Goal: Task Accomplishment & Management: Complete application form

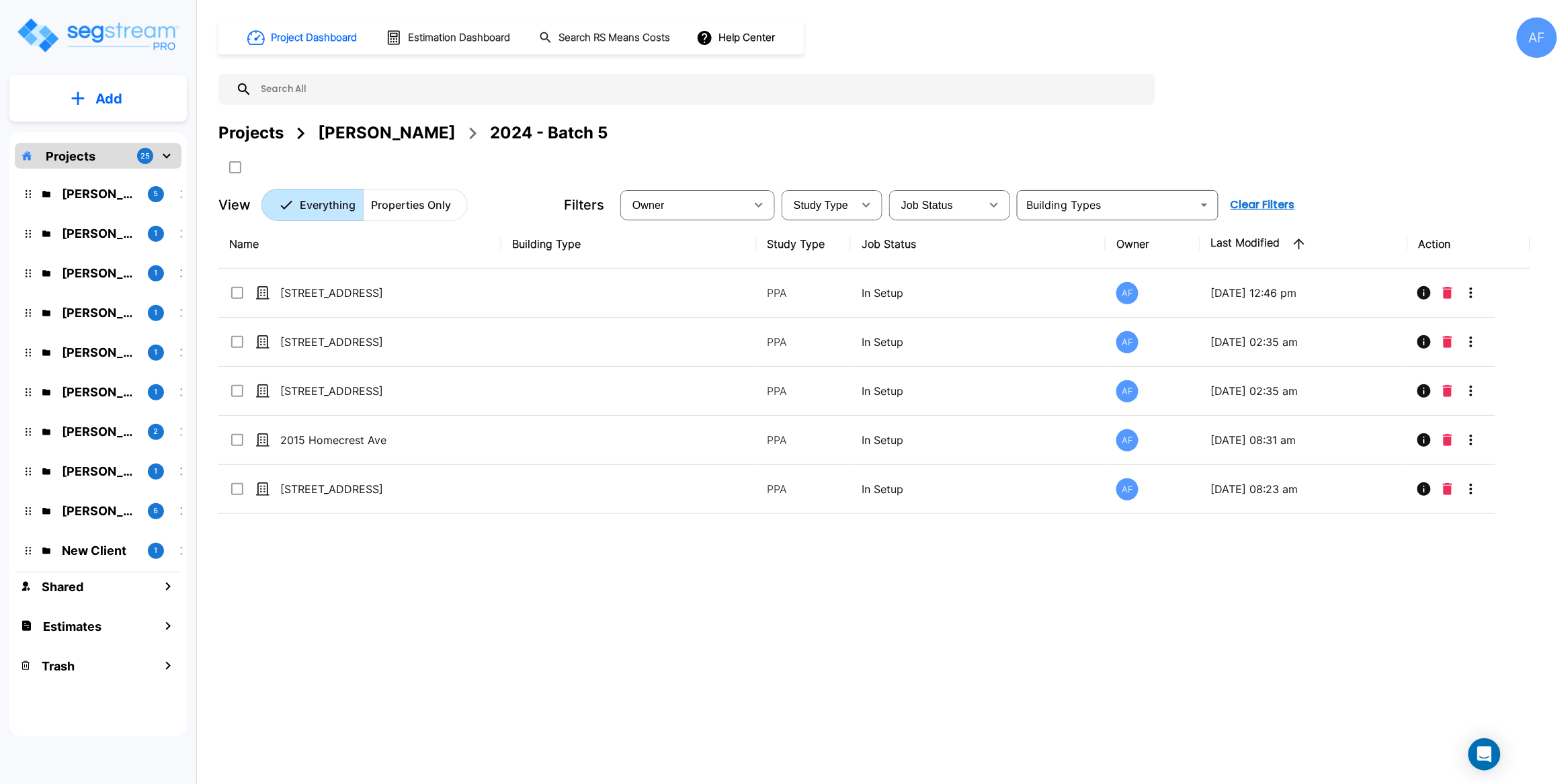
click at [101, 154] on div "Projects 25" at bounding box center [98, 156] width 167 height 26
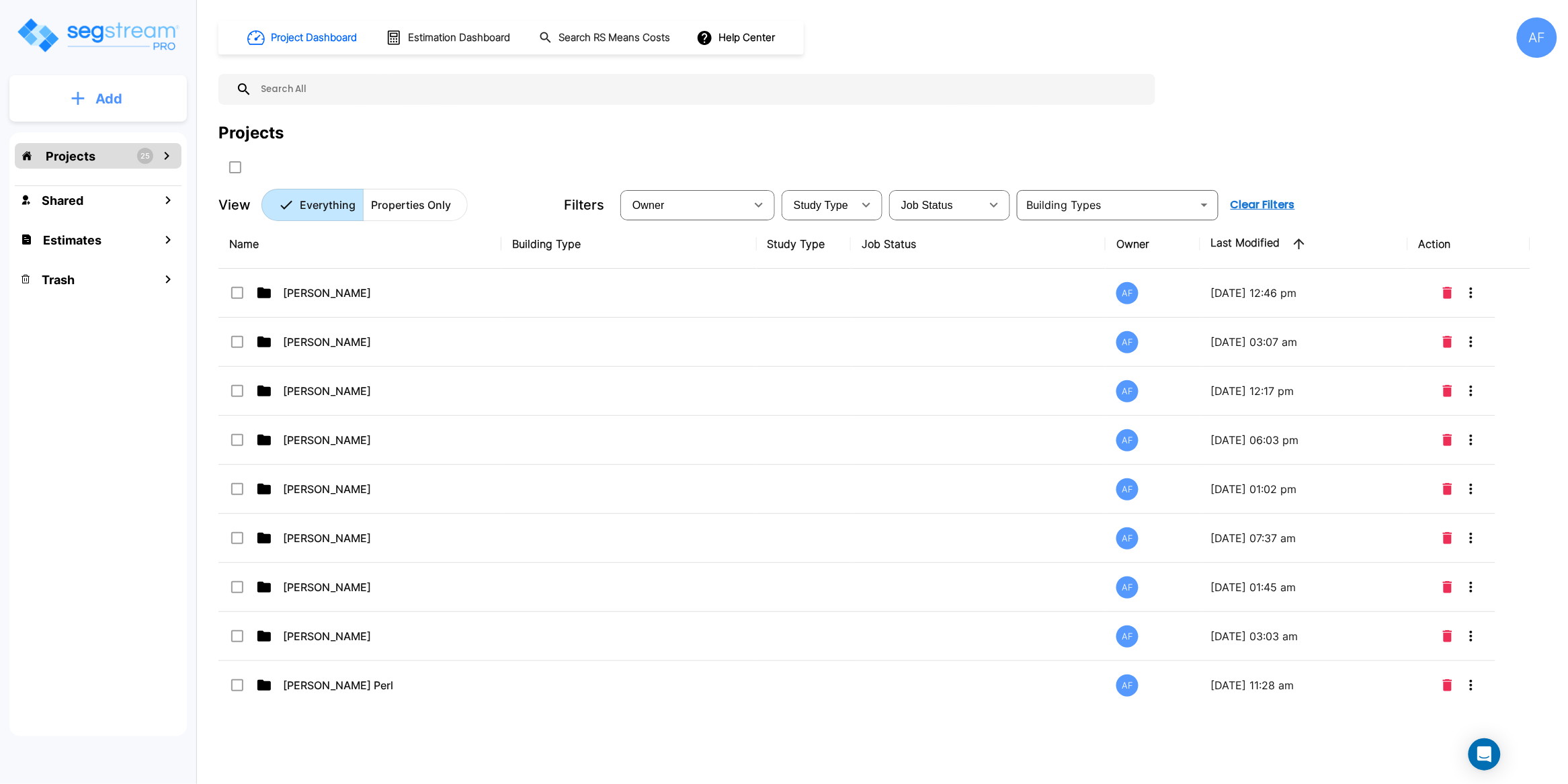
click at [109, 98] on p "Add" at bounding box center [109, 99] width 27 height 20
click at [115, 210] on p "Add Estimate" at bounding box center [106, 212] width 69 height 16
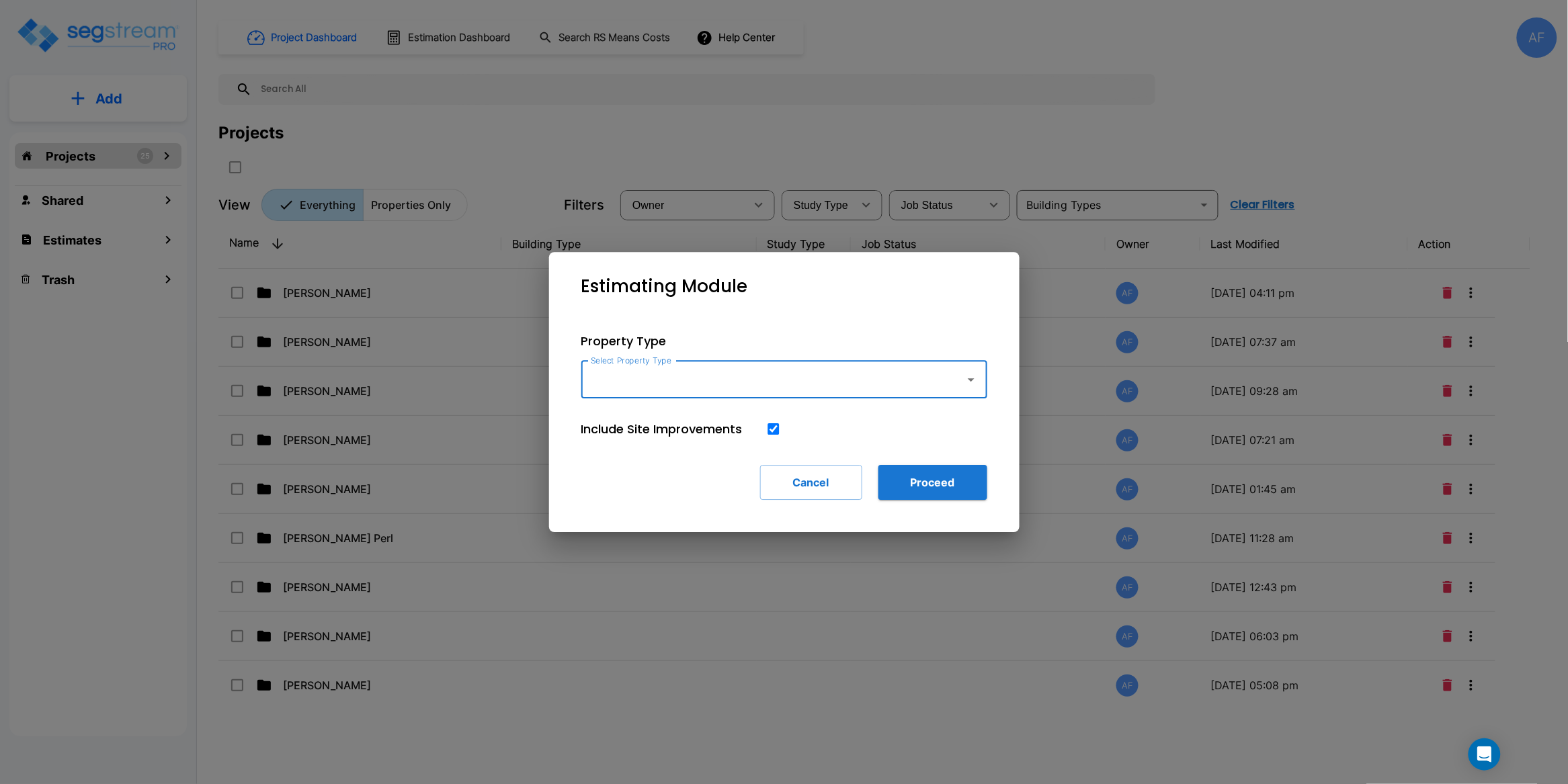
click at [670, 380] on input "Select Property Type" at bounding box center [770, 379] width 365 height 26
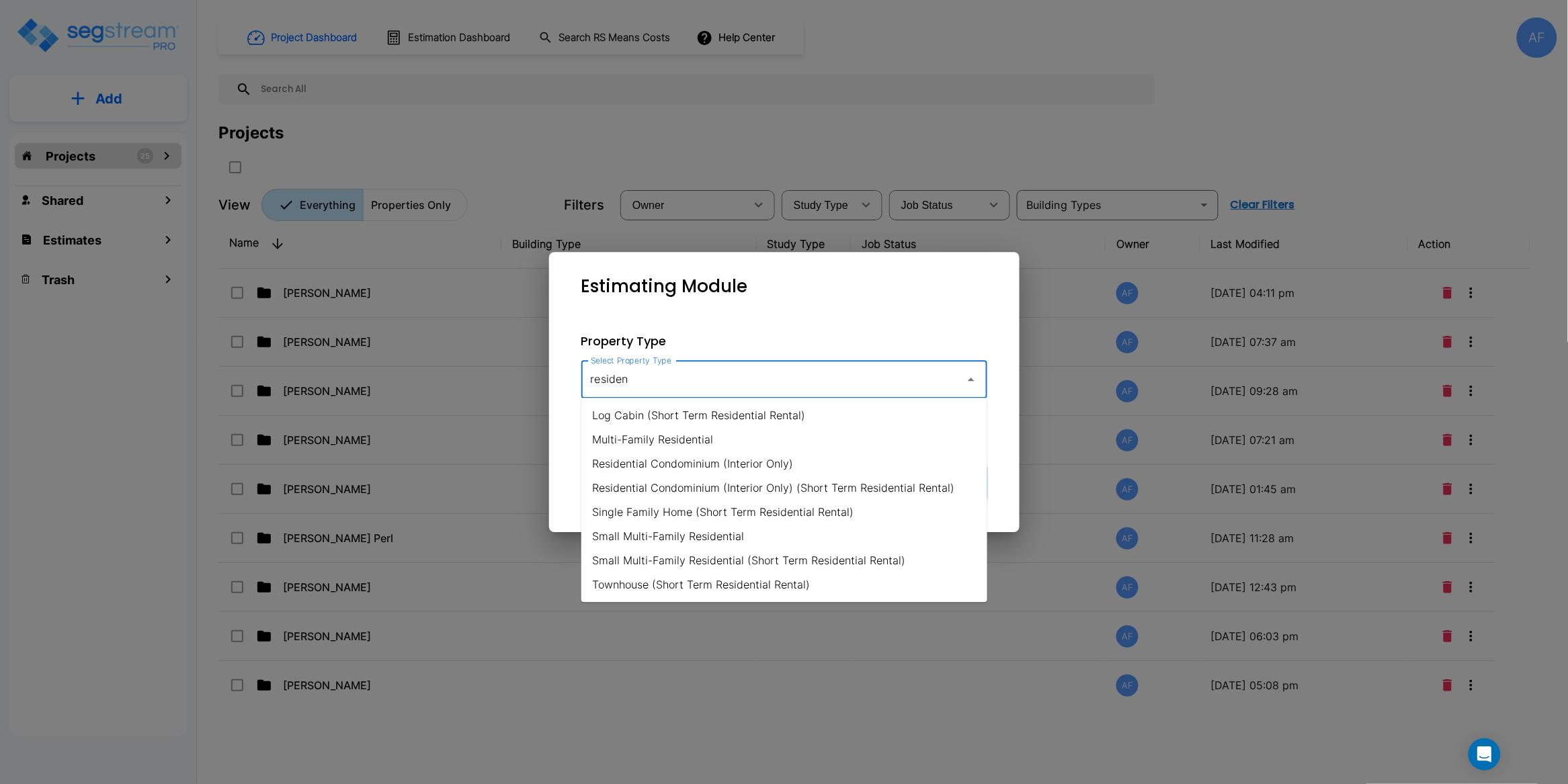
click at [764, 534] on li "Small Multi-Family Residential" at bounding box center [784, 537] width 406 height 24
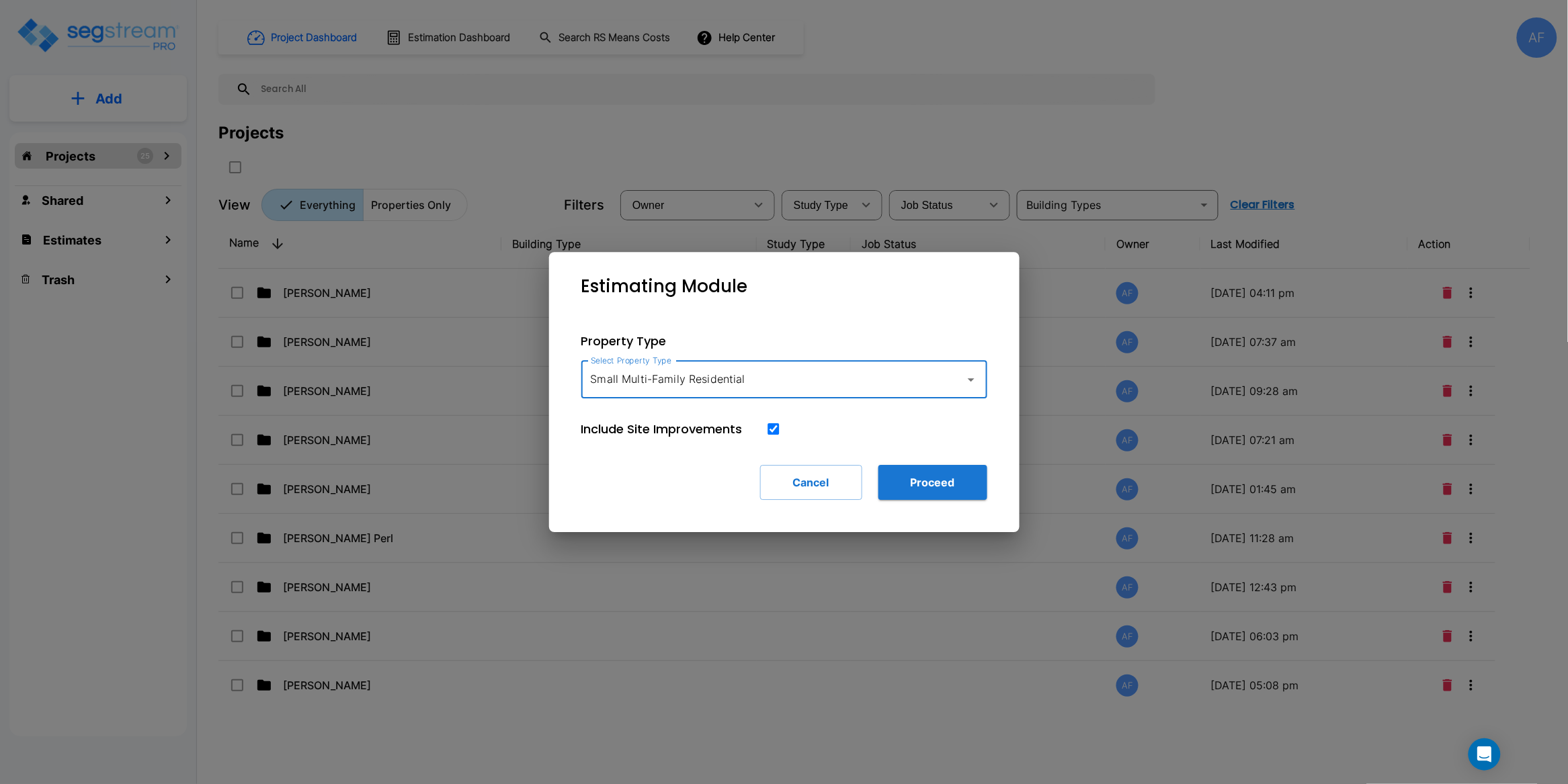
click at [783, 379] on input "Small Multi-Family Residential" at bounding box center [770, 379] width 365 height 26
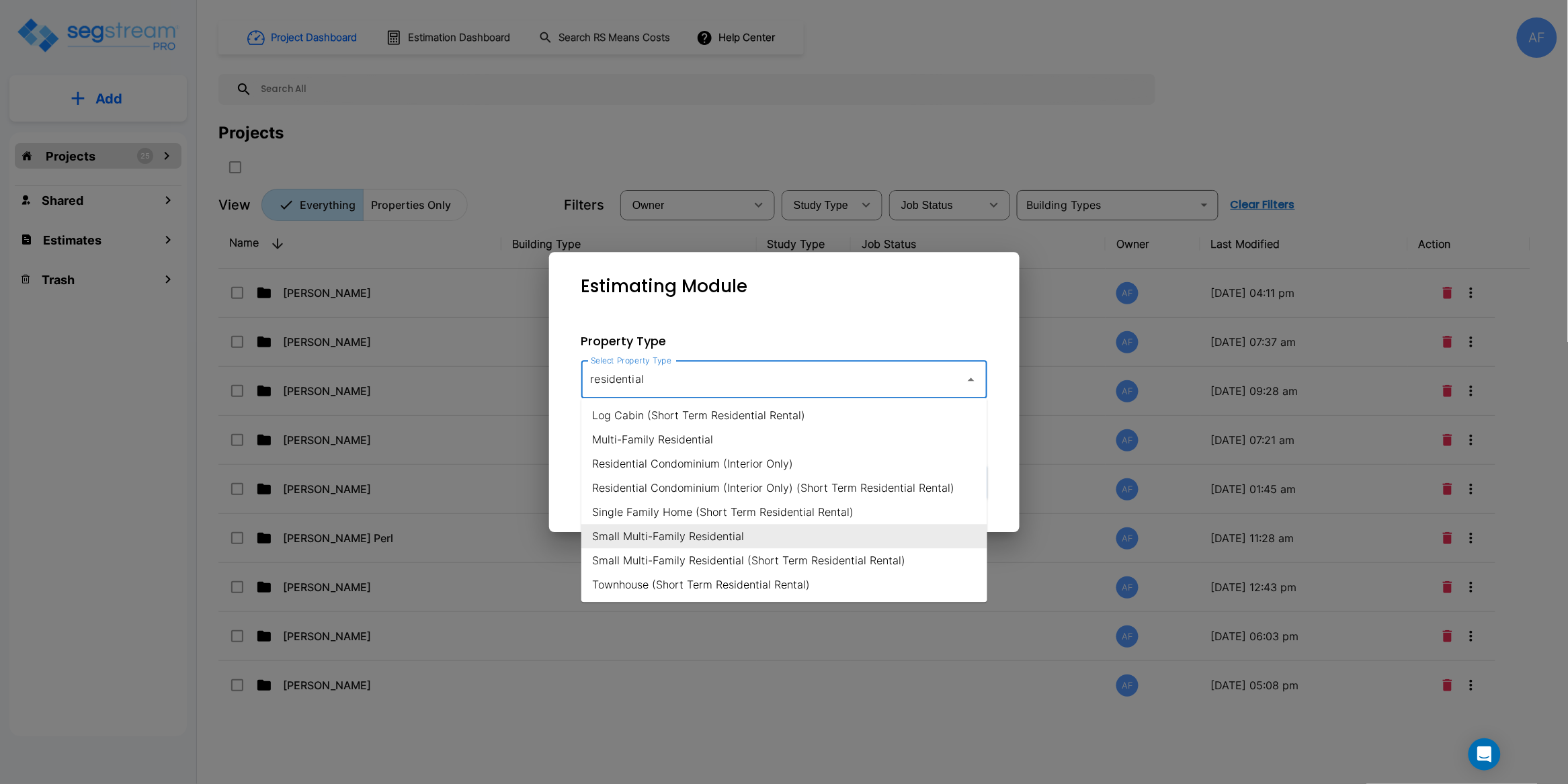
click at [853, 532] on li "Small Multi-Family Residential" at bounding box center [784, 537] width 406 height 24
type input "Small Multi-Family Residential"
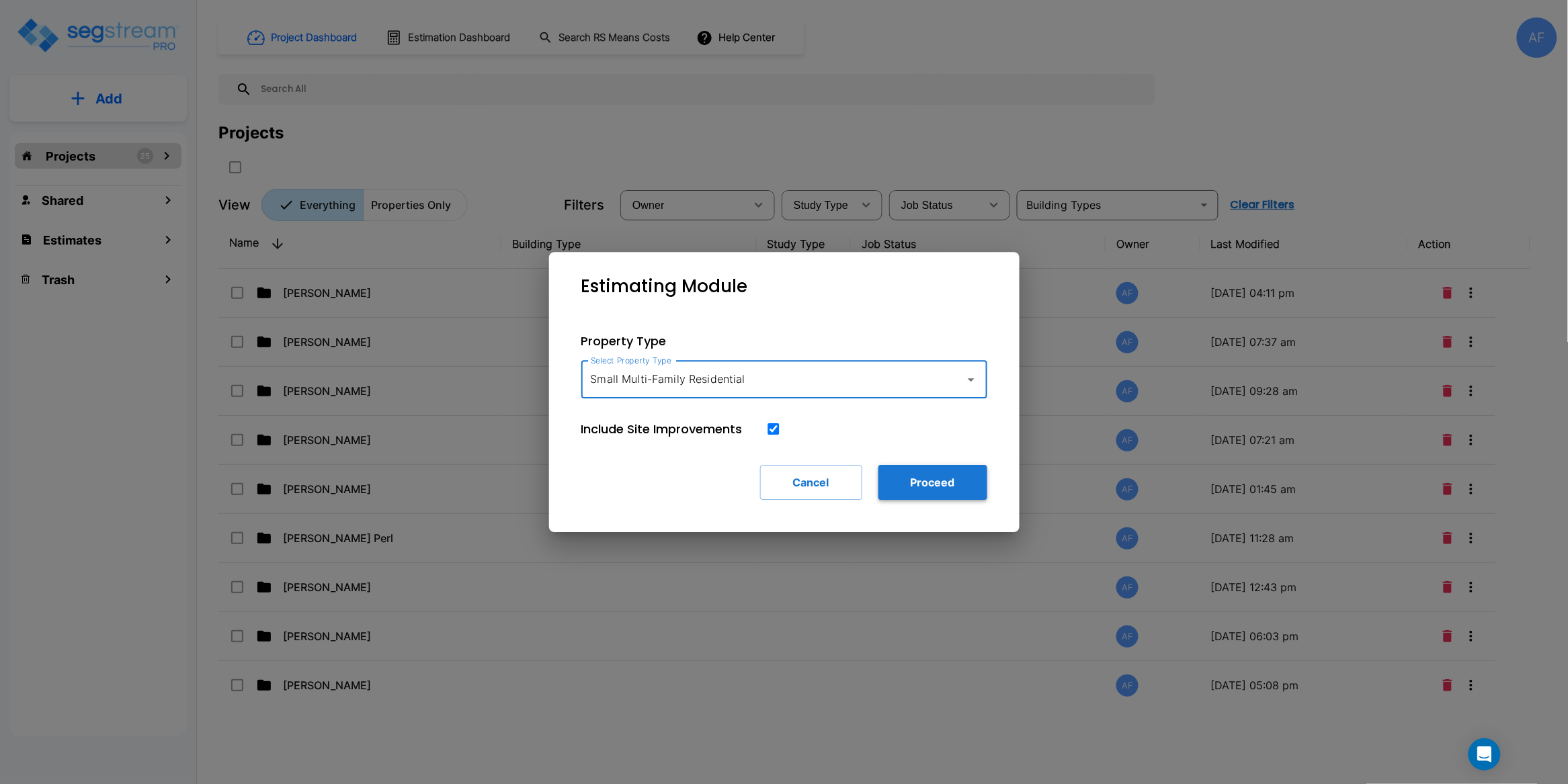
click at [929, 482] on button "Proceed" at bounding box center [932, 482] width 109 height 35
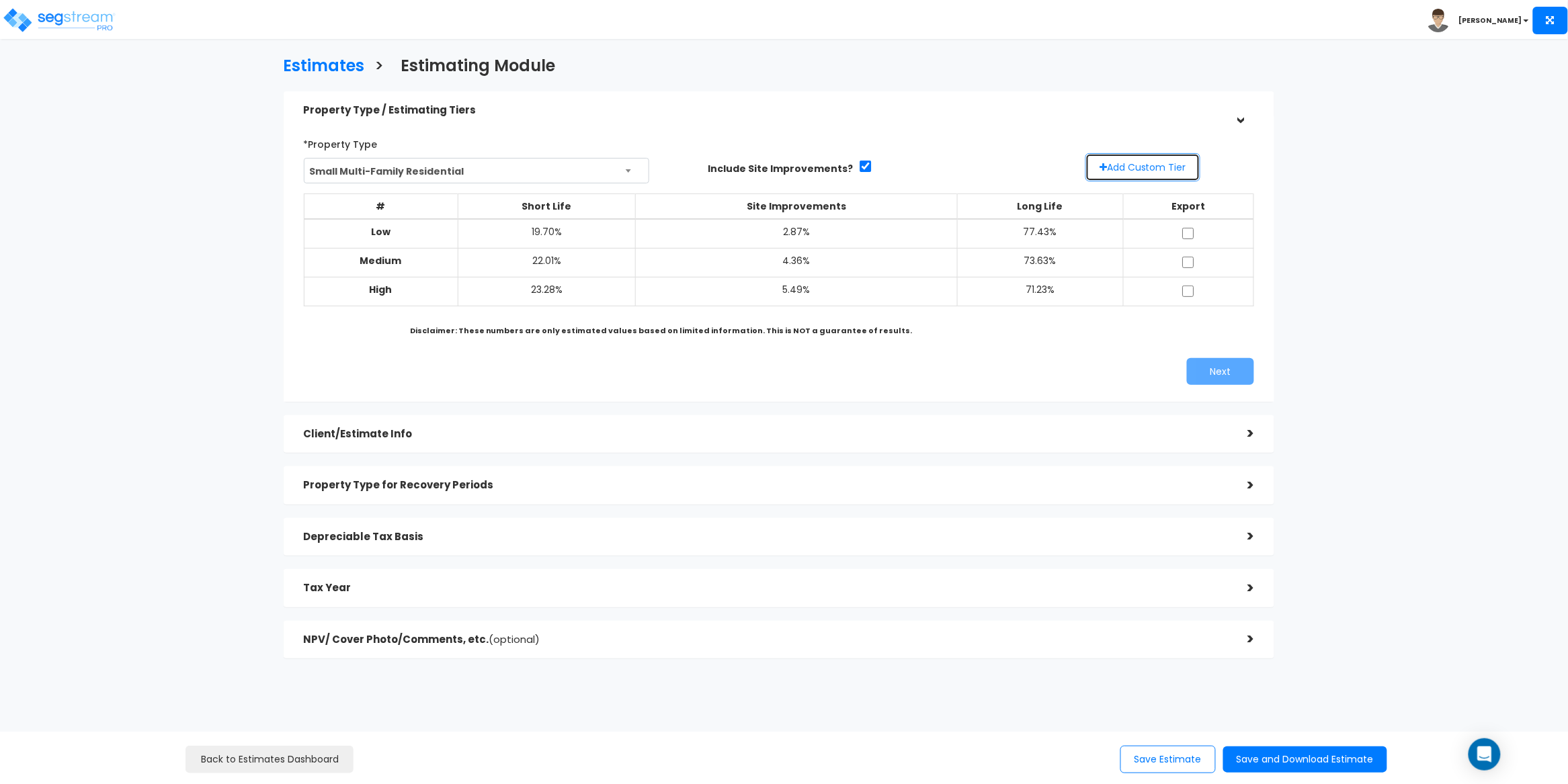
click at [1169, 172] on button "Add Custom Tier" at bounding box center [1143, 167] width 115 height 28
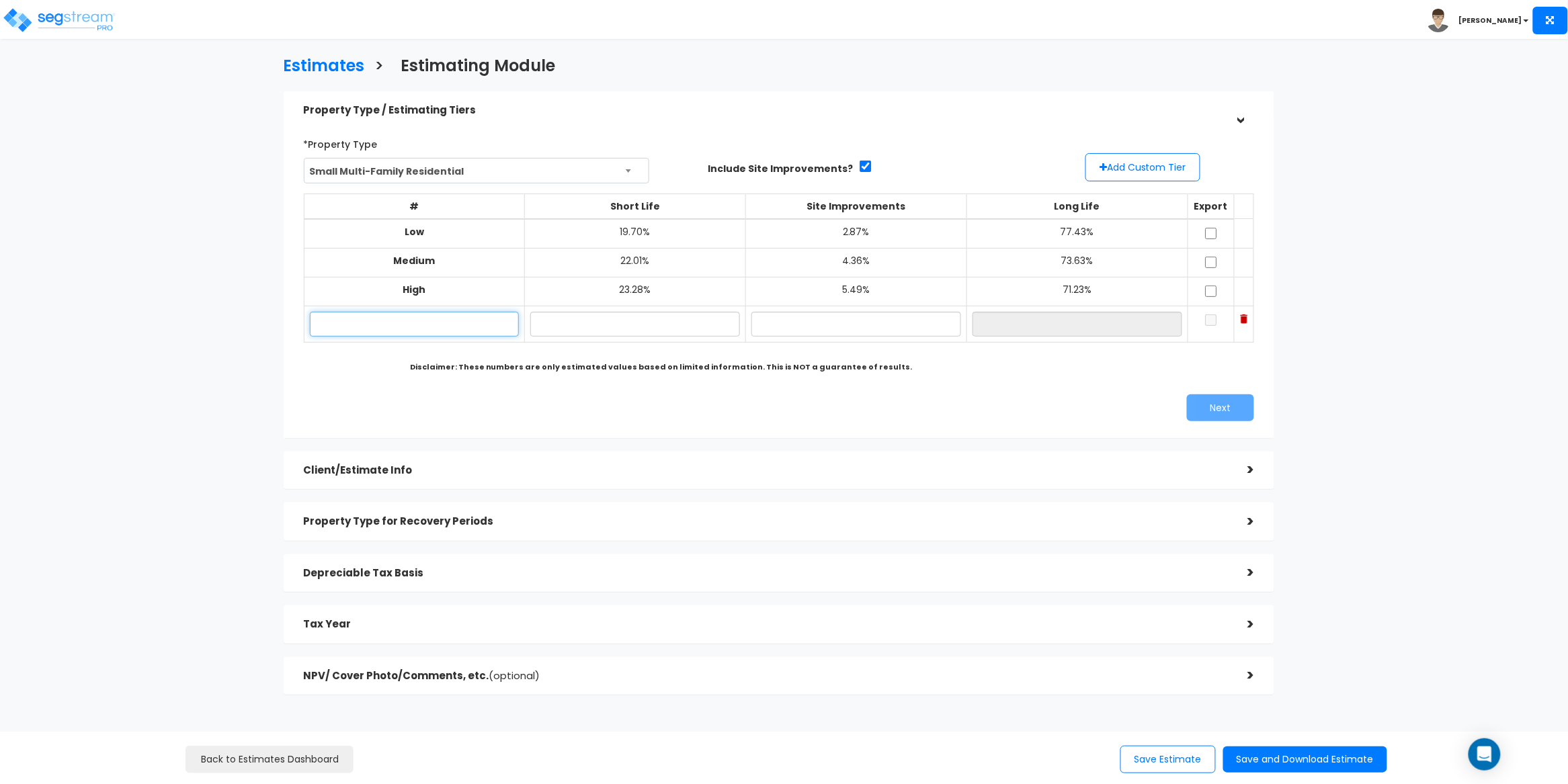
click at [359, 323] on input "text" at bounding box center [415, 324] width 210 height 25
paste input "31244 Palomar Rd, Menifee, CA 92584"
type input "31244 Palomar Rd, Menifee, CA 92584"
click at [613, 326] on input "text" at bounding box center [636, 324] width 210 height 25
paste input "19.23"
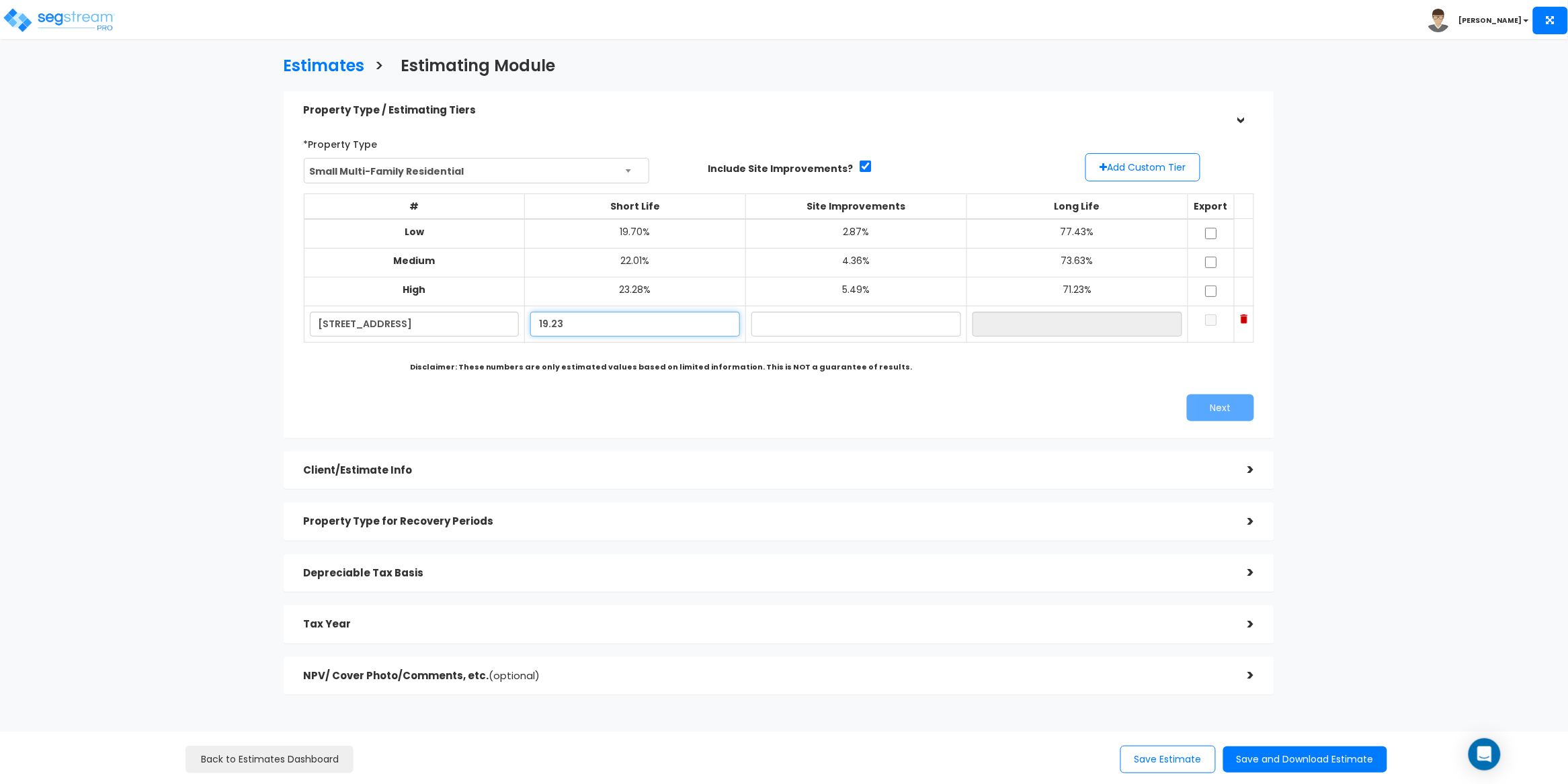
type input "19.23%"
click at [785, 327] on input "text" at bounding box center [856, 324] width 210 height 25
paste input "4.12"
type input "4.12%"
type input "76.65%"
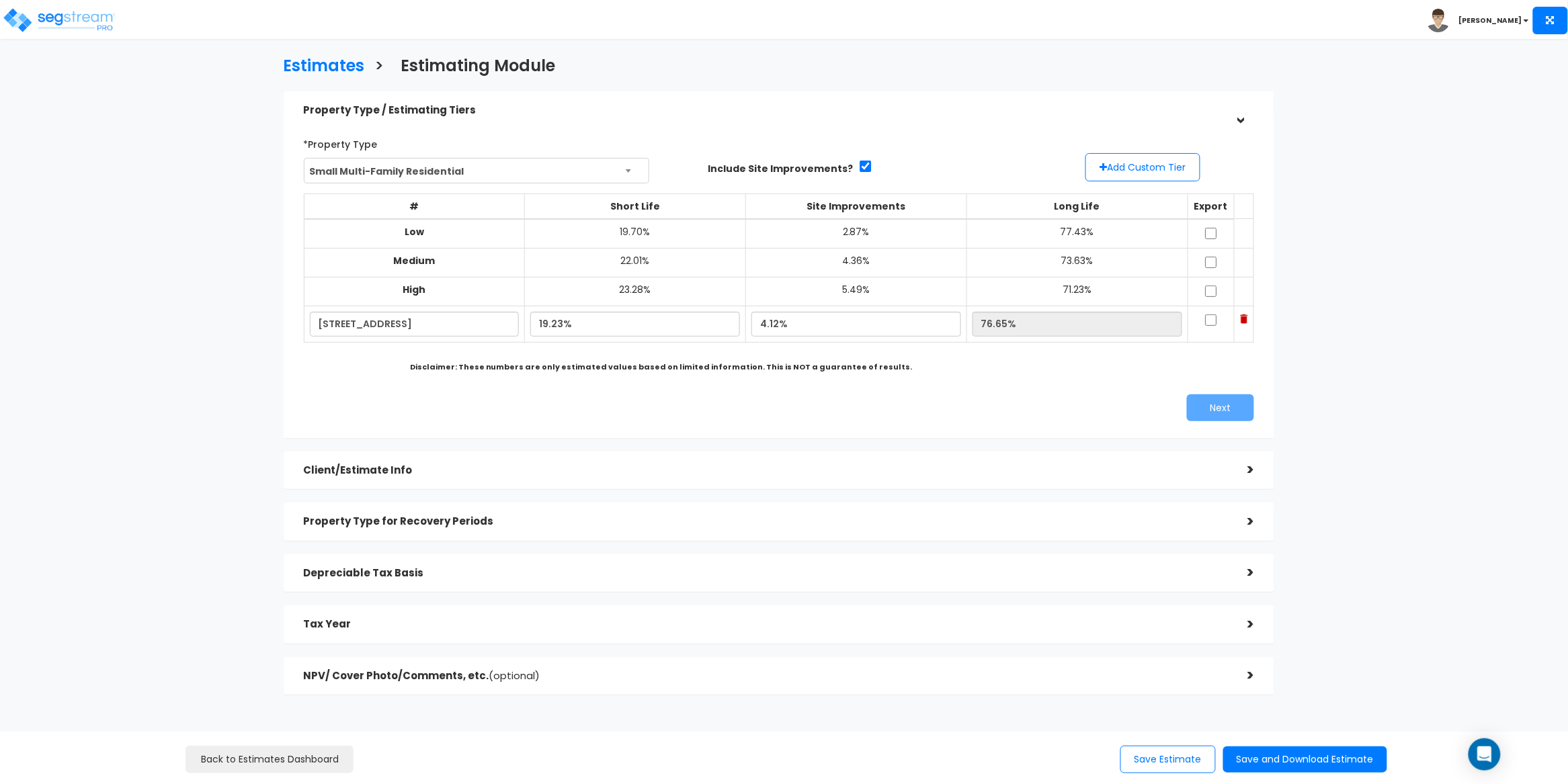
click at [950, 379] on div "*Property Type Small Multi-Family Residential Assisted/Senior Living Auto Repai…" at bounding box center [779, 277] width 971 height 302
click at [1205, 321] on input "checkbox" at bounding box center [1211, 320] width 13 height 12
checkbox input "true"
click at [1235, 403] on button "Next" at bounding box center [1221, 408] width 67 height 27
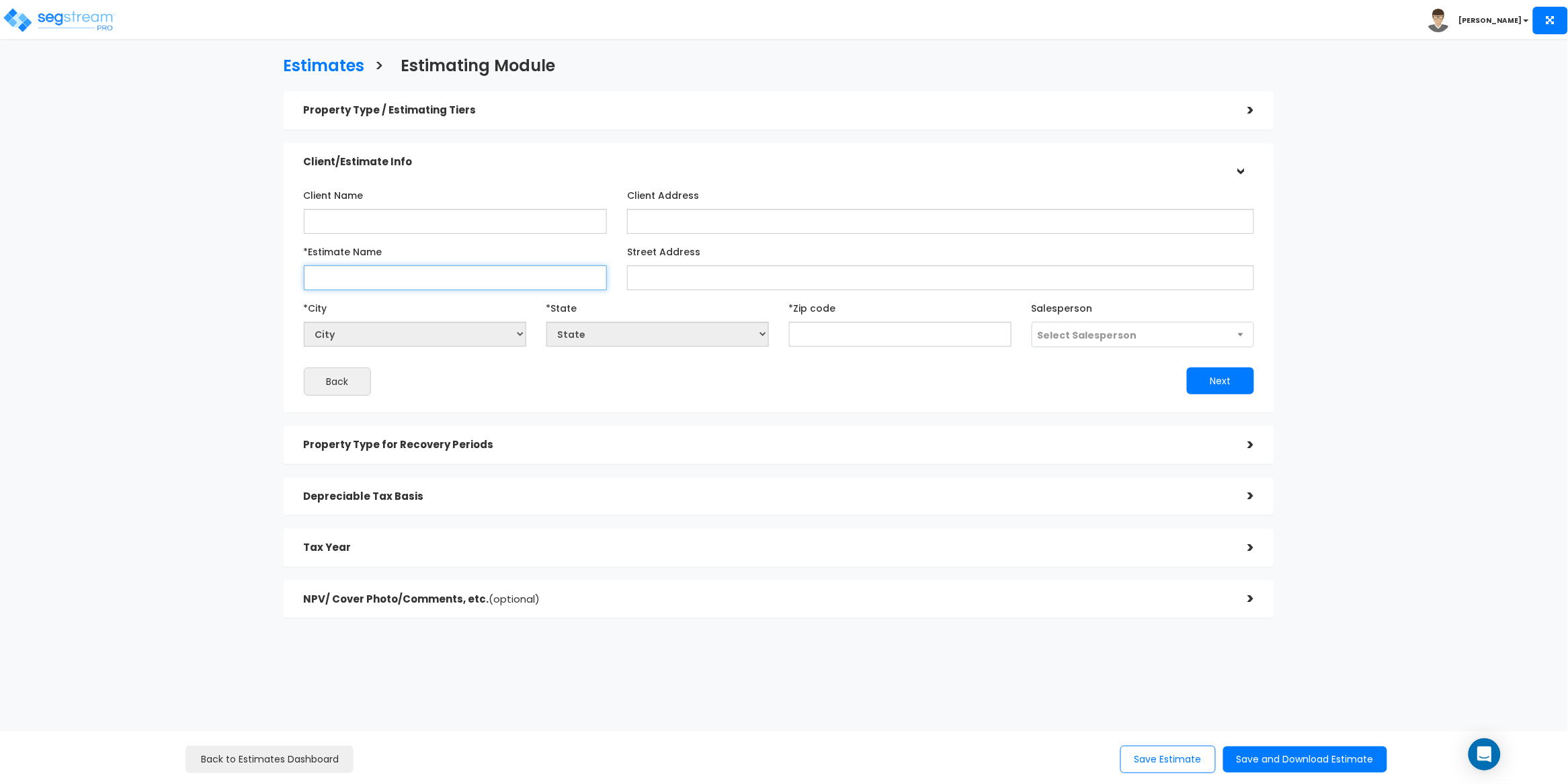
click at [350, 285] on input "*Estimate Name" at bounding box center [456, 278] width 304 height 25
click at [345, 282] on input "*Estimate Name" at bounding box center [456, 278] width 304 height 25
paste input "31244 Palomar Rd,"
type input "31244 Palomar Rd,"
click at [883, 329] on input "text" at bounding box center [900, 334] width 222 height 25
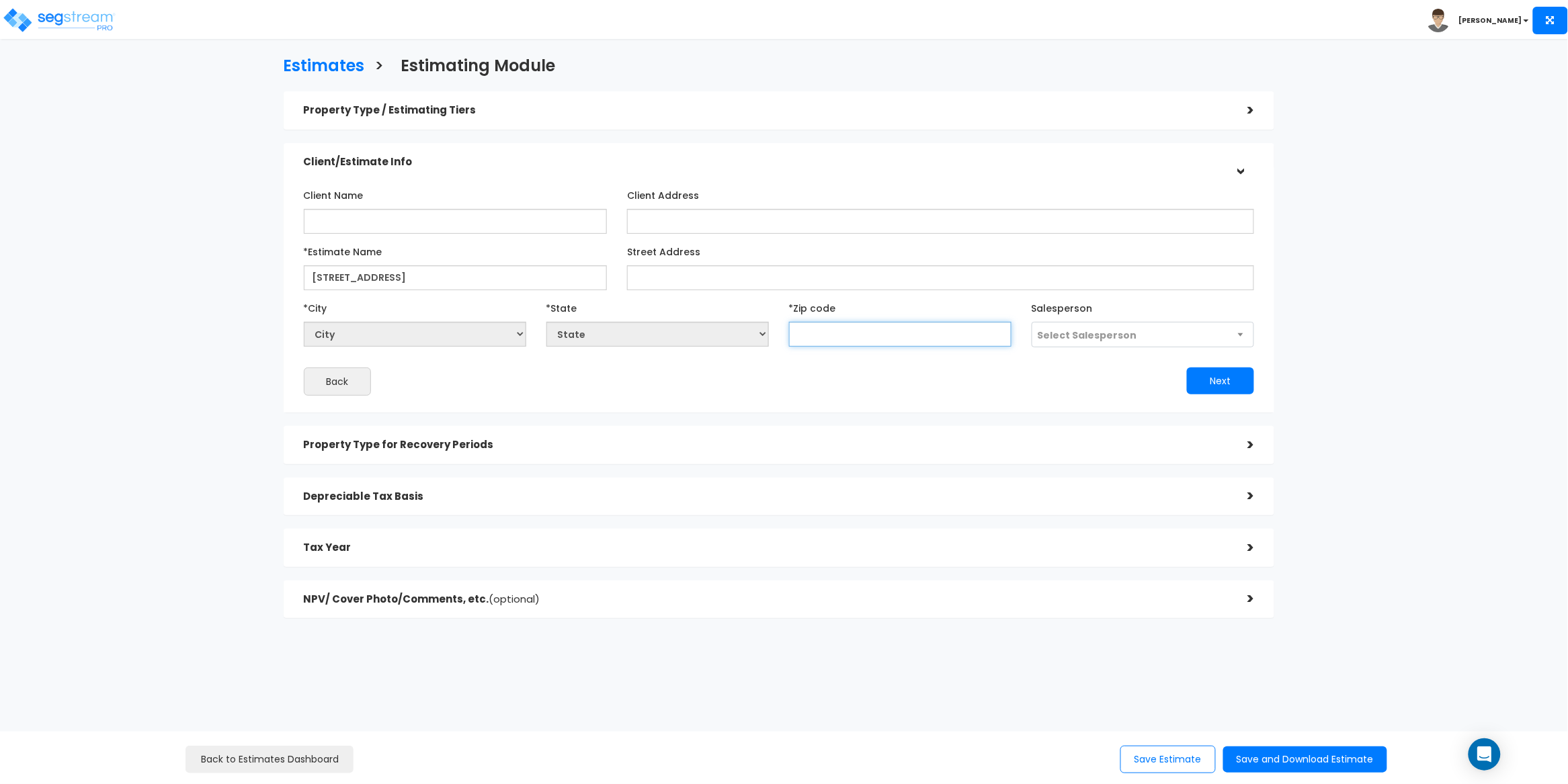
click at [843, 336] on input "text" at bounding box center [900, 334] width 222 height 25
paste input "92584"
type input "92584"
click at [849, 369] on div "Next" at bounding box center [1022, 381] width 485 height 27
select select "CA"
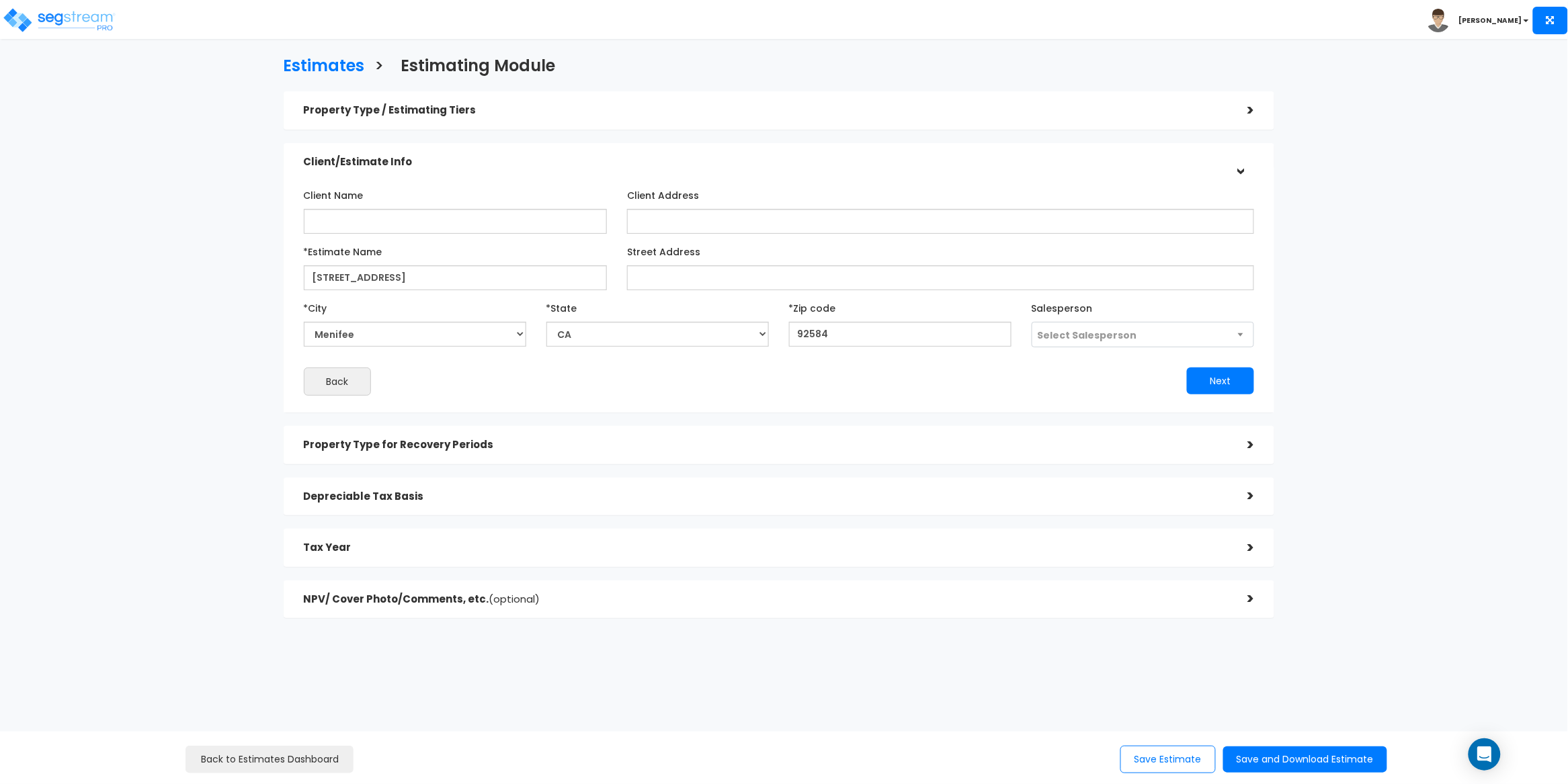
click at [979, 358] on div "Client Name Client Address *Estimate Name Street Address" at bounding box center [779, 290] width 951 height 212
click at [1145, 334] on span "Select Salesperson" at bounding box center [1143, 335] width 222 height 26
select select "157"
click at [1220, 376] on button "Next" at bounding box center [1221, 381] width 67 height 27
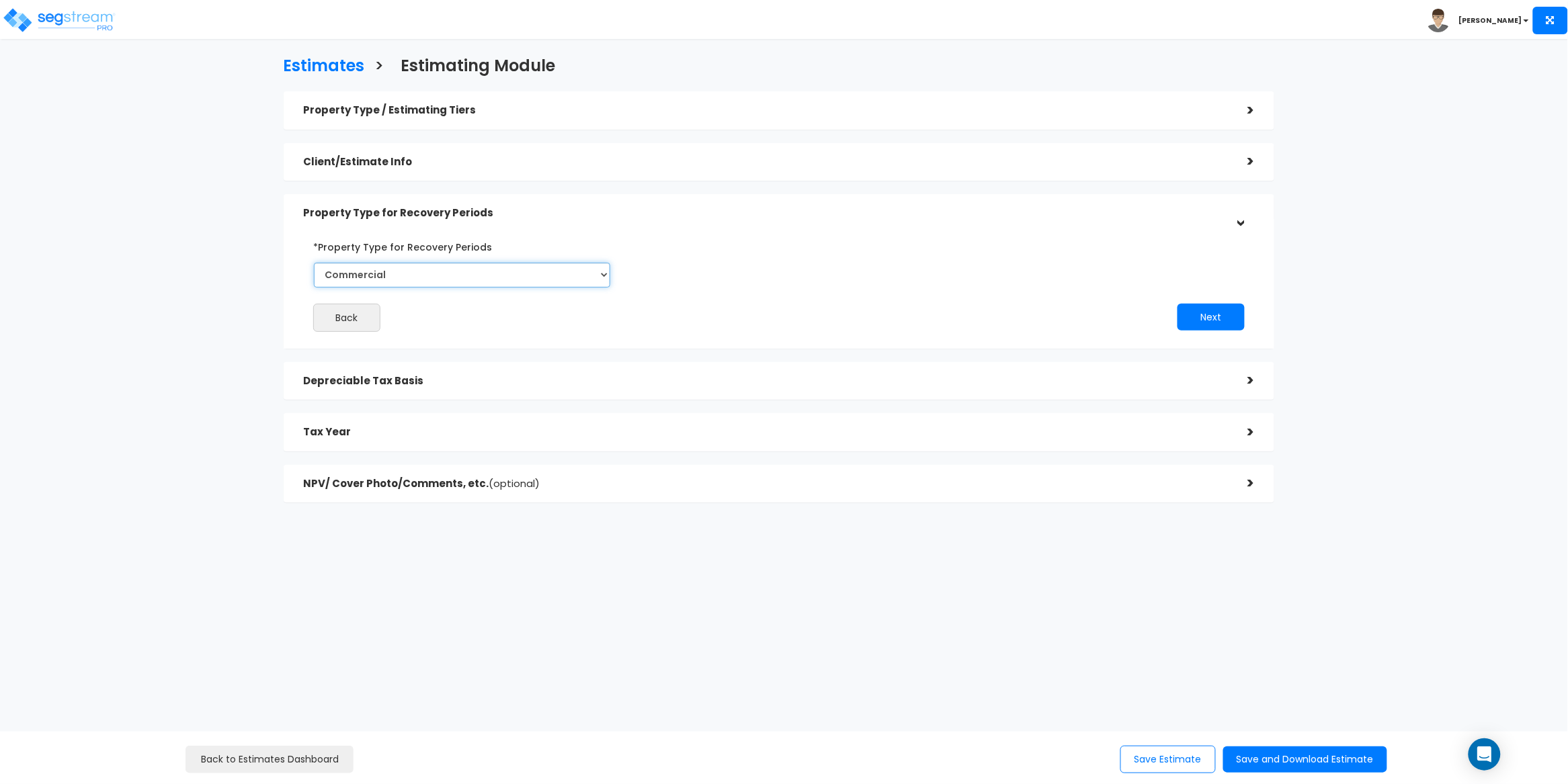
click at [474, 275] on select "Commercial Residential" at bounding box center [463, 275] width 297 height 25
select select "Residential"
click at [314, 263] on select "Commercial Residential" at bounding box center [463, 275] width 297 height 25
click at [821, 286] on div "Back Next" at bounding box center [779, 283] width 971 height 96
click at [1220, 319] on button "Next" at bounding box center [1212, 317] width 67 height 27
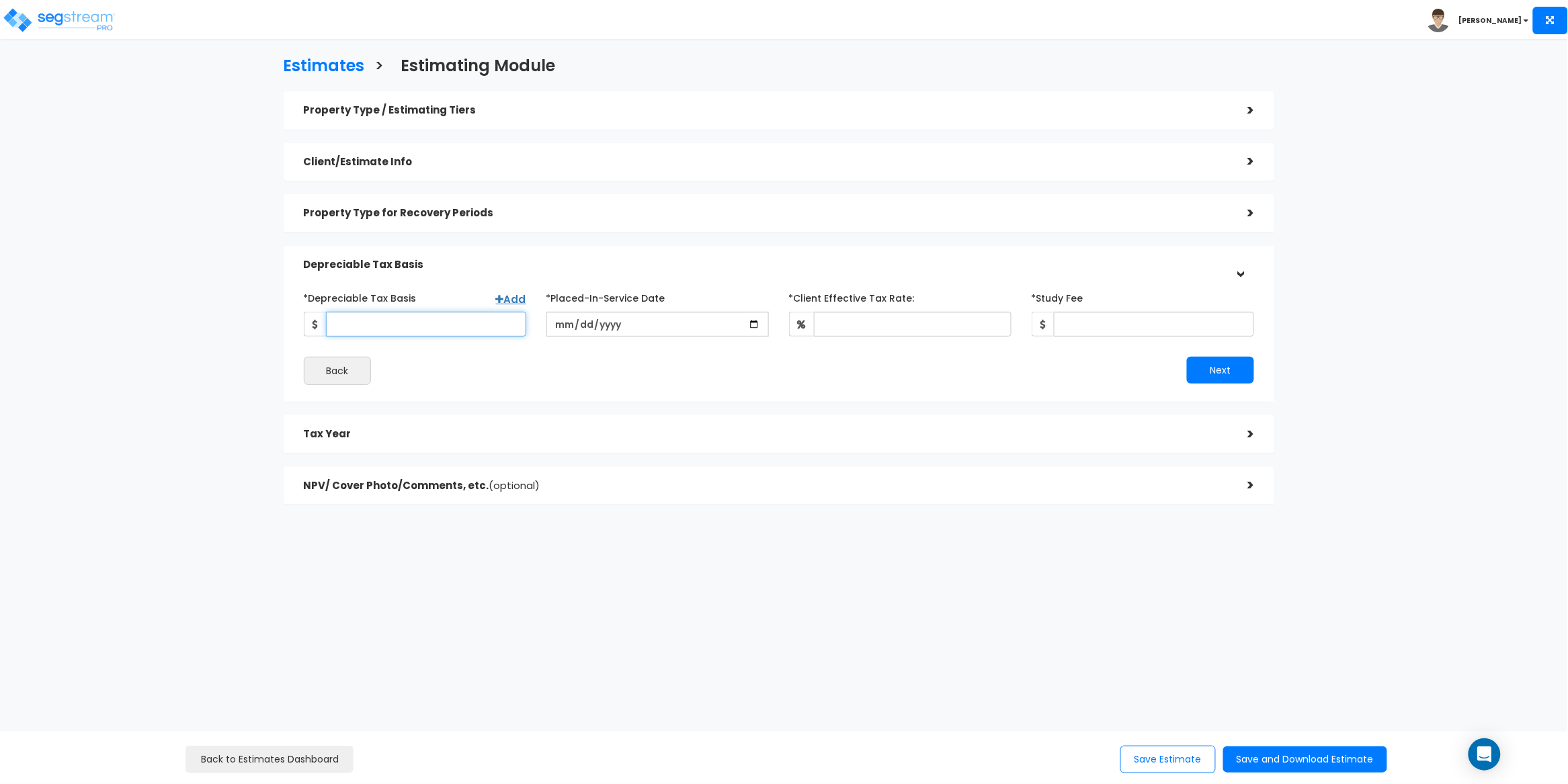
click at [377, 325] on input "*Depreciable Tax Basis" at bounding box center [426, 324] width 200 height 25
paste input "$509,660"
type input "509,660"
click at [560, 325] on input "date" at bounding box center [658, 324] width 222 height 25
type input "2025-08-26"
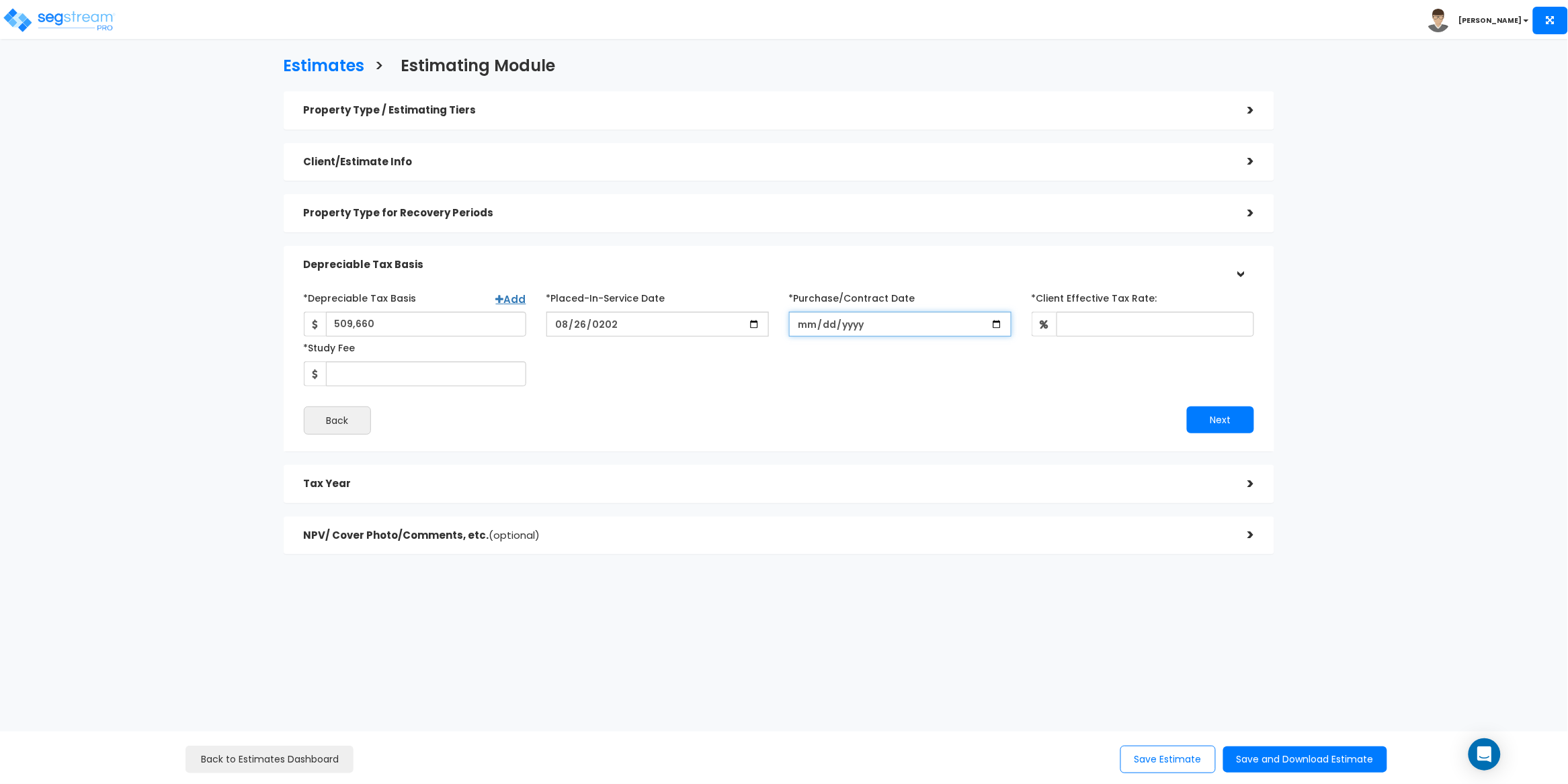
click at [808, 322] on input "*Purchase/Contract Date" at bounding box center [900, 324] width 222 height 25
type input "2025-08-26"
click at [769, 383] on div "*Depreciable Tax Basis Add 509,660 *Placed-In-Service Date" at bounding box center [779, 336] width 971 height 99
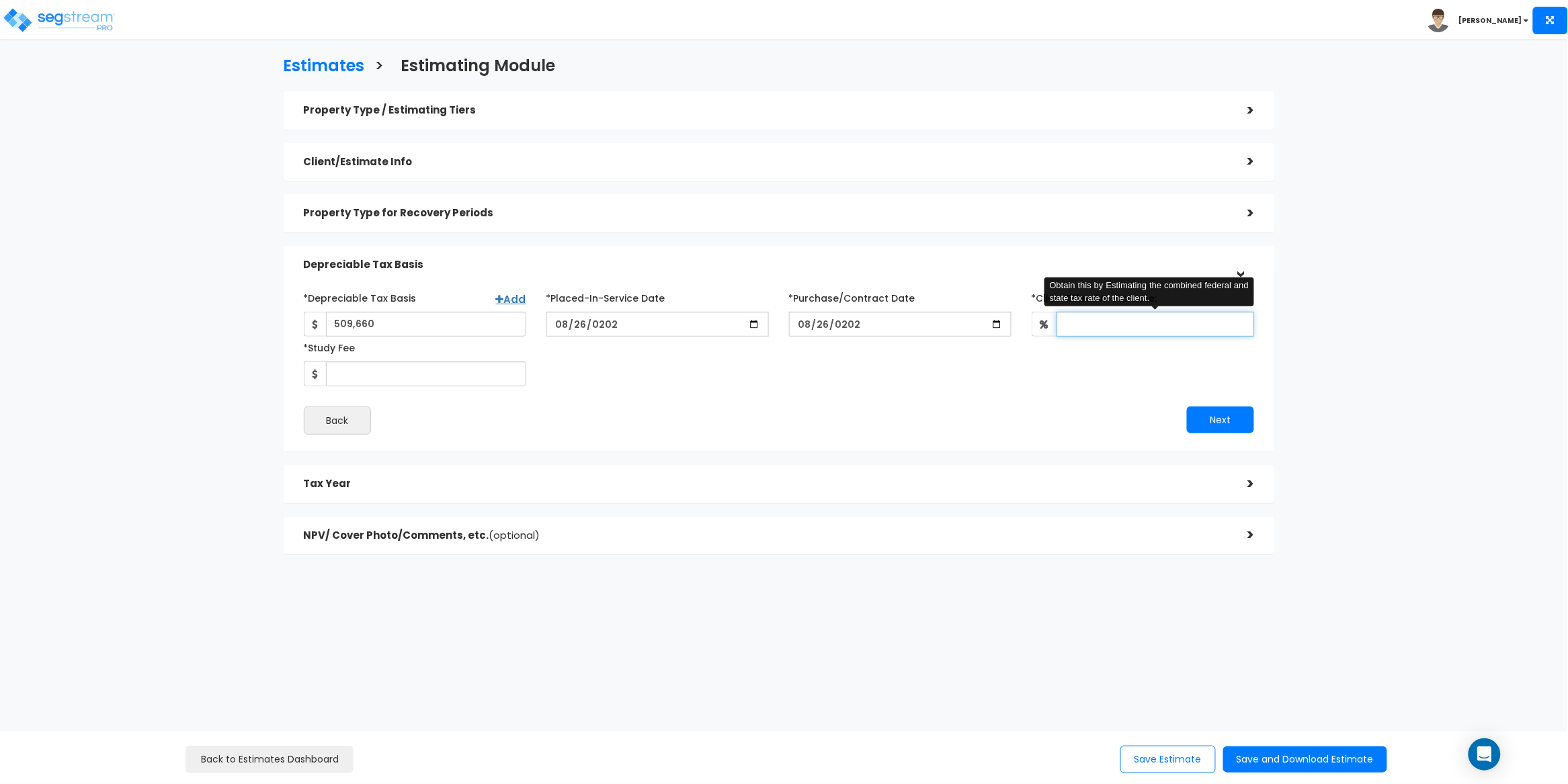
click at [1122, 325] on input "*Client Effective Tax Rate:" at bounding box center [1155, 324] width 197 height 25
type input "30"
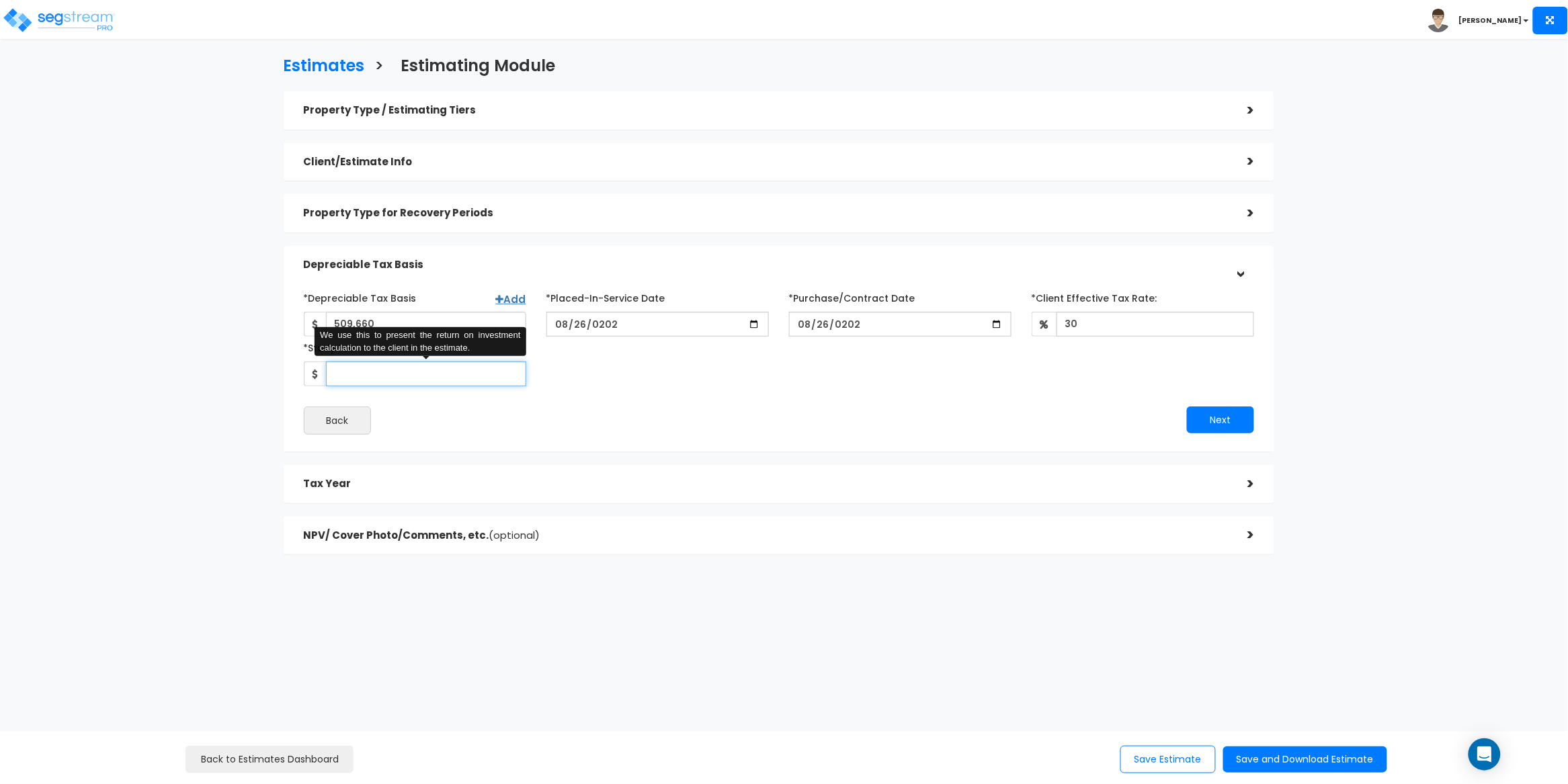
click at [402, 382] on input "*Study Fee" at bounding box center [426, 374] width 200 height 25
type input "3,200"
click at [640, 388] on div "*Depreciable Tax Basis Add 509,660 *Placed-In-Service Date 2025-08-26" at bounding box center [779, 361] width 951 height 148
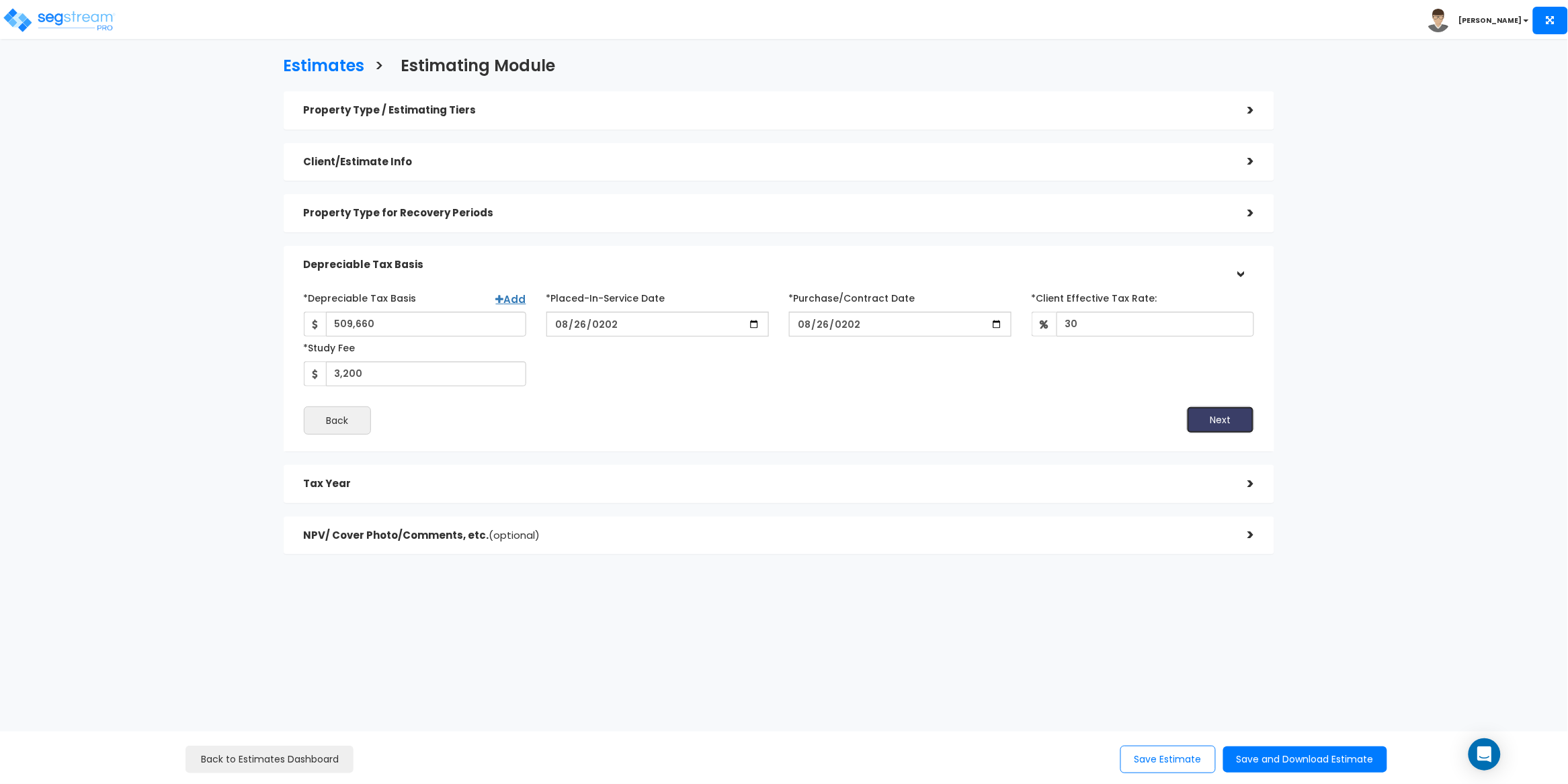
click at [1214, 424] on button "Next" at bounding box center [1221, 420] width 67 height 27
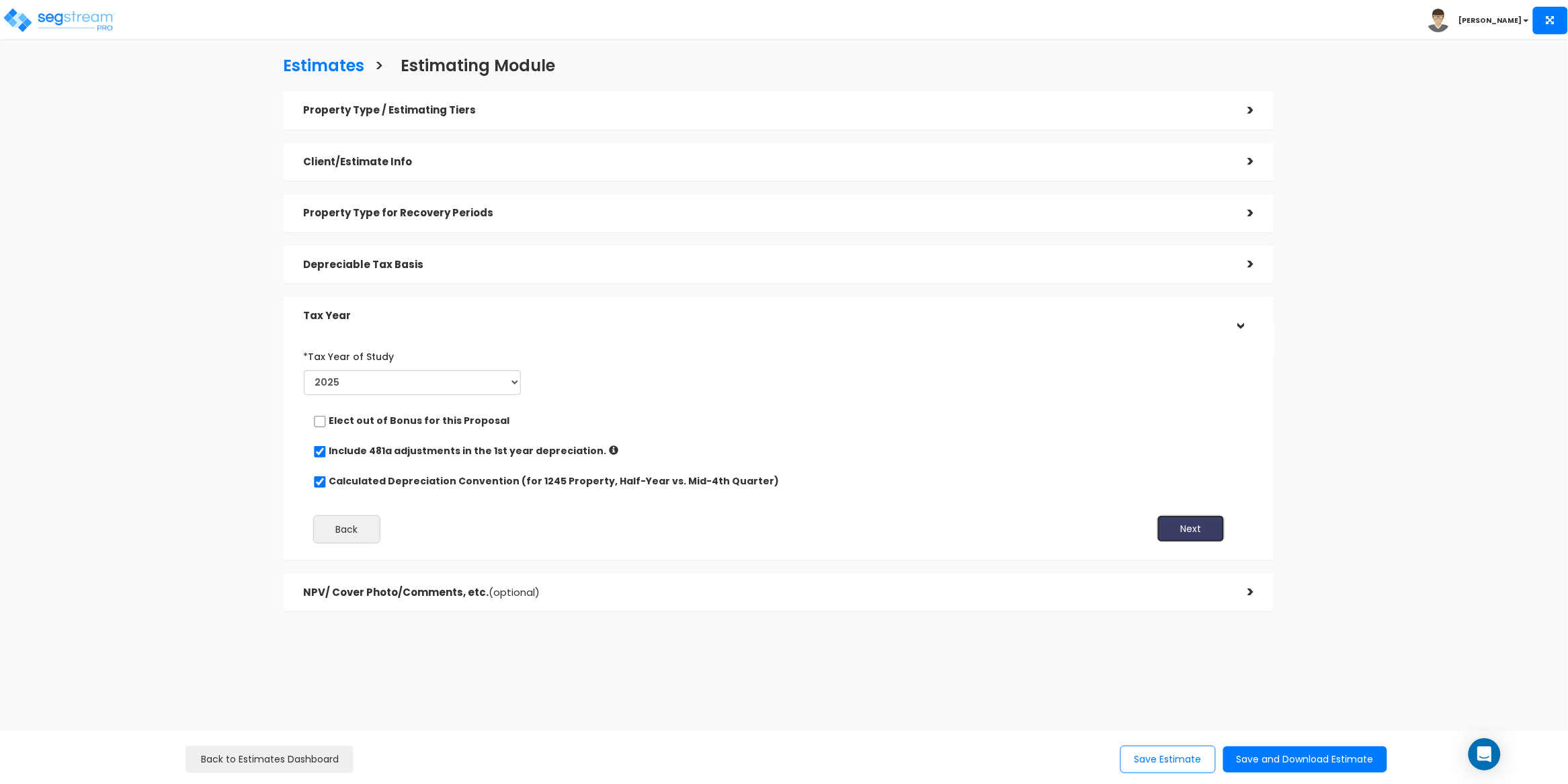
click at [1205, 530] on button "Next" at bounding box center [1191, 529] width 67 height 27
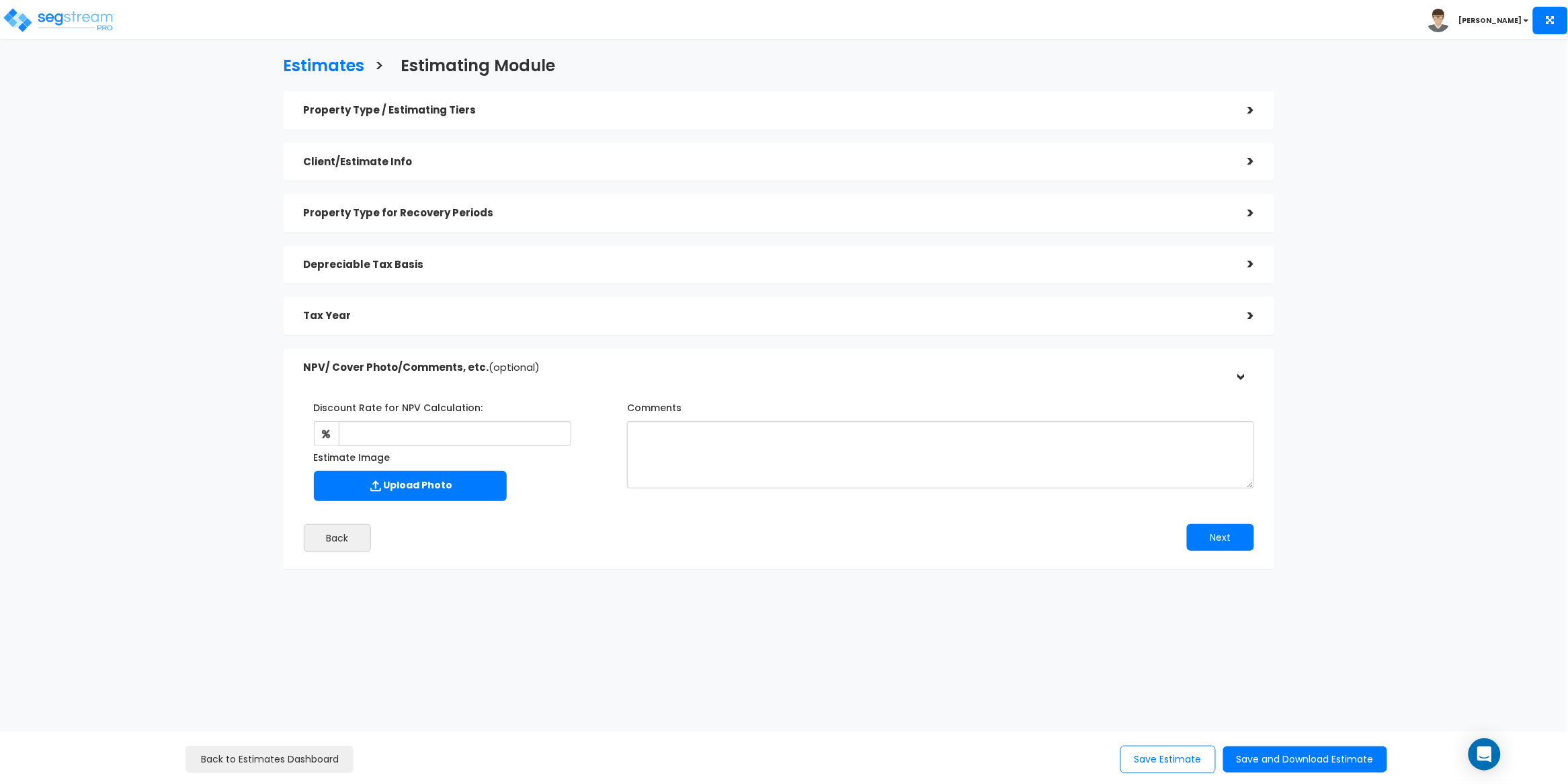
click at [1161, 773] on div "Save Estimate Save and Download Estimate" at bounding box center [1252, 759] width 272 height 27
click at [1159, 764] on button "Save Estimate" at bounding box center [1169, 759] width 96 height 27
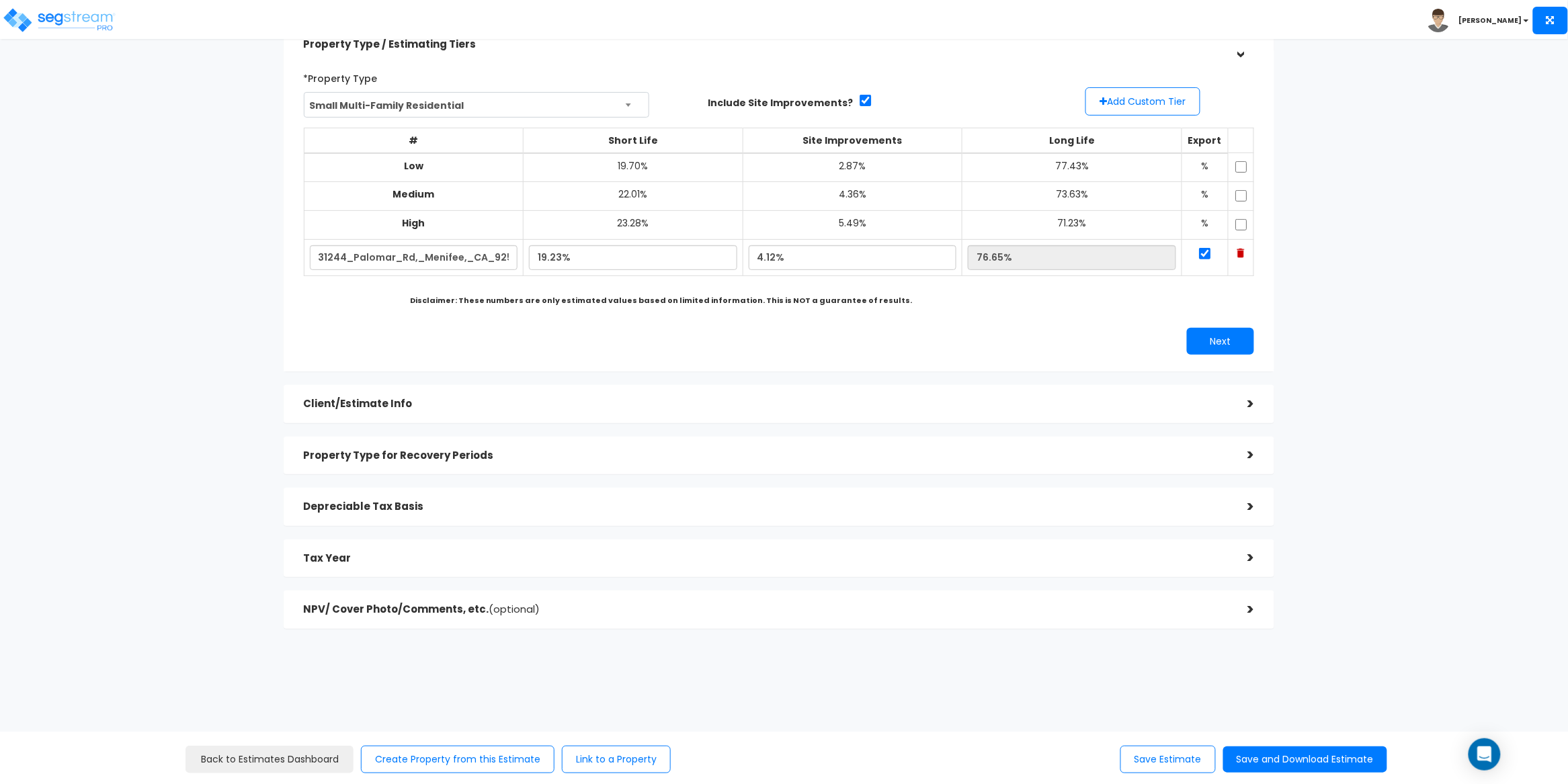
scroll to position [69, 0]
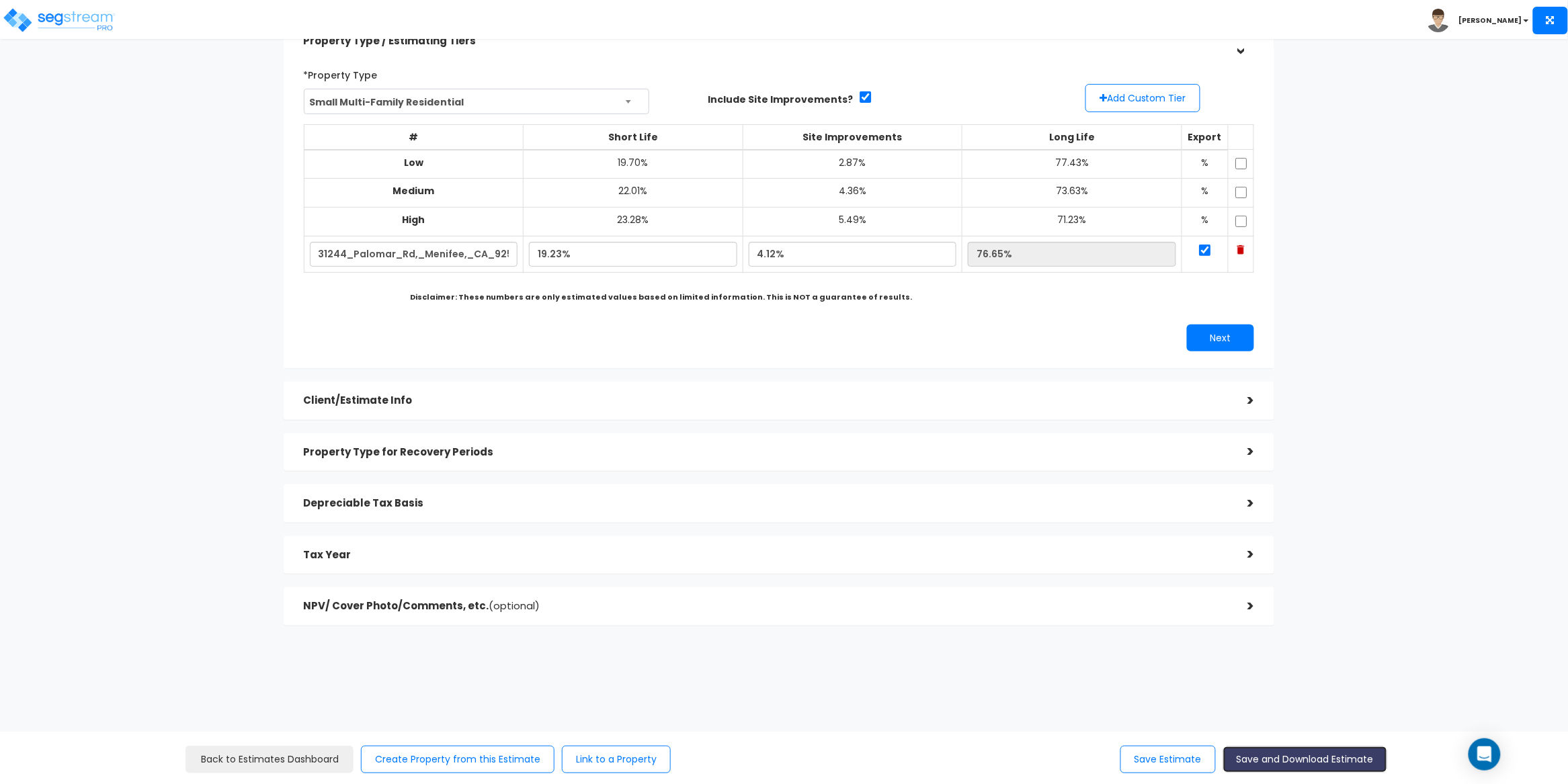
click at [1297, 753] on button "Save and Download Estimate" at bounding box center [1306, 759] width 164 height 26
click at [867, 388] on div "Client/Estimate Info" at bounding box center [766, 401] width 925 height 25
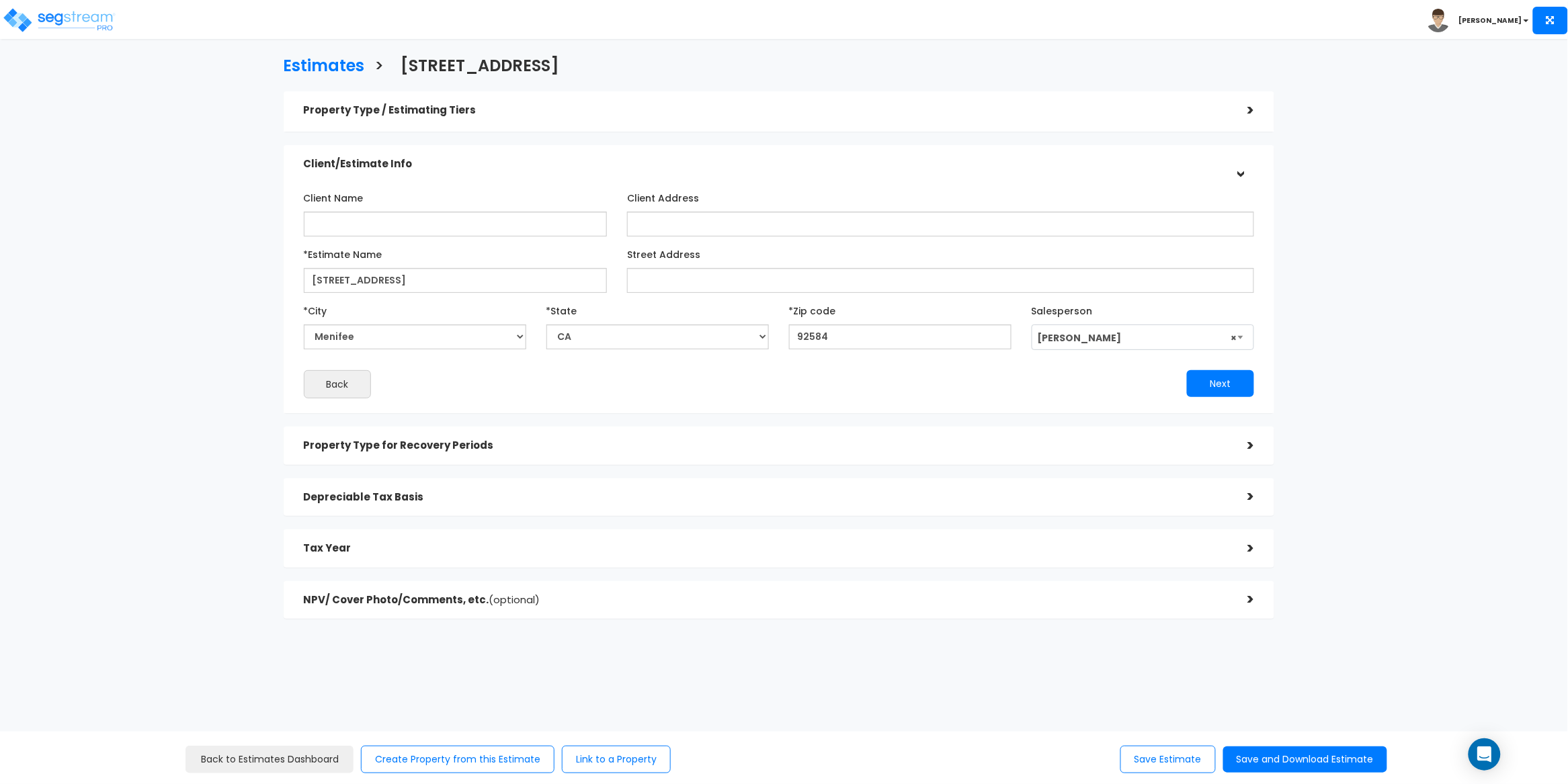
scroll to position [0, 0]
click at [869, 435] on div "Property Type for Recovery Periods" at bounding box center [766, 445] width 925 height 25
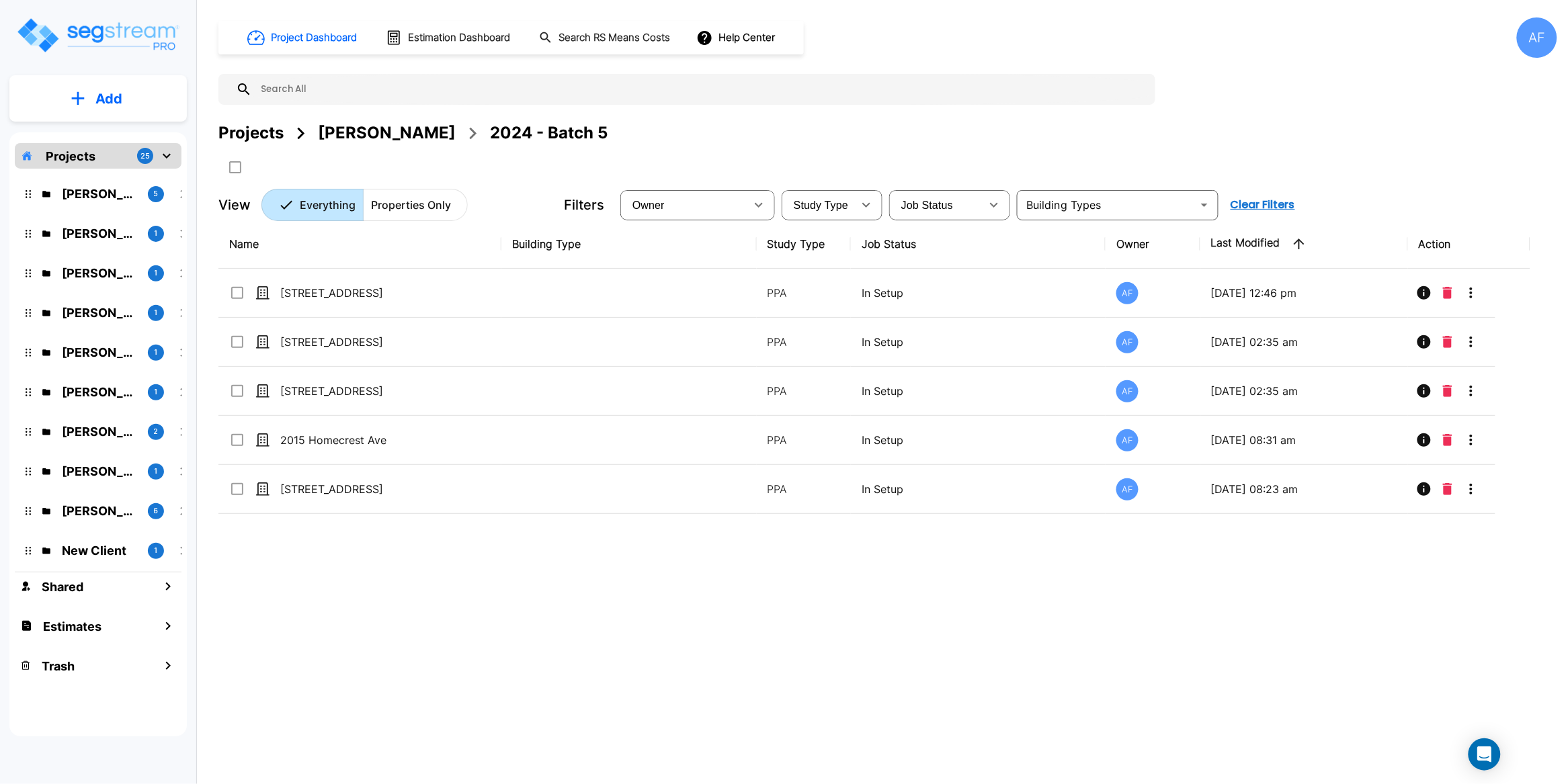
click at [114, 98] on p "Add" at bounding box center [109, 99] width 27 height 20
click at [456, 578] on div "Name Building Type Study Type Job Status Owner Last Modified Action [STREET_ADD…" at bounding box center [874, 463] width 1312 height 487
click at [97, 152] on div "Projects 25" at bounding box center [98, 156] width 167 height 26
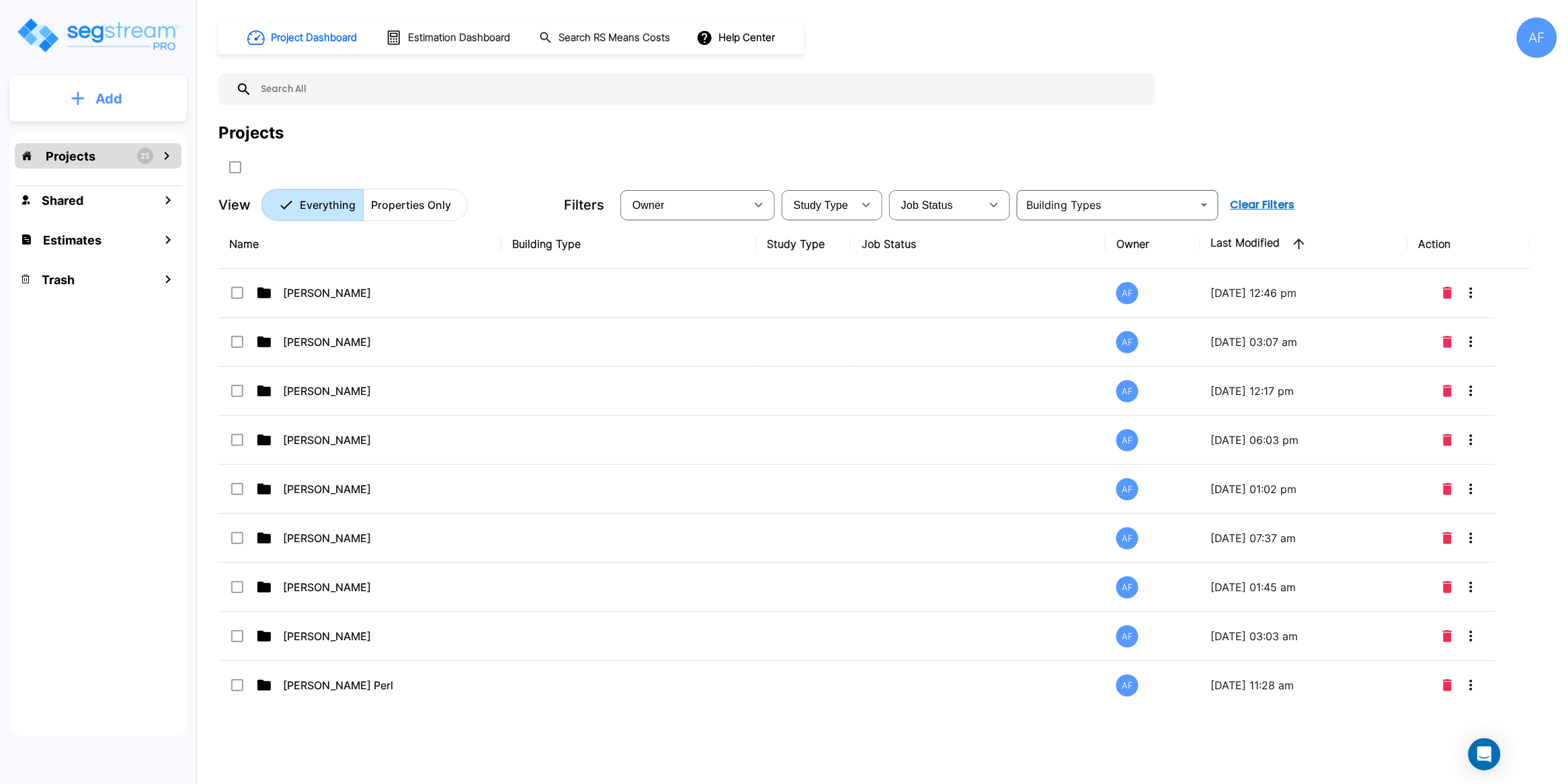
click at [100, 96] on p "Add" at bounding box center [109, 99] width 27 height 20
click at [112, 213] on p "Add Estimate" at bounding box center [106, 212] width 69 height 16
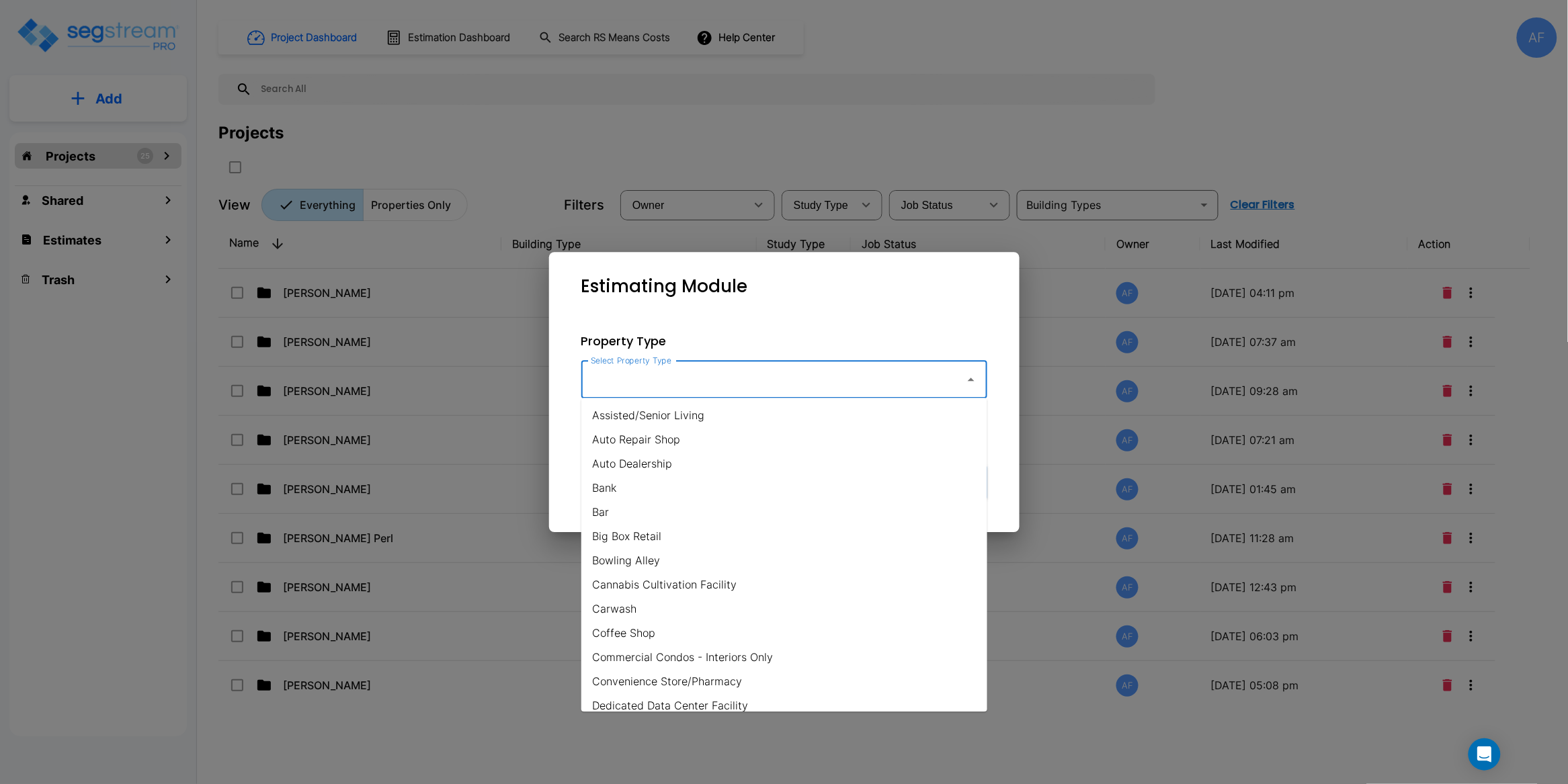
click at [646, 379] on input "Select Property Type" at bounding box center [770, 379] width 365 height 26
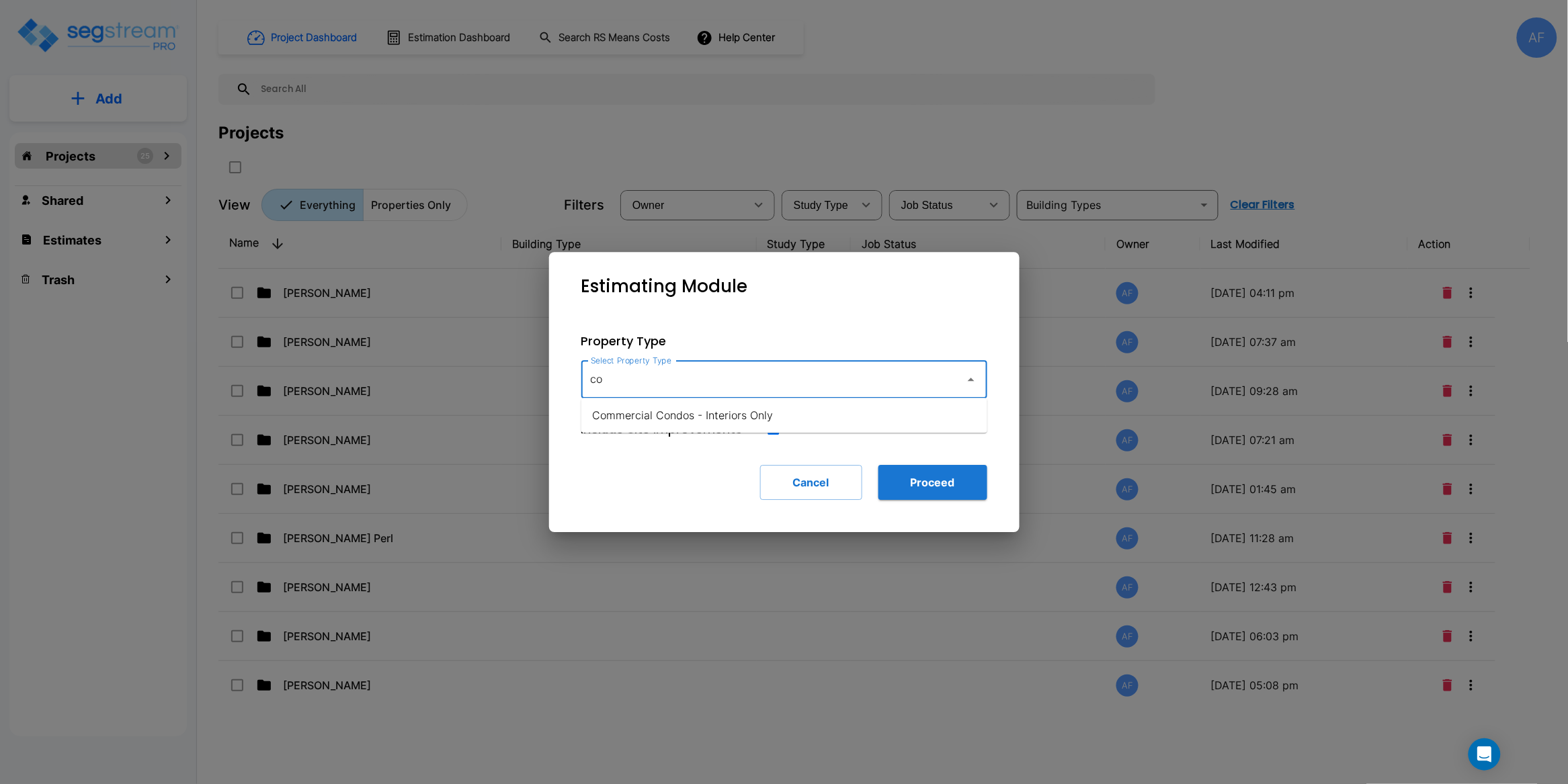
type input "c"
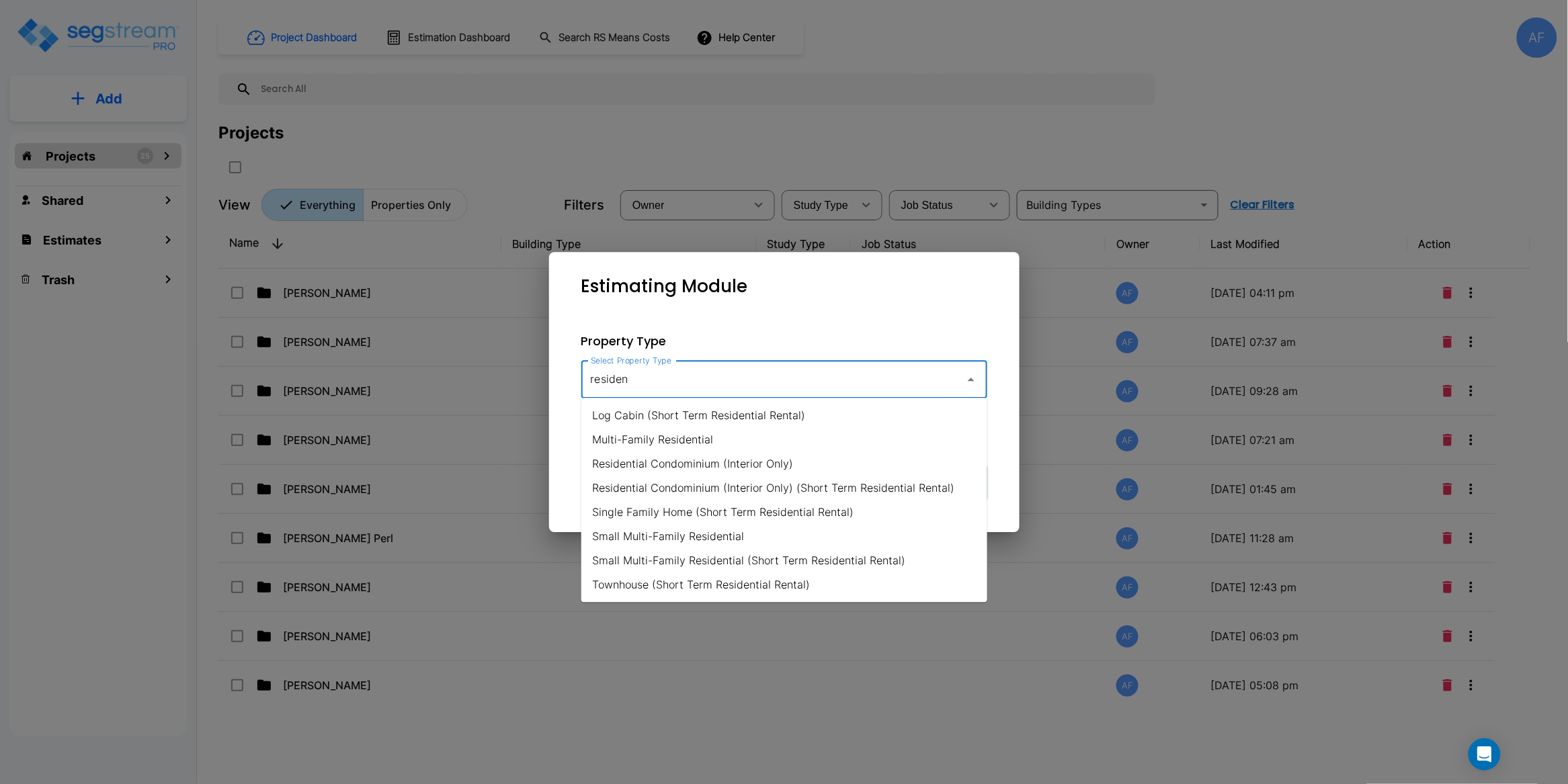
click at [755, 516] on li "Single Family Home (Short Term Residential Rental)" at bounding box center [784, 512] width 406 height 24
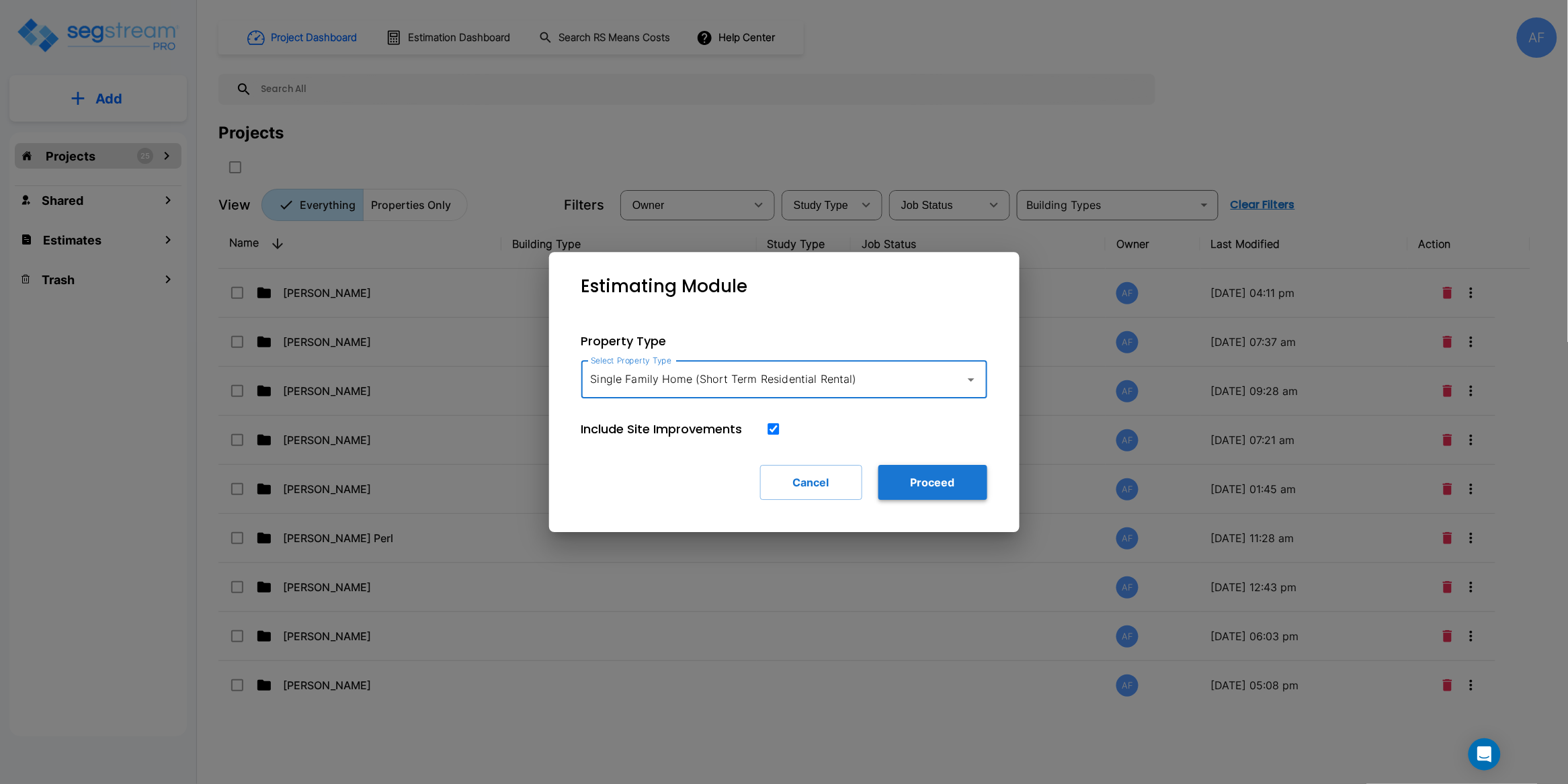
type input "Single Family Home (Short Term Residential Rental)"
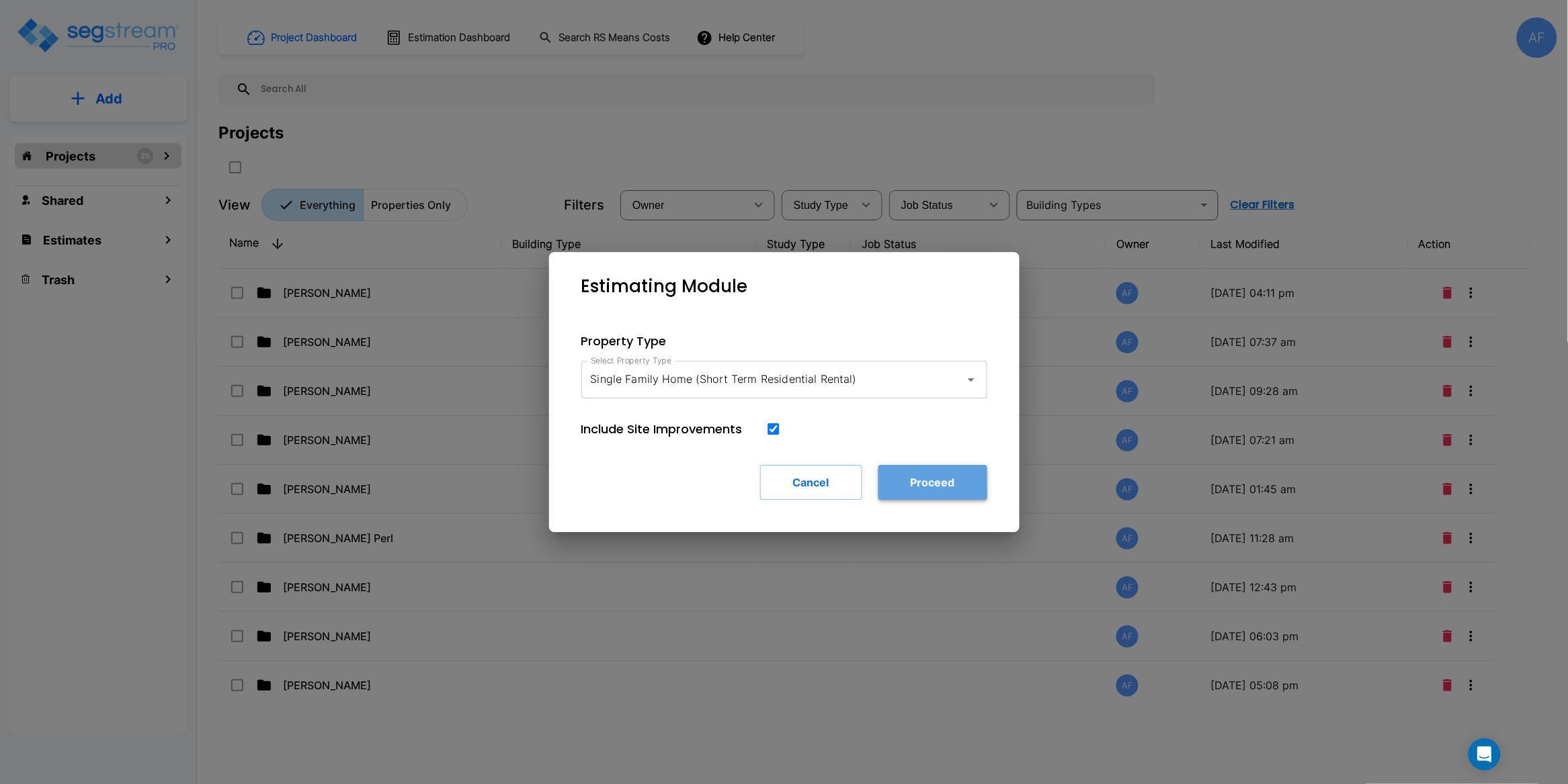
click at [942, 482] on button "Proceed" at bounding box center [932, 482] width 109 height 35
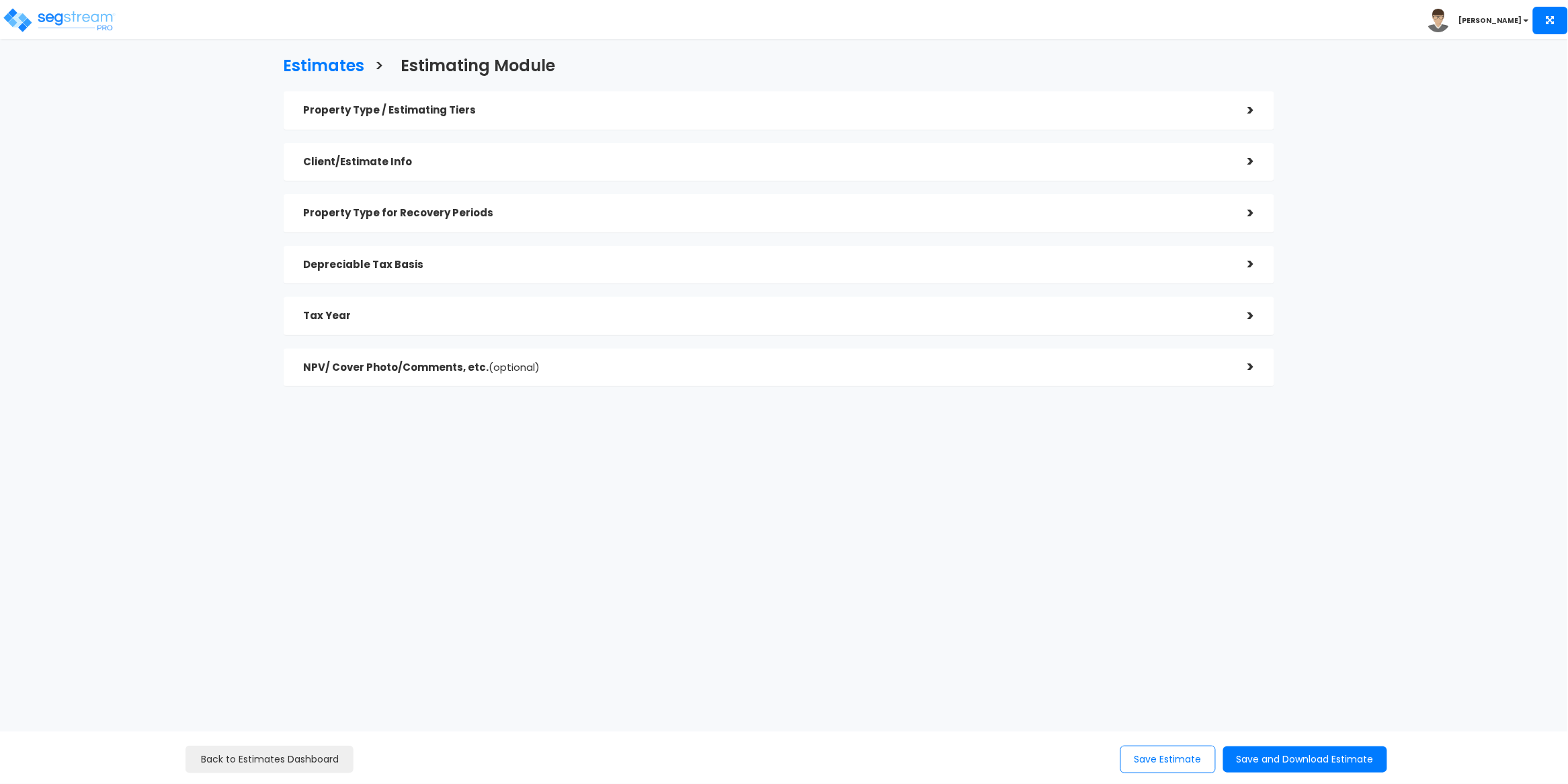
checkbox input "true"
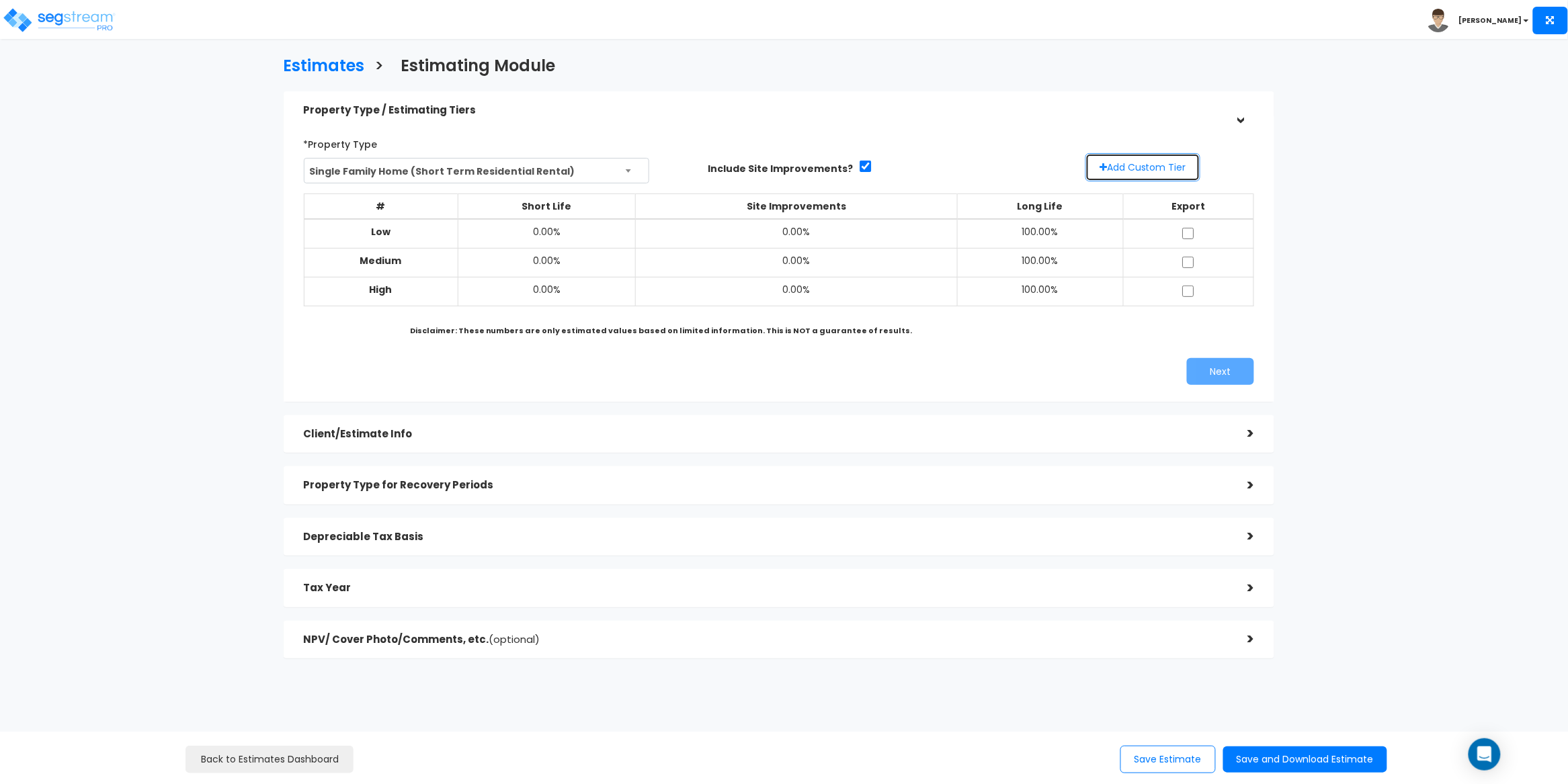
click at [1157, 160] on button "Add Custom Tier" at bounding box center [1143, 167] width 115 height 28
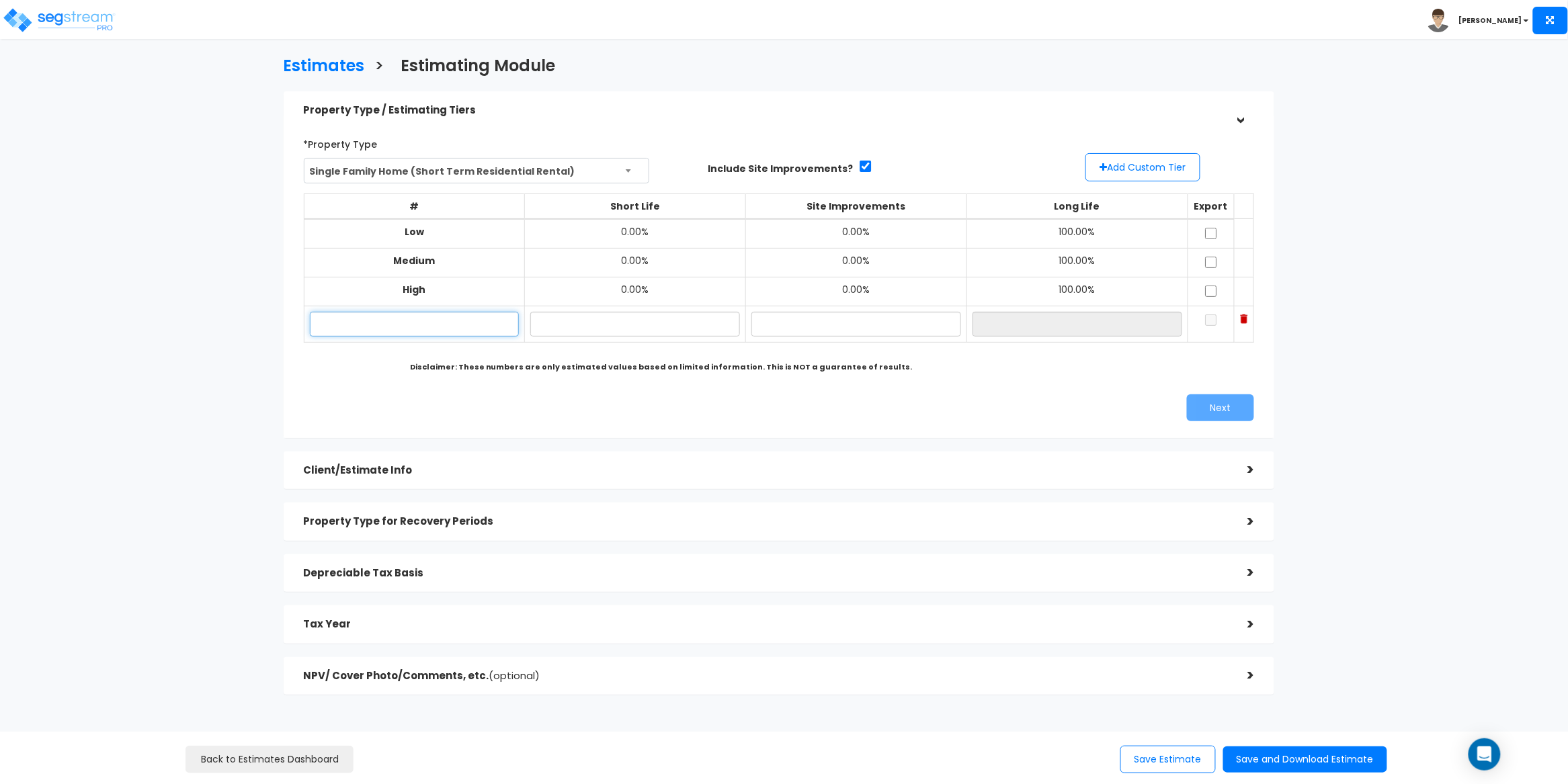
click at [441, 323] on input "text" at bounding box center [415, 324] width 210 height 25
paste input "https://www.canva.com/design/DAGxvnG-j5A/XaZv-0Xrvp7awfG7_KkpUQ/edit"
click at [367, 325] on input "https://www.canva.com/design/DAGxvnG-j5A/XaZv-0Xrvp7awfG7_KkpUQ/edit" at bounding box center [415, 324] width 210 height 25
paste input "[STREET_ADDRESS]"
type input "[STREET_ADDRESS]"
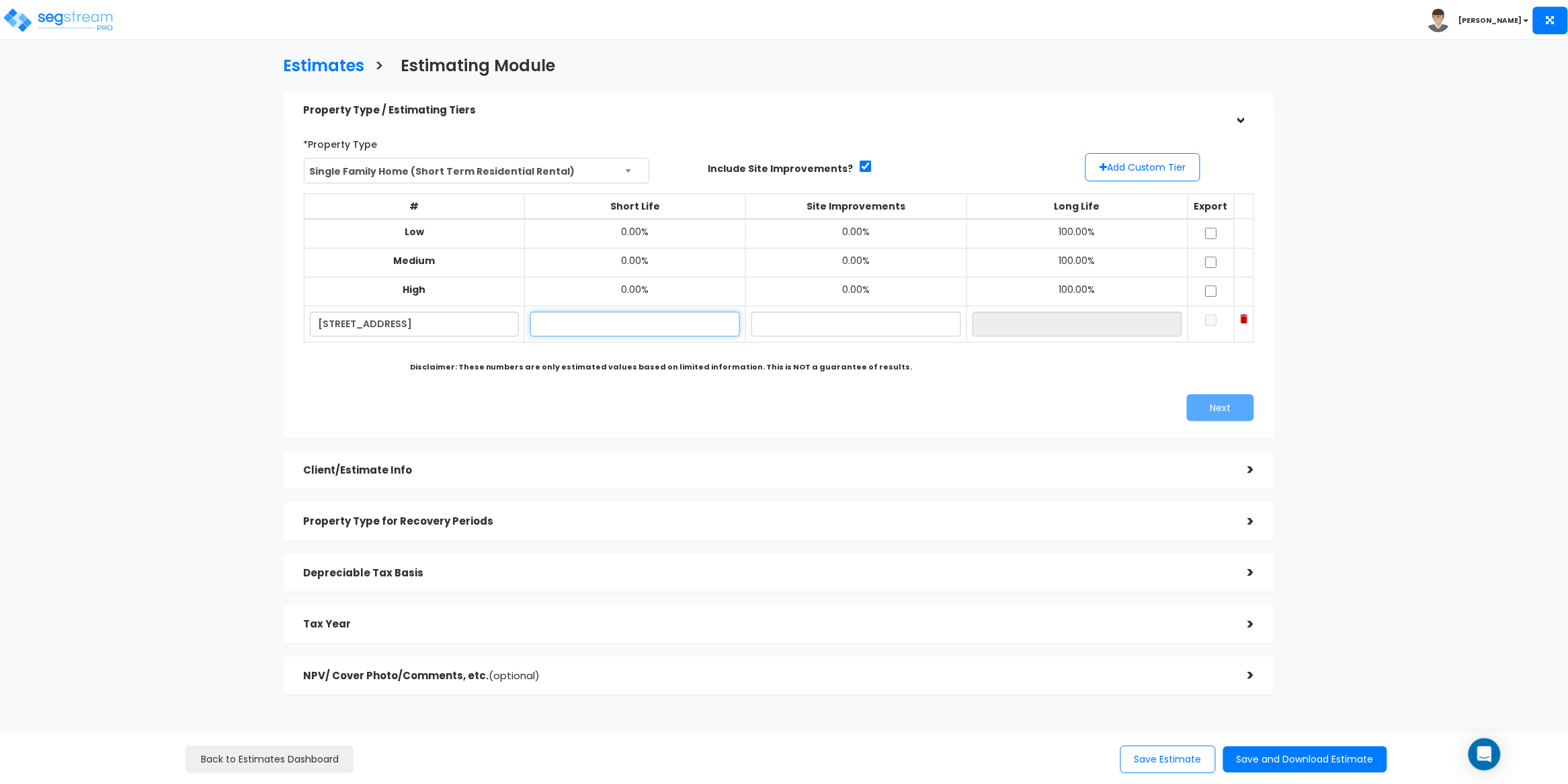
click at [628, 325] on input "text" at bounding box center [636, 324] width 210 height 25
click at [576, 324] on input "text" at bounding box center [636, 324] width 210 height 25
paste input "19.23"
type input "19.23%"
click at [784, 319] on input "text" at bounding box center [856, 324] width 210 height 25
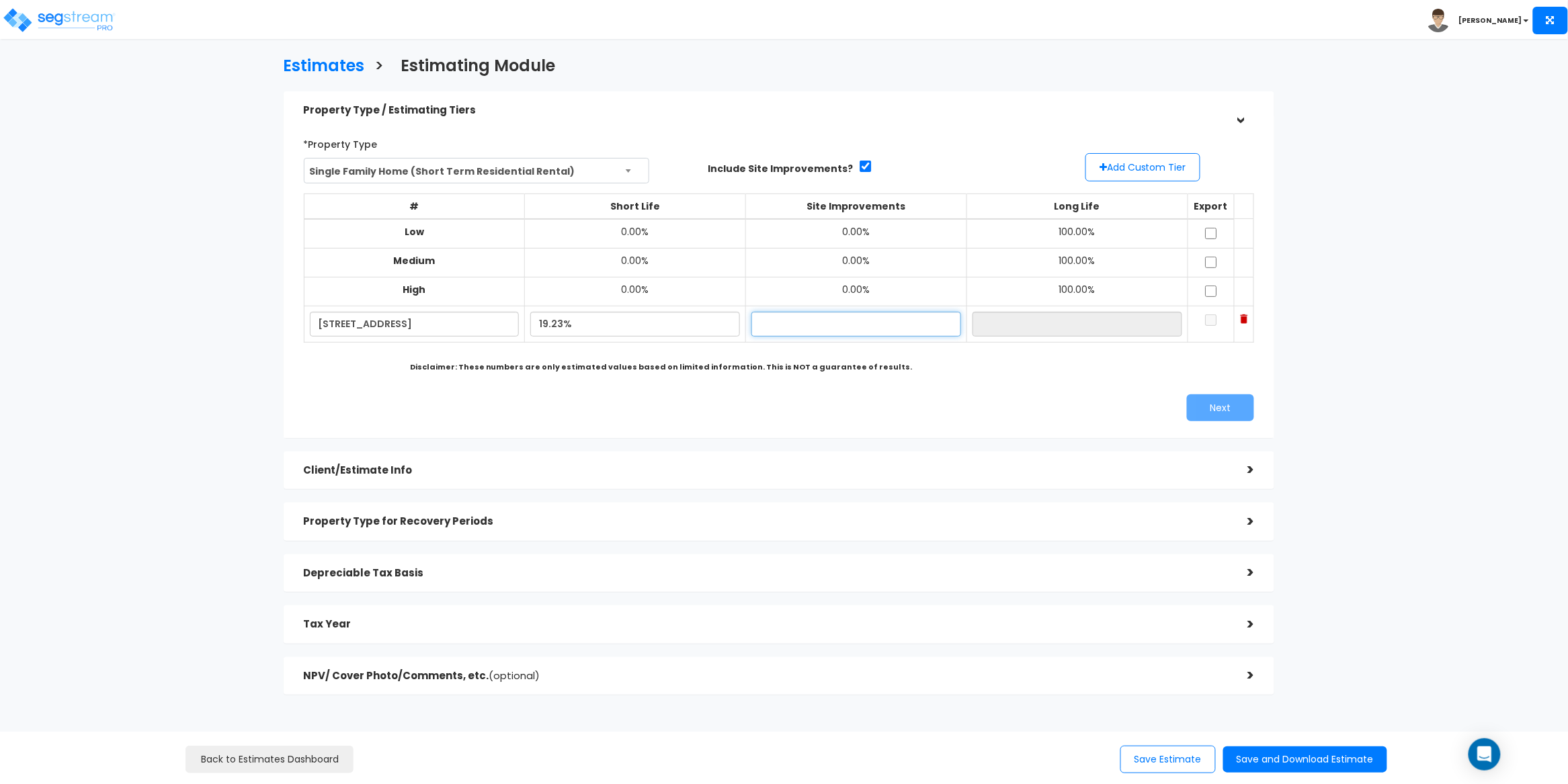
paste input "4.12"
type input "4.12%"
type input "76.65%"
click at [1094, 356] on div at bounding box center [779, 356] width 951 height 1
click at [1205, 320] on input "checkbox" at bounding box center [1211, 320] width 13 height 12
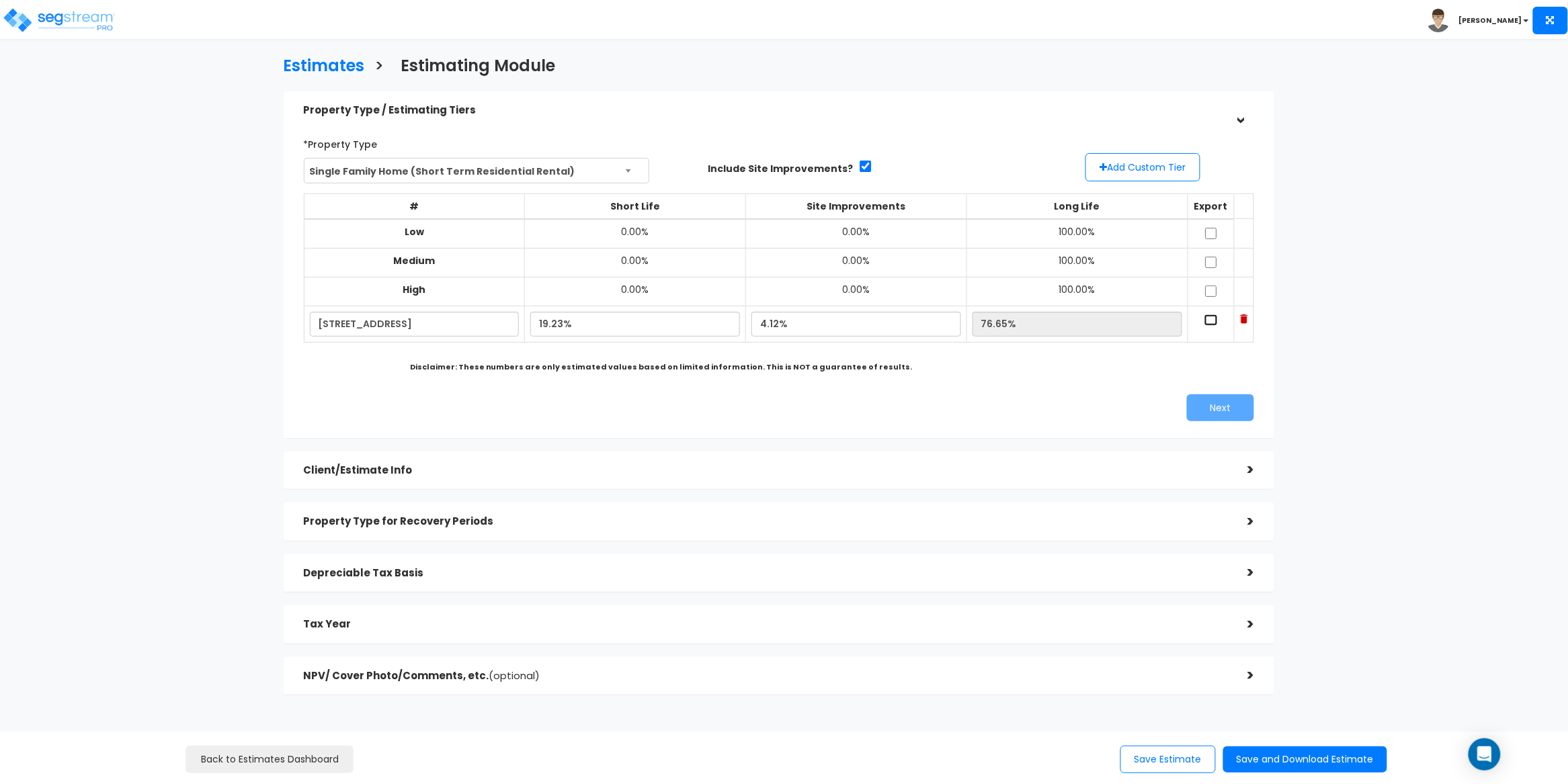
checkbox input "true"
click at [1236, 408] on button "Next" at bounding box center [1221, 408] width 67 height 27
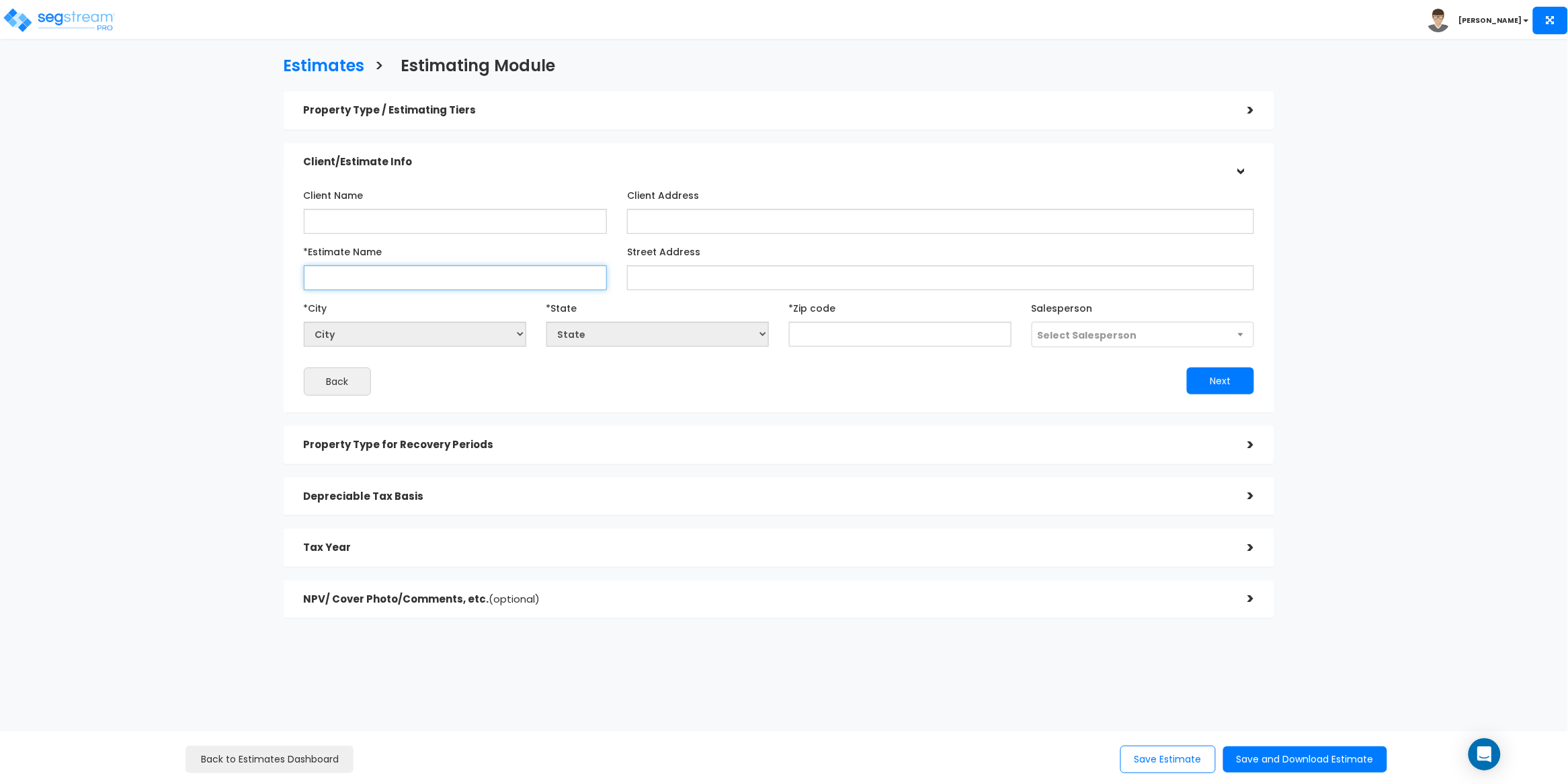
click at [349, 283] on input "*Estimate Name" at bounding box center [456, 278] width 304 height 25
click at [348, 279] on input "*Estimate Name" at bounding box center [456, 278] width 304 height 25
paste input "31244 Palomar Rd"
type input "31244 Palomar Rd"
click at [824, 333] on input "text" at bounding box center [900, 334] width 222 height 25
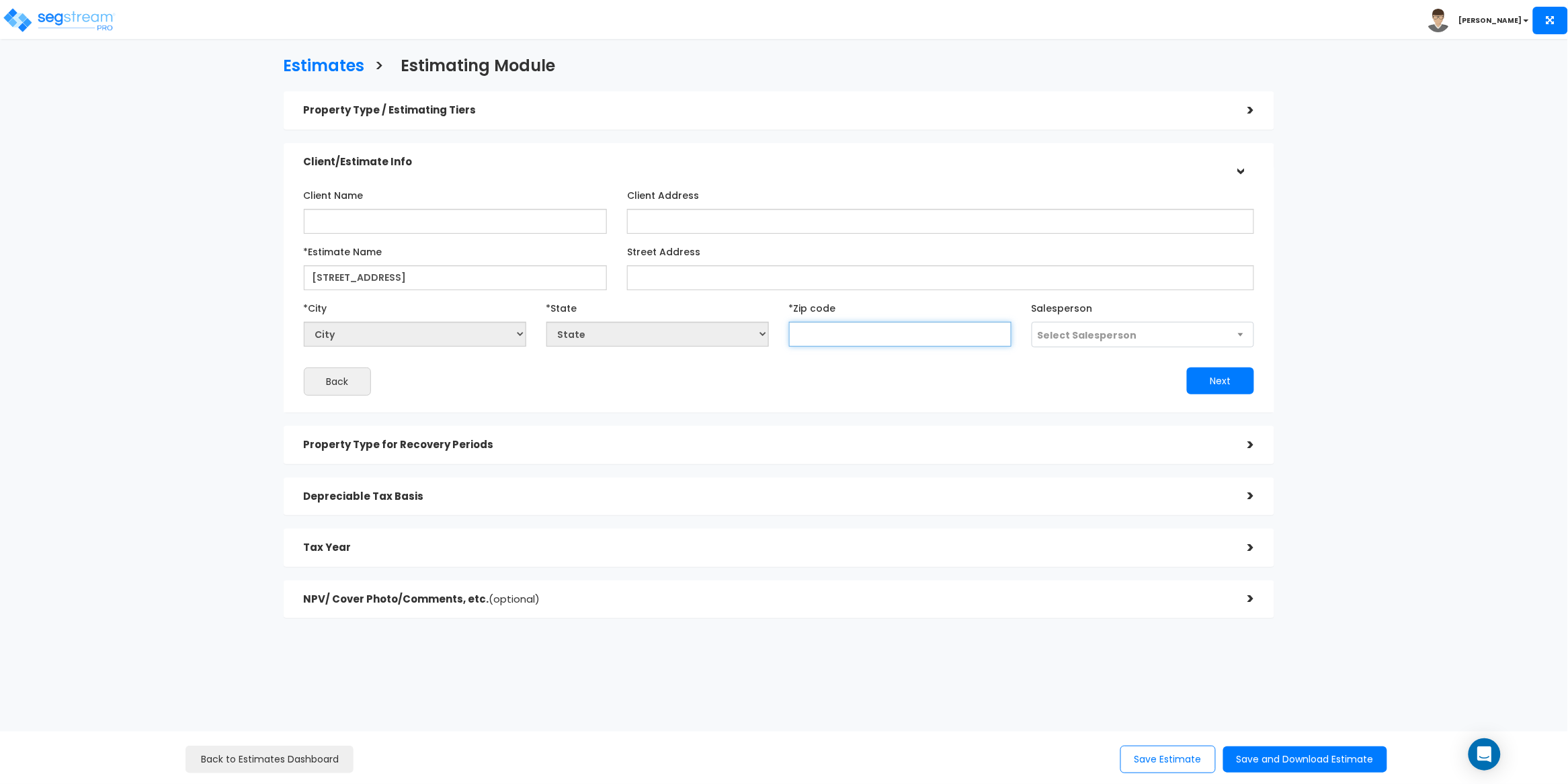
paste input "92584"
type input "92584"
select select "CA"
click at [702, 386] on div "Back" at bounding box center [536, 382] width 485 height 28
click at [1105, 339] on span "Select Salesperson" at bounding box center [1087, 335] width 99 height 13
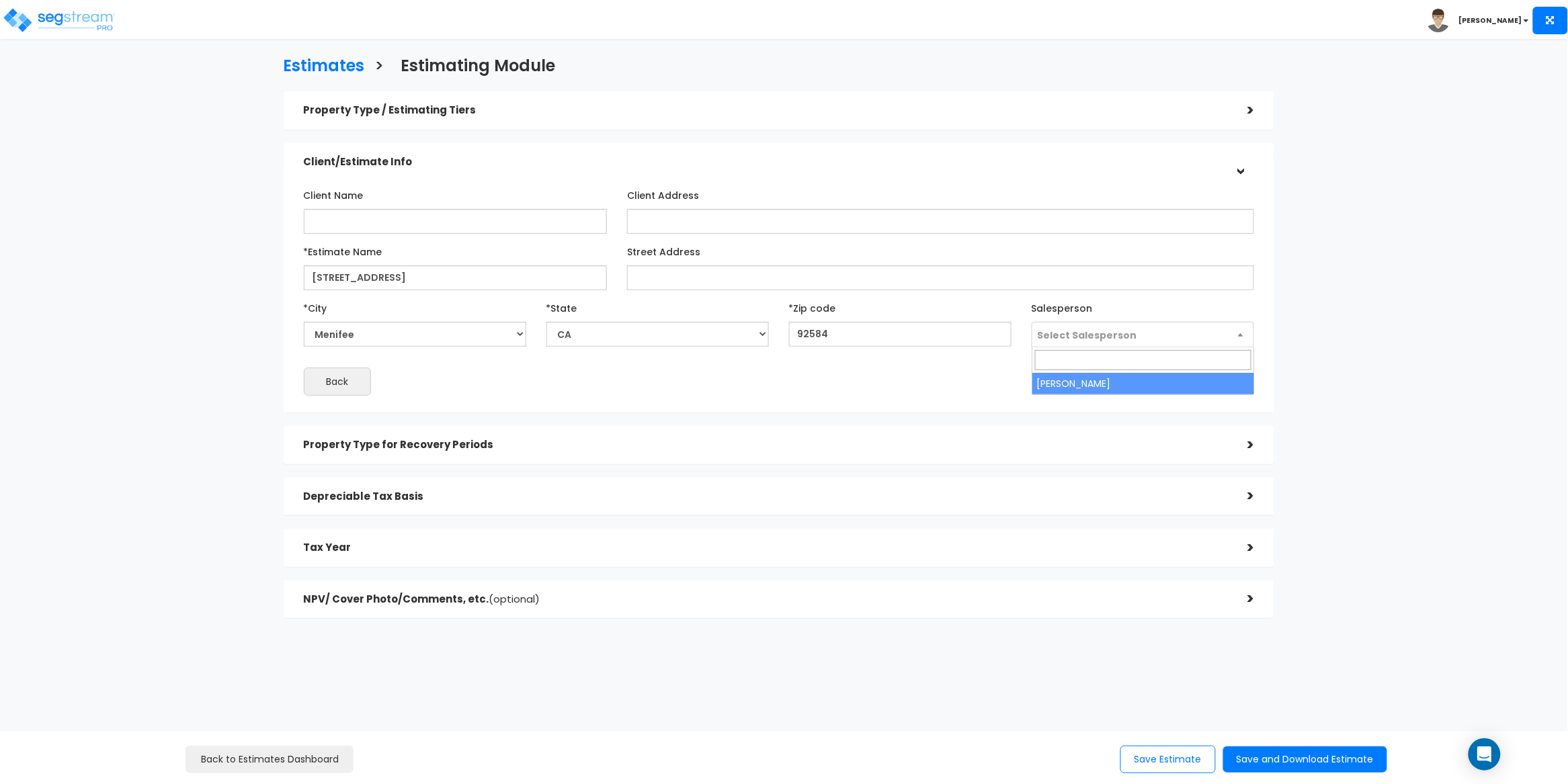
select select "157"
click at [1218, 373] on button "Next" at bounding box center [1221, 381] width 67 height 27
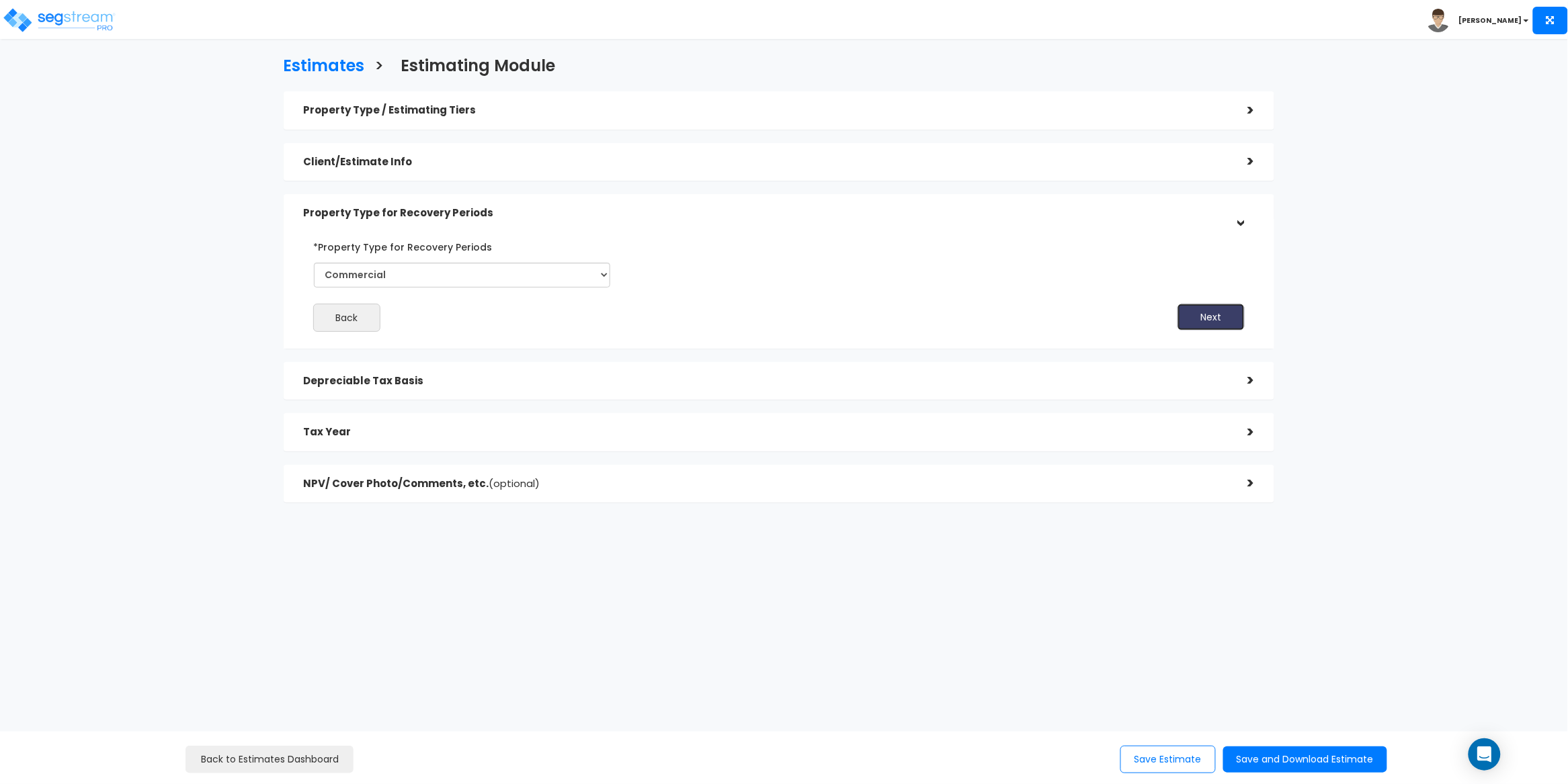
click at [1199, 315] on button "Next" at bounding box center [1212, 317] width 67 height 27
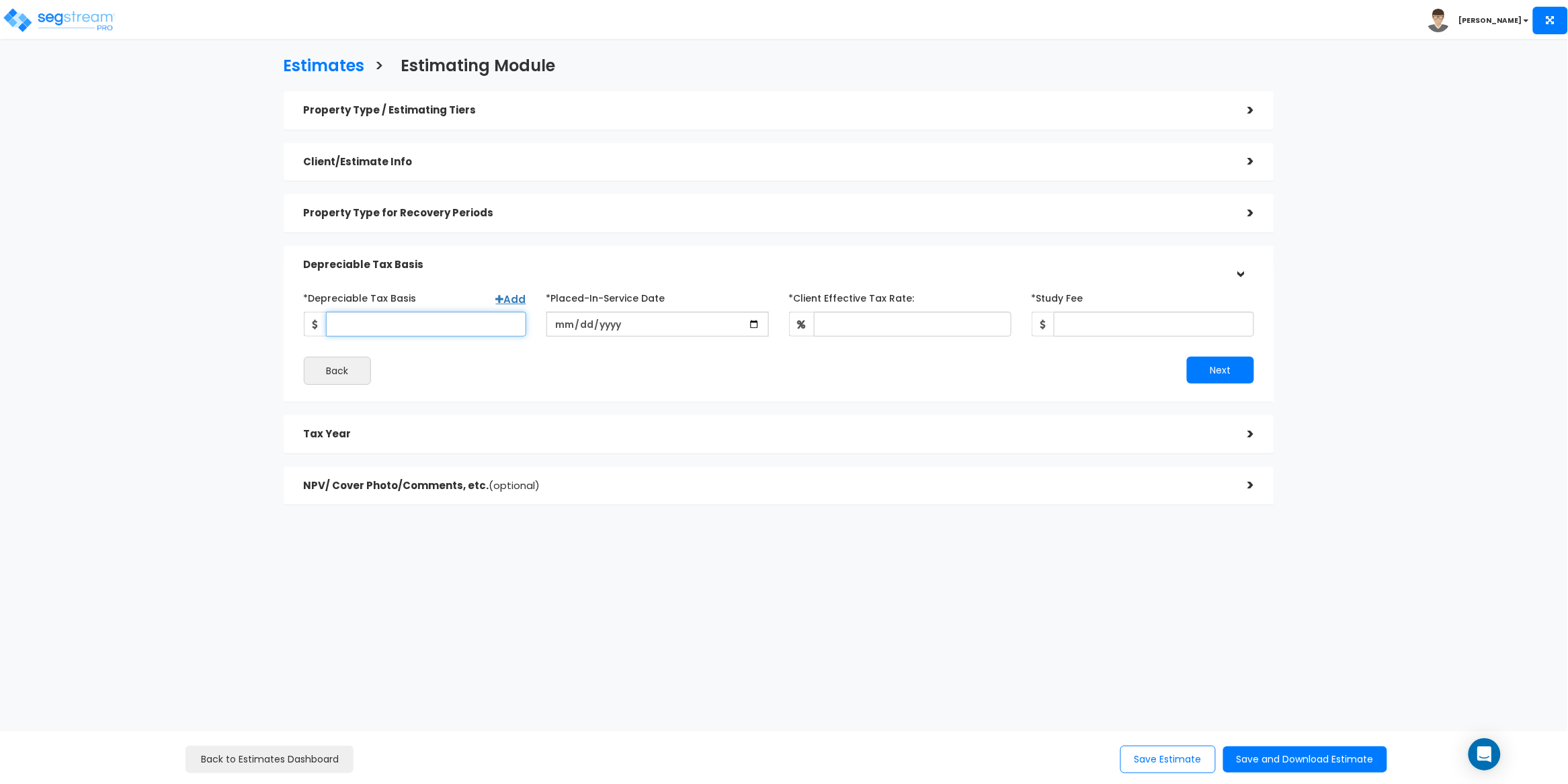
click at [382, 325] on input "*Depreciable Tax Basis" at bounding box center [426, 324] width 200 height 25
paste input "509,660"
type input "509,660"
click at [556, 321] on input "date" at bounding box center [658, 324] width 222 height 25
type input "2025-08-26"
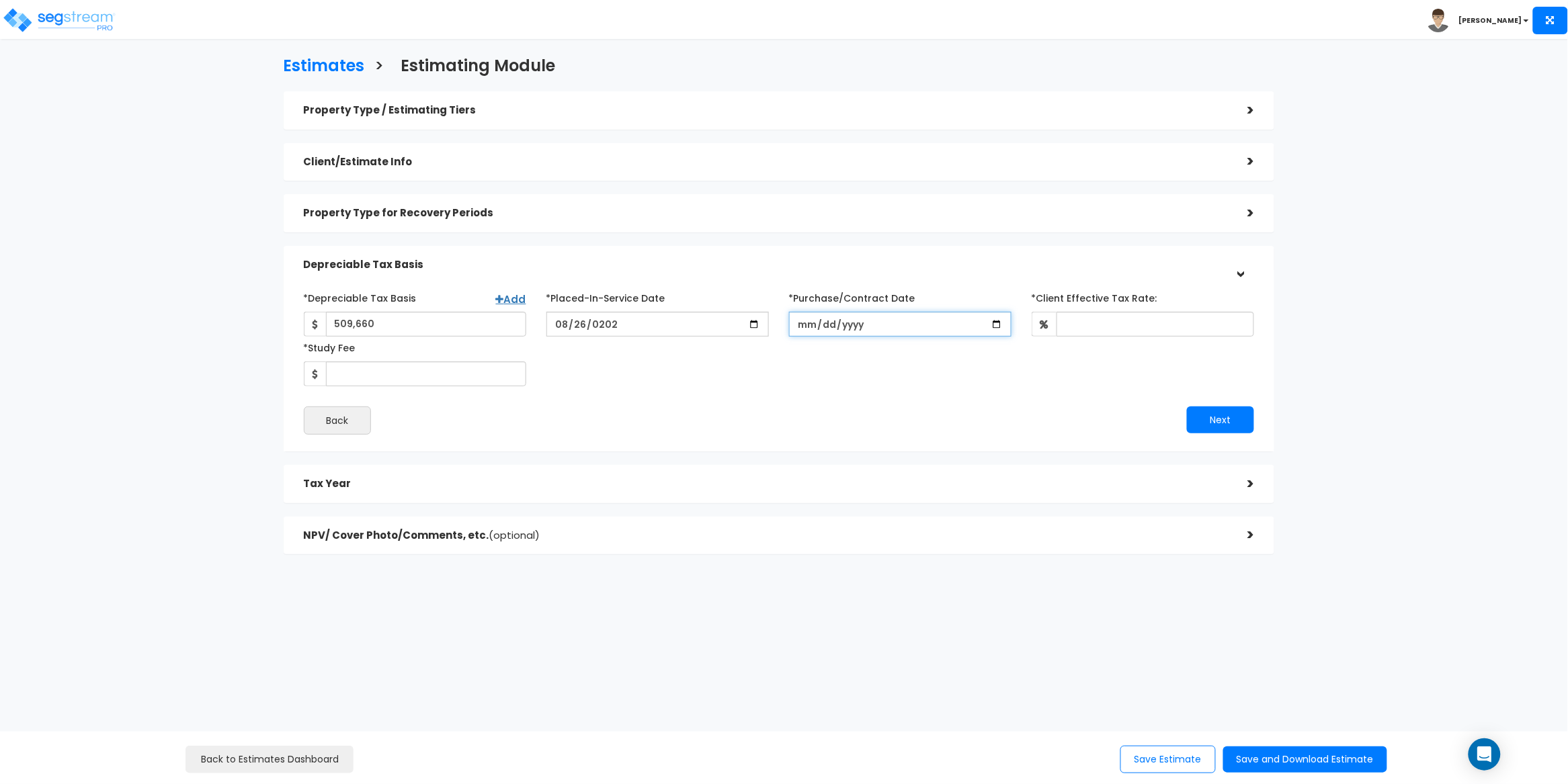
click at [810, 326] on input "*Purchase/Contract Date" at bounding box center [900, 324] width 222 height 25
type input "2025-08-26"
click at [894, 358] on div "*Depreciable Tax Basis Add 509,660 *Placed-In-Service Date" at bounding box center [779, 336] width 971 height 99
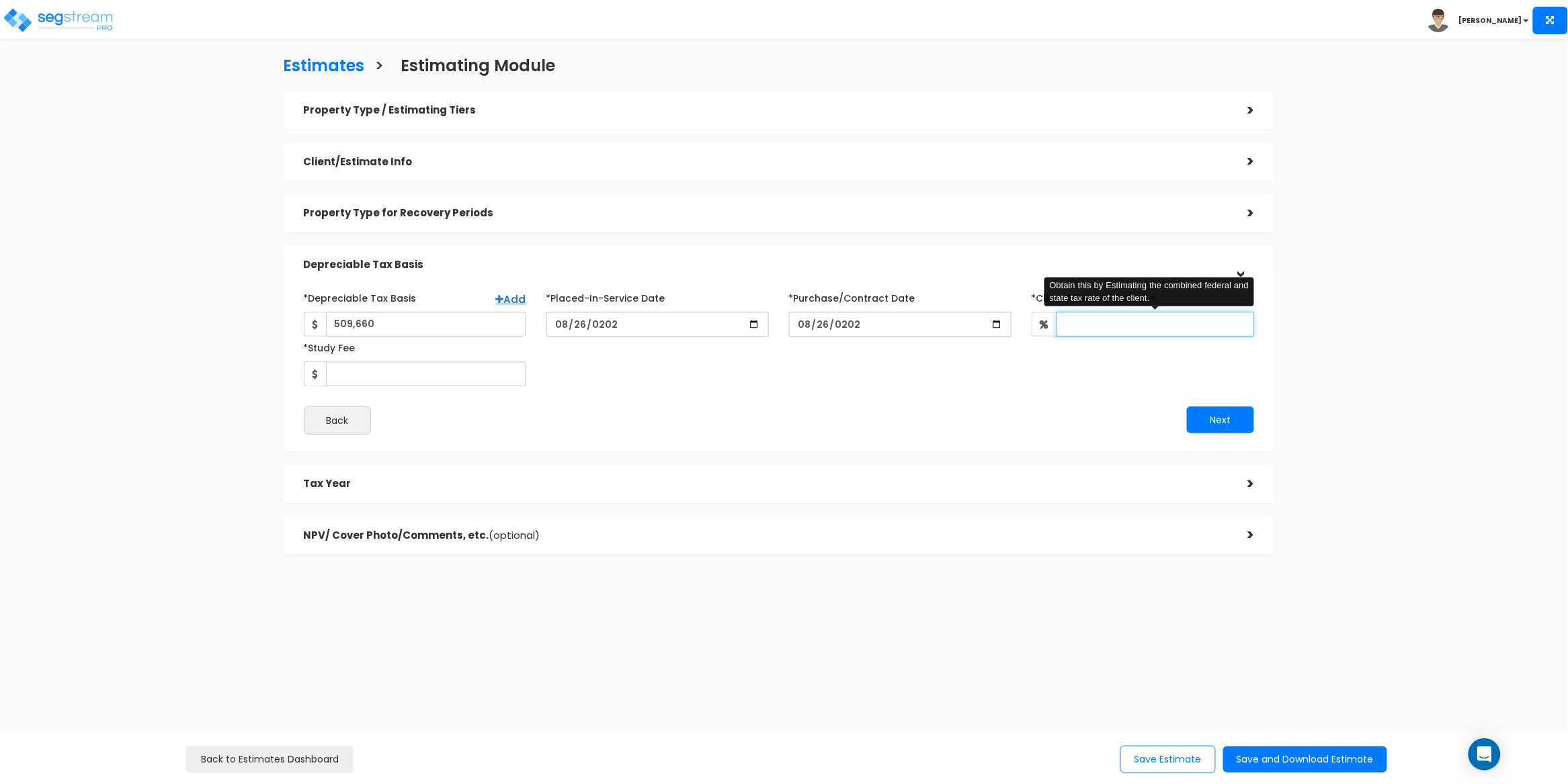
click at [1105, 324] on input "*Client Effective Tax Rate:" at bounding box center [1155, 324] width 197 height 25
click at [916, 390] on div "*Depreciable Tax Basis Add 509,660 *Placed-In-Service Date 2025-08-26 3" at bounding box center [779, 361] width 951 height 148
click at [1085, 323] on input "3" at bounding box center [1155, 324] width 197 height 25
type input "30"
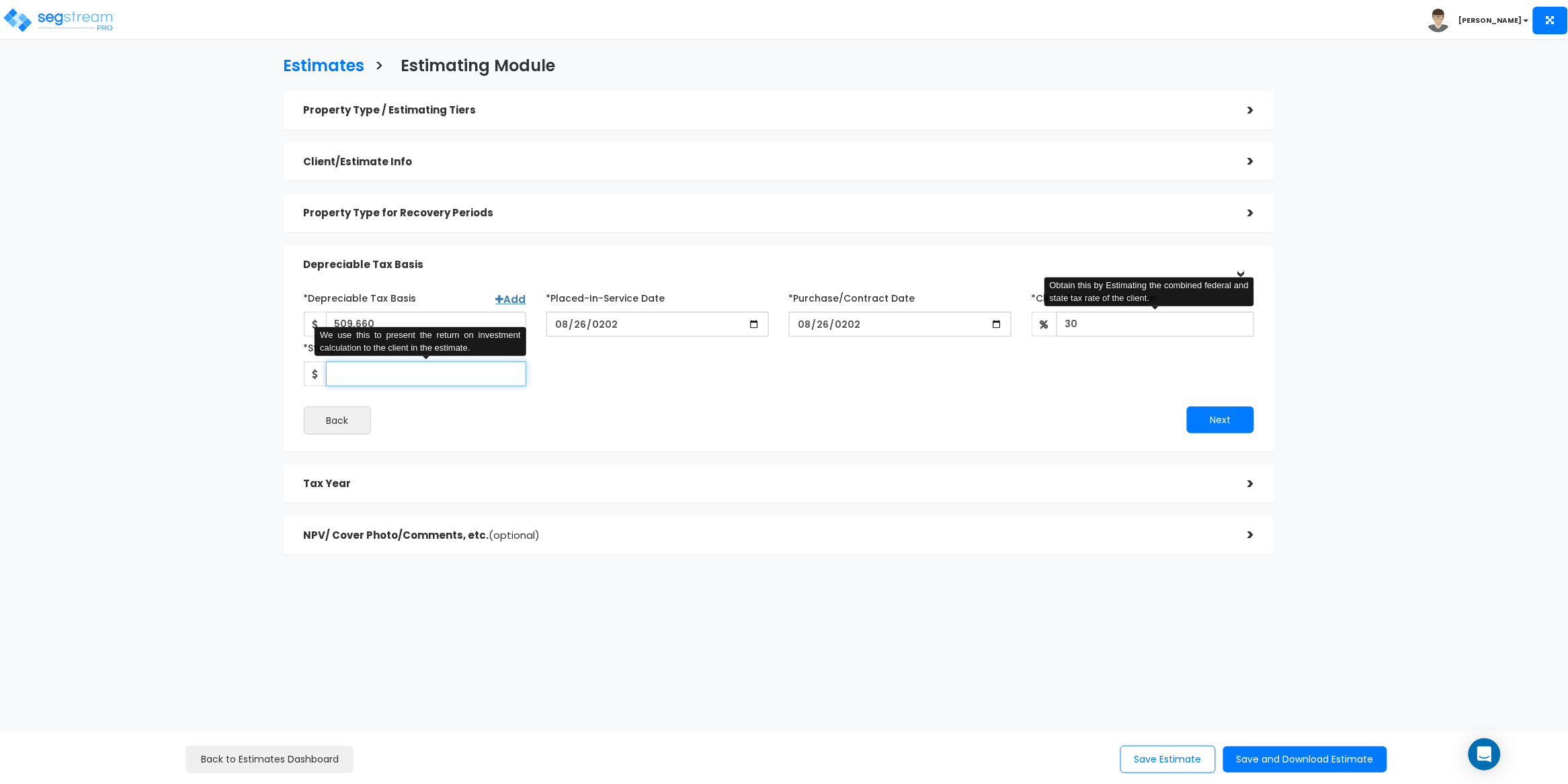
click at [370, 373] on input "*Study Fee" at bounding box center [426, 374] width 200 height 25
type input "3,200"
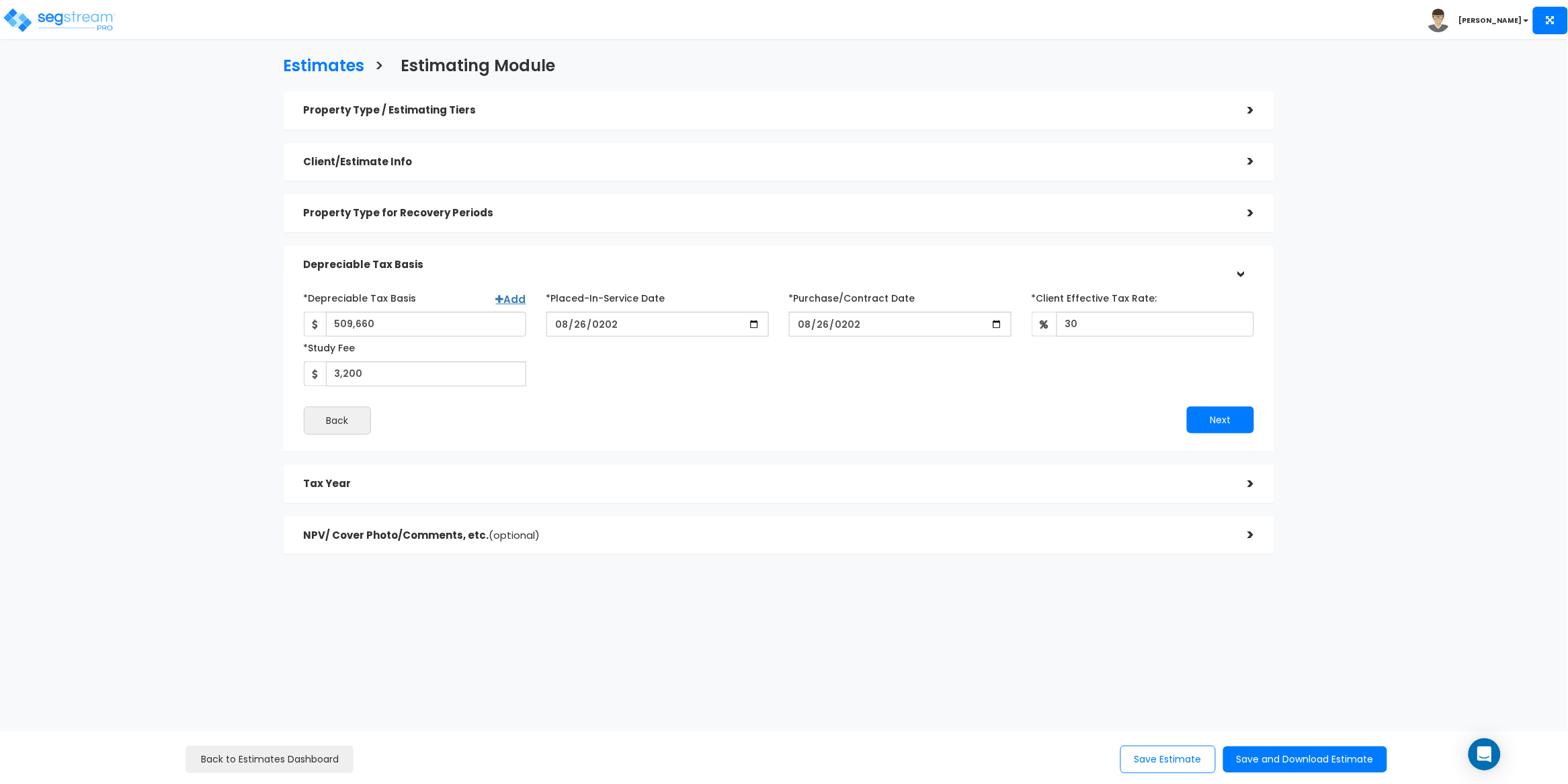
click at [708, 376] on div "*Depreciable Tax Basis Add 509,660 *Placed-In-Service Date" at bounding box center [779, 336] width 971 height 99
click at [1211, 425] on button "Next" at bounding box center [1221, 420] width 67 height 27
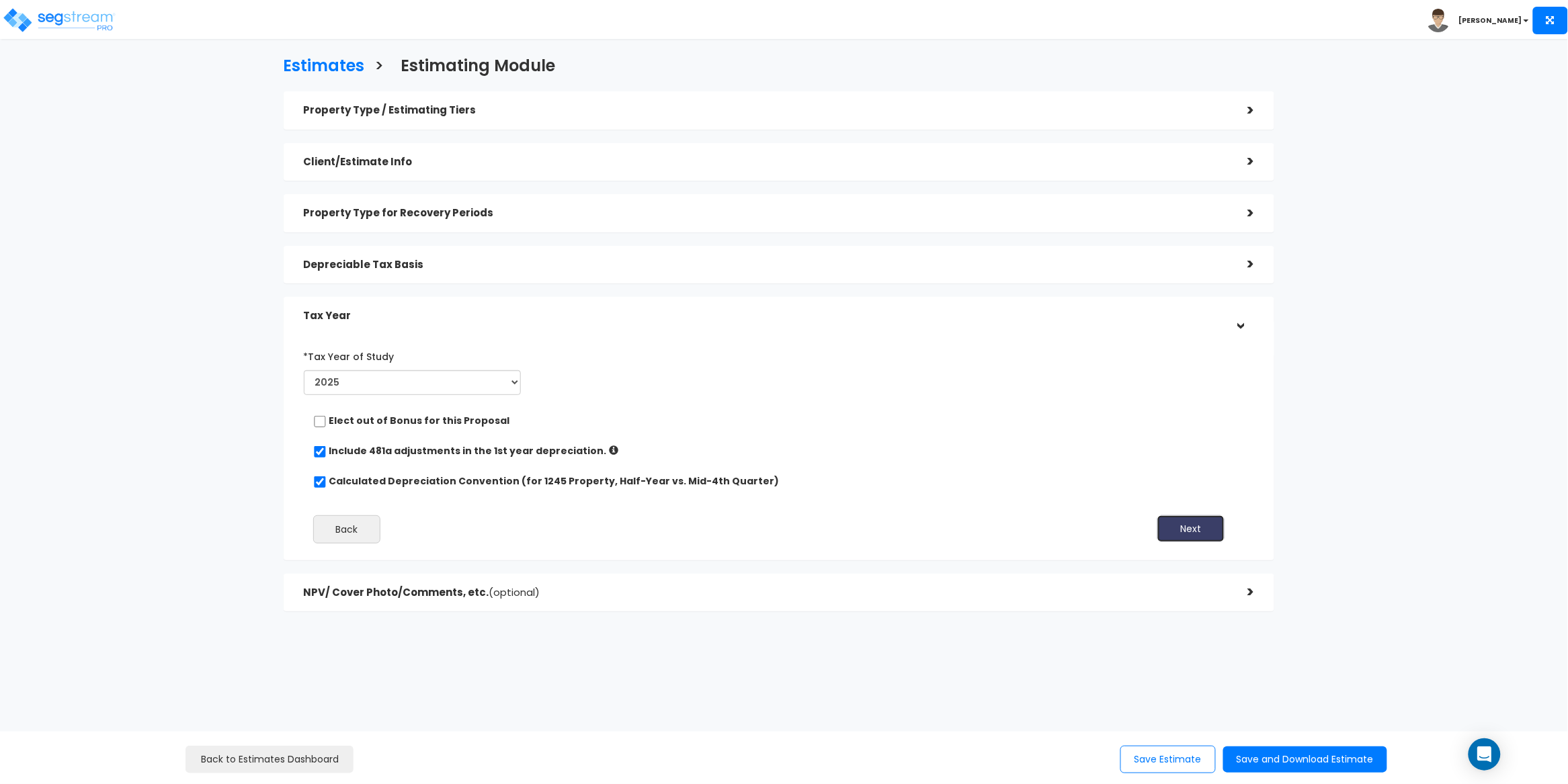
click at [1213, 522] on button "Next" at bounding box center [1191, 529] width 67 height 27
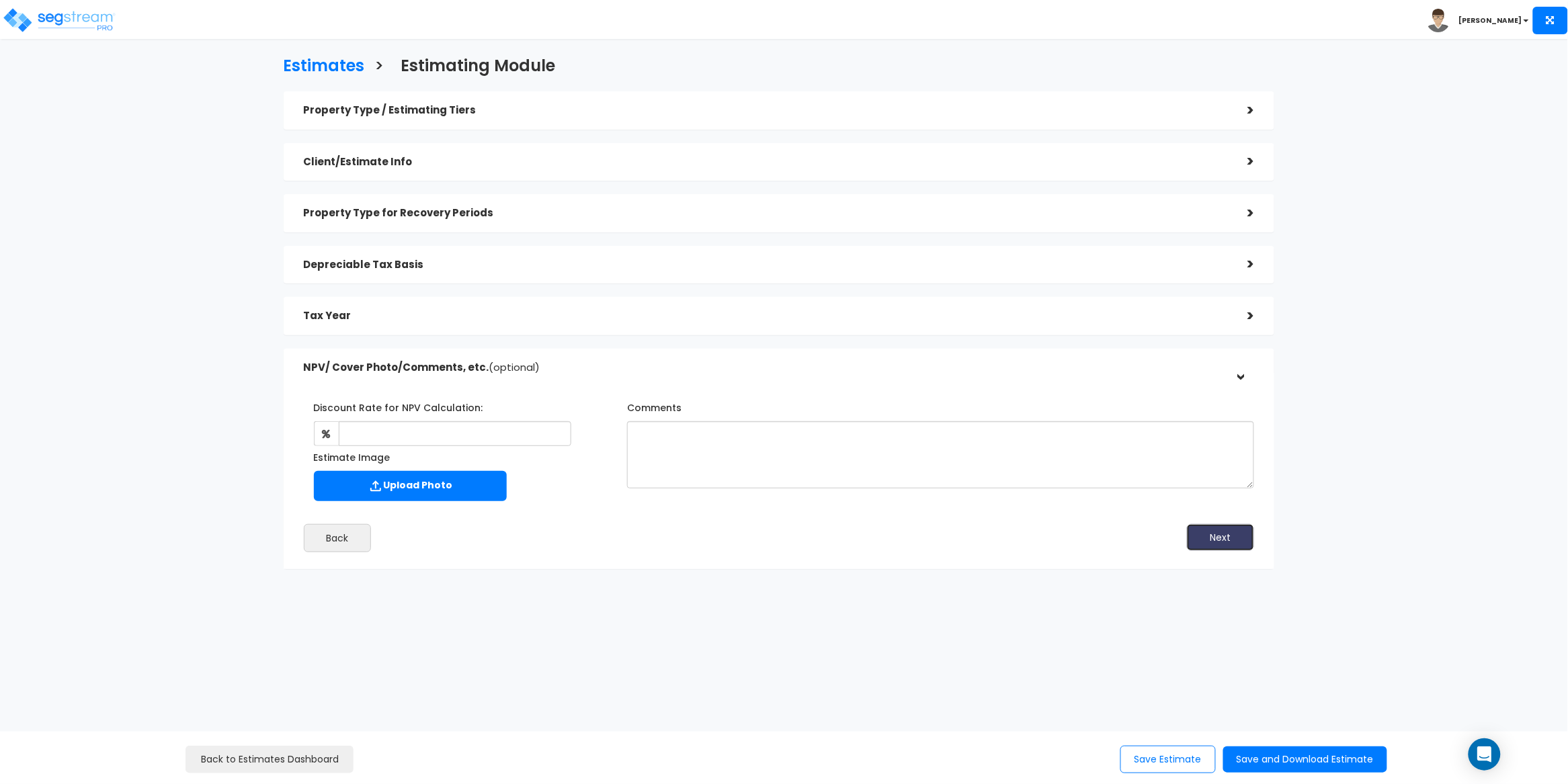
click at [1221, 541] on button "Next" at bounding box center [1221, 538] width 67 height 27
click at [1172, 764] on button "Save Estimate" at bounding box center [1169, 759] width 96 height 27
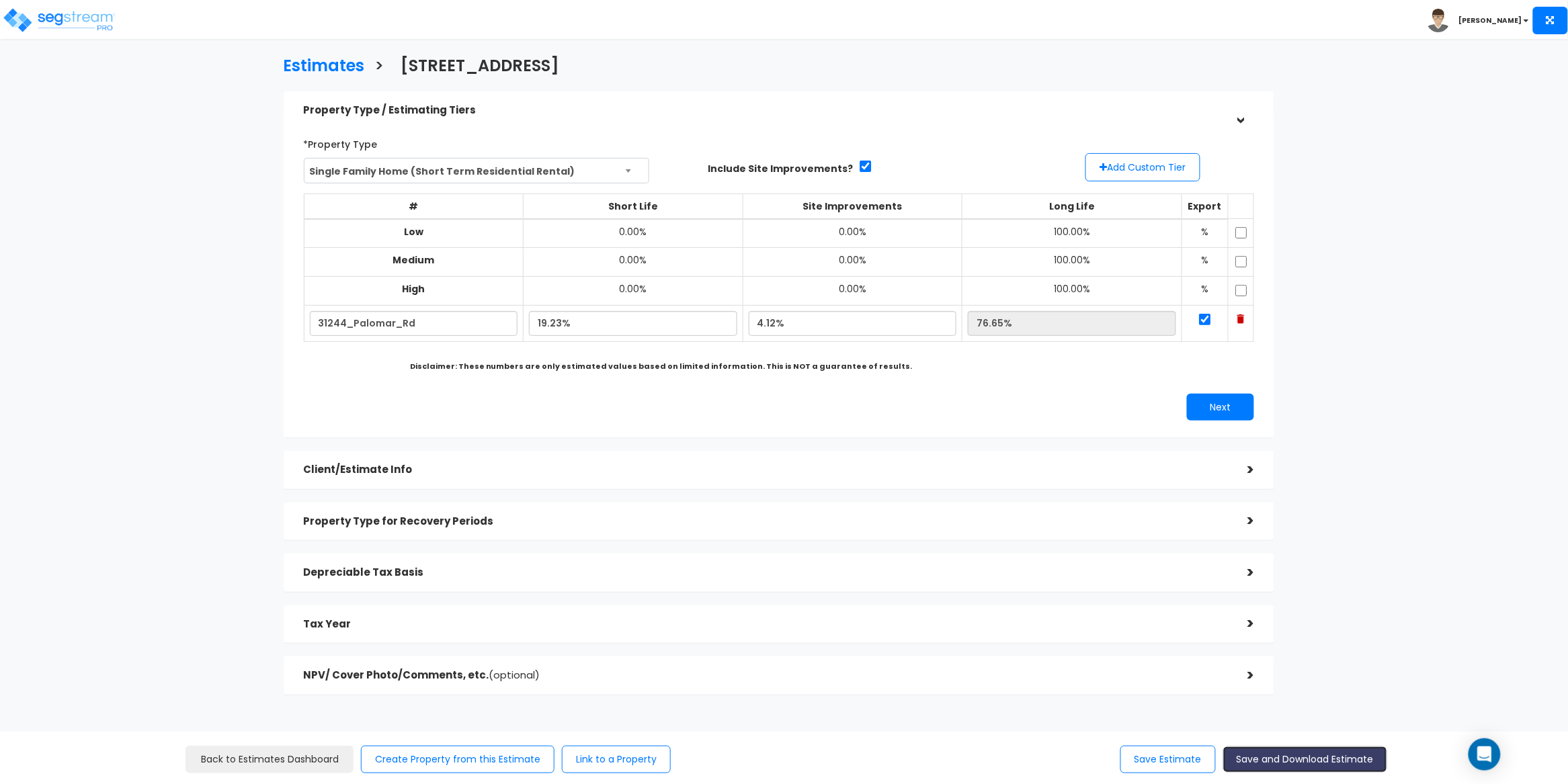
click at [1292, 764] on button "Save and Download Estimate" at bounding box center [1306, 759] width 164 height 26
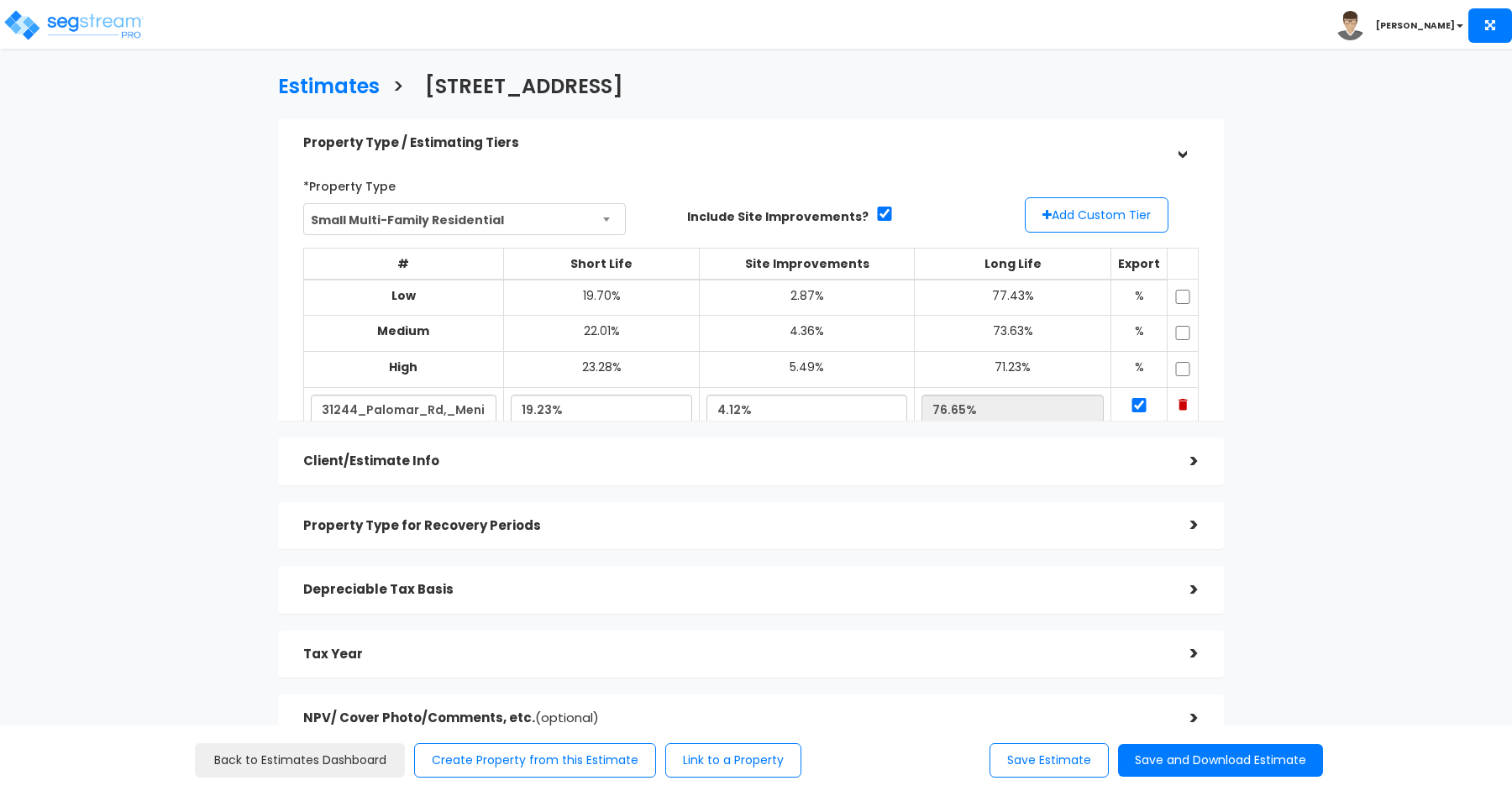
select select "CA"
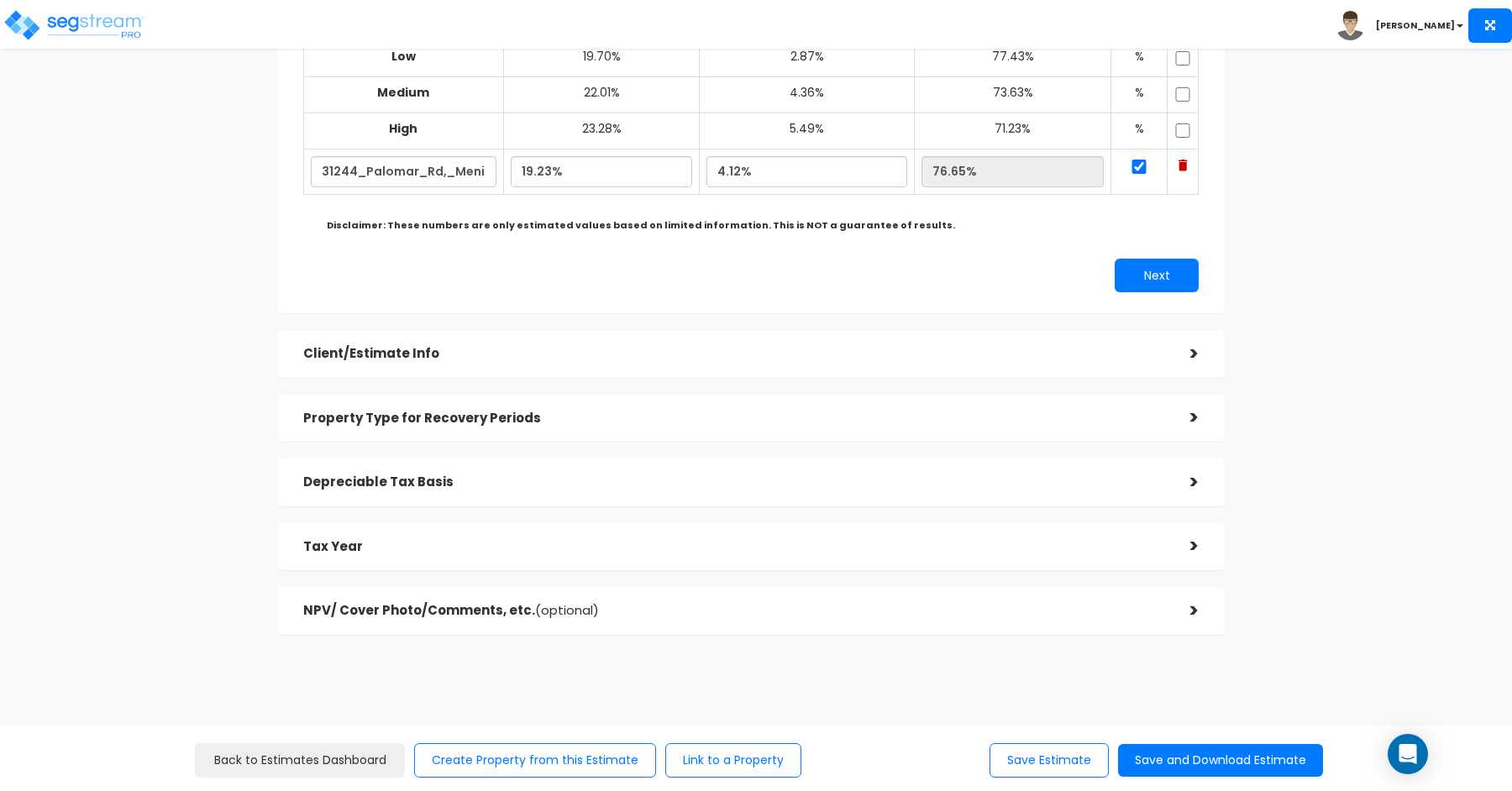
click at [711, 353] on h5 "Client/Estimate Info" at bounding box center [734, 354] width 862 height 15
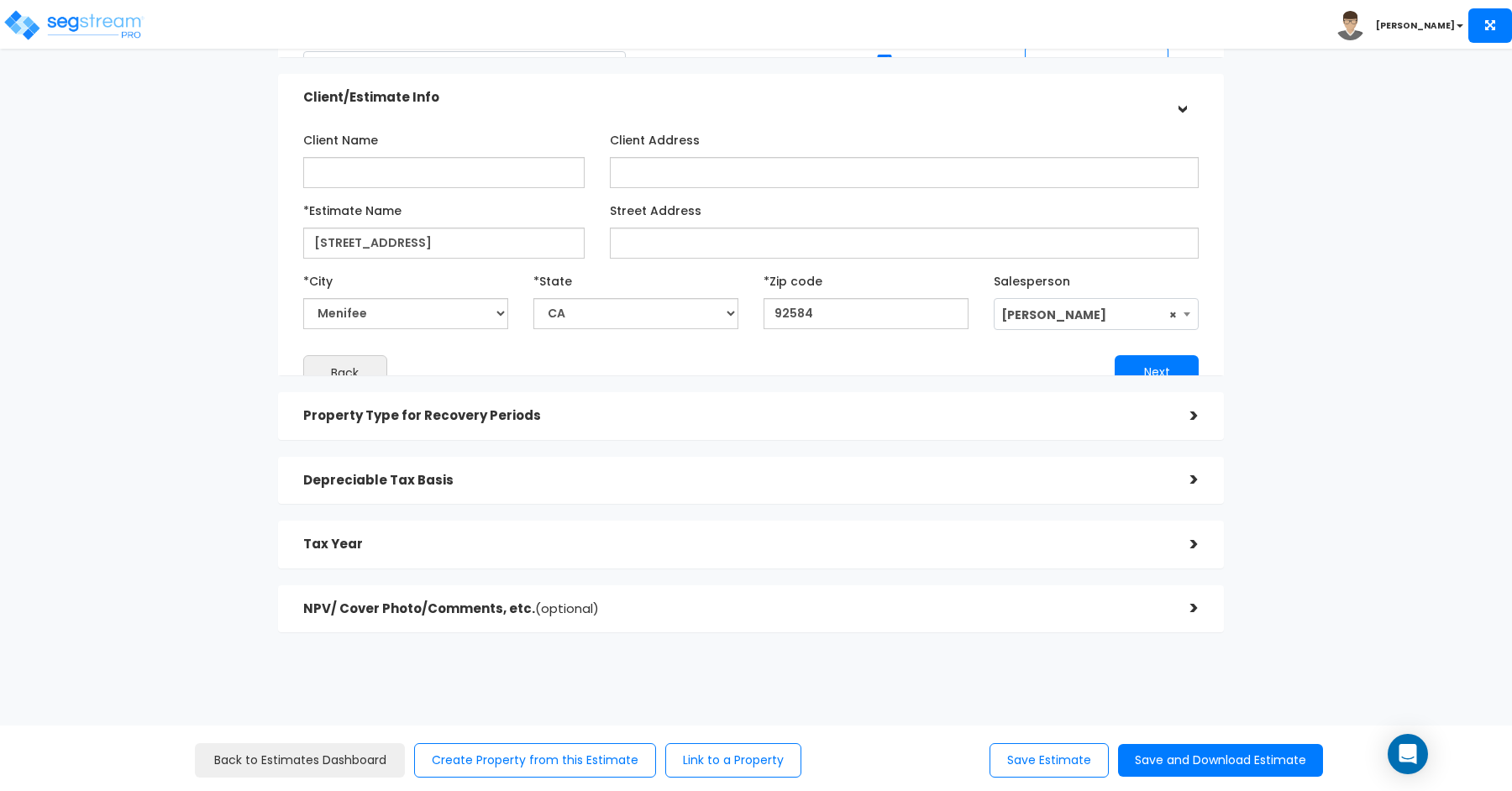
scroll to position [144, 0]
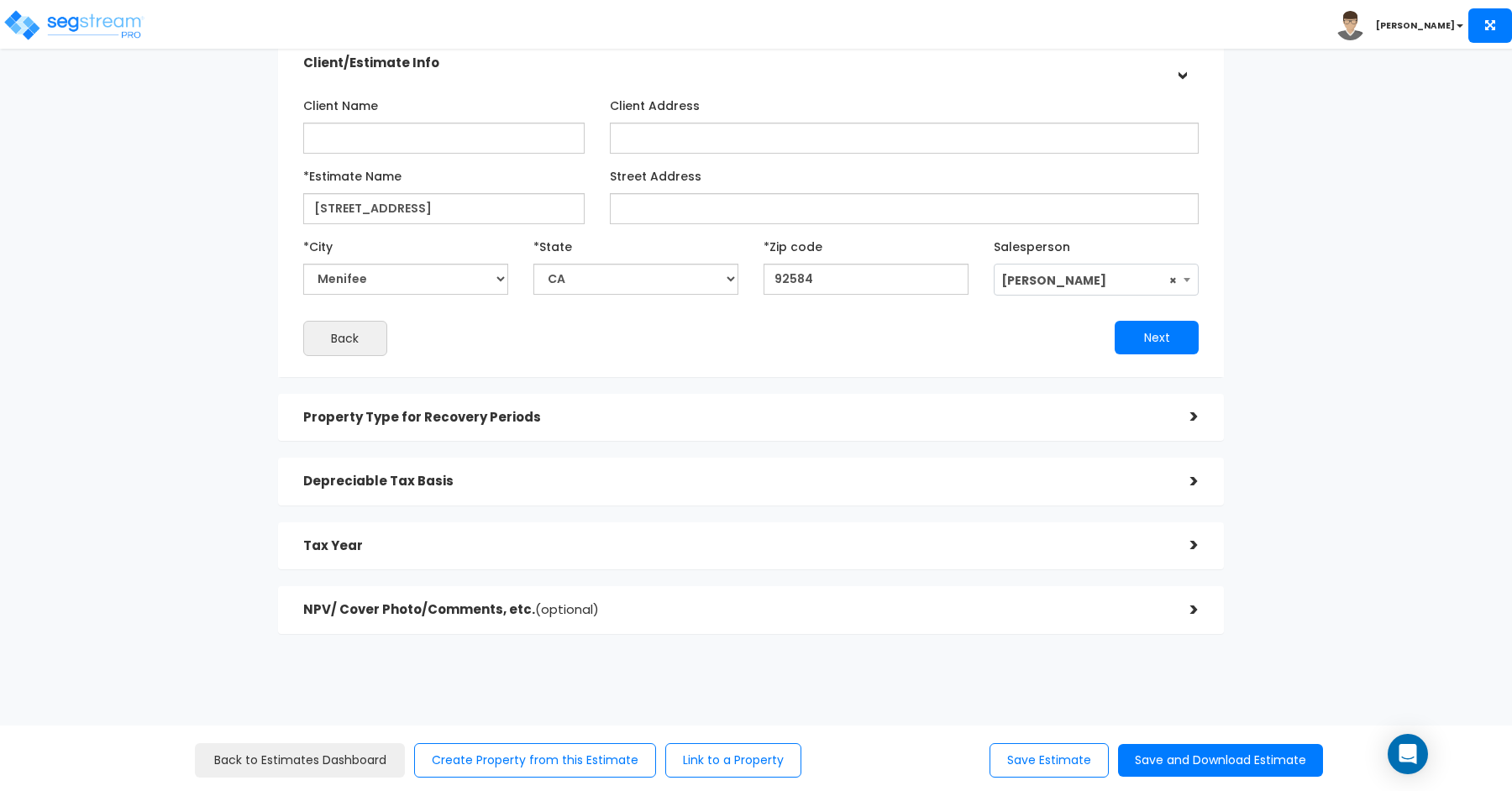
click at [698, 411] on h5 "Property Type for Recovery Periods" at bounding box center [734, 417] width 862 height 15
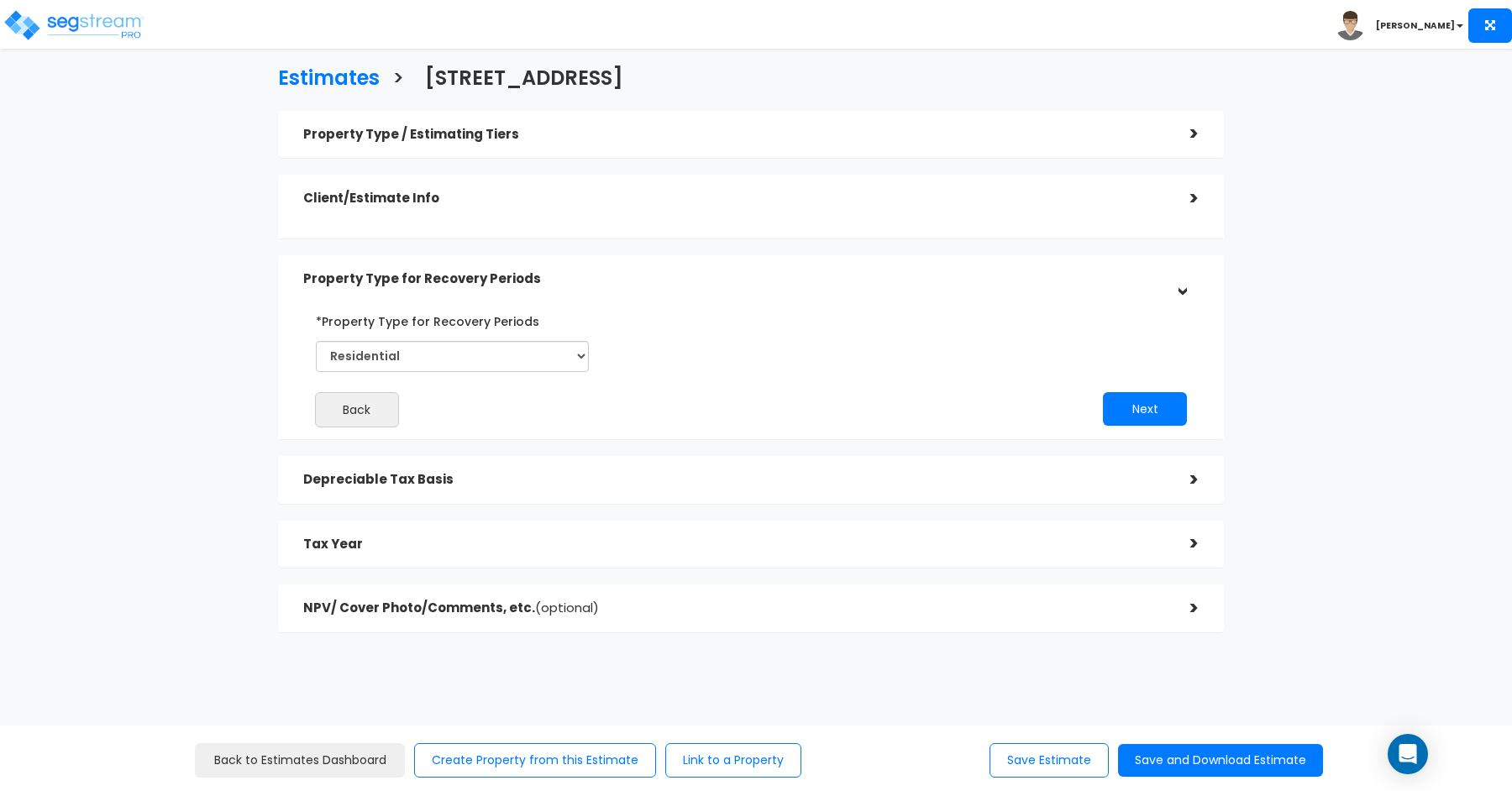
scroll to position [0, 0]
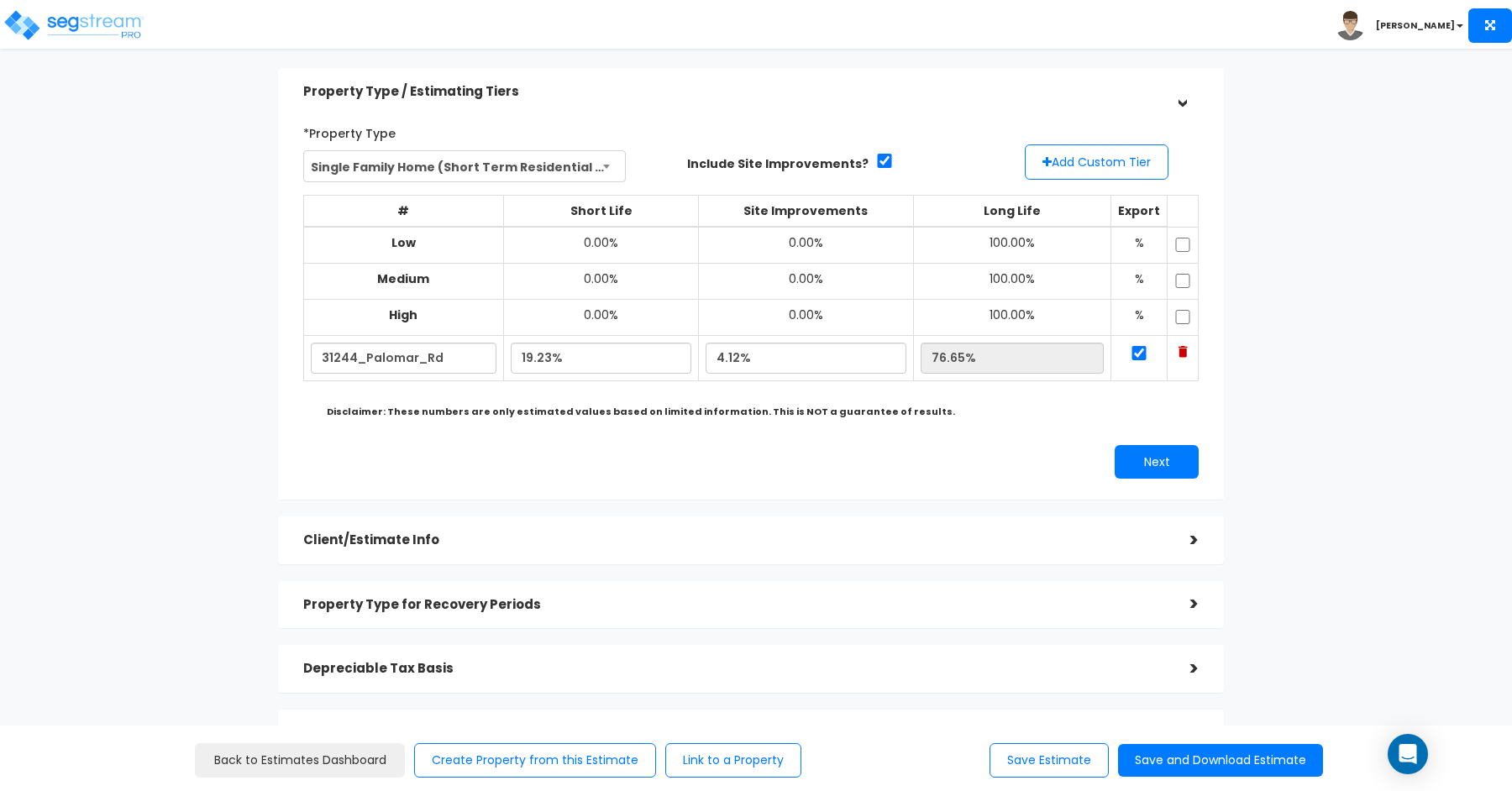
scroll to position [155, 0]
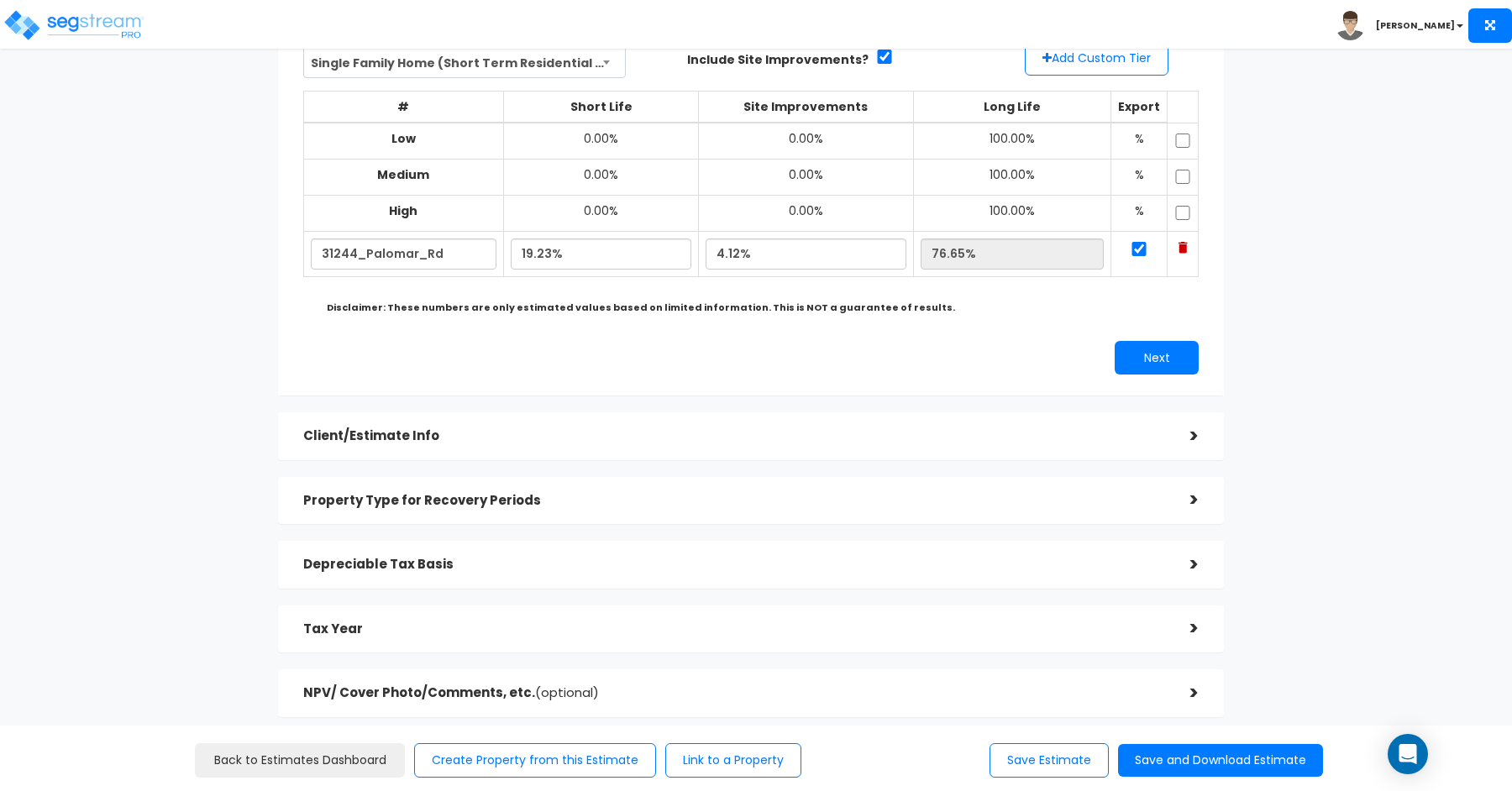
click at [613, 459] on div "Property Type / Estimating Tiers > *Property Type Single Family Home (Short Ter…" at bounding box center [750, 340] width 946 height 753
click at [605, 431] on h5 "Client/Estimate Info" at bounding box center [734, 436] width 862 height 15
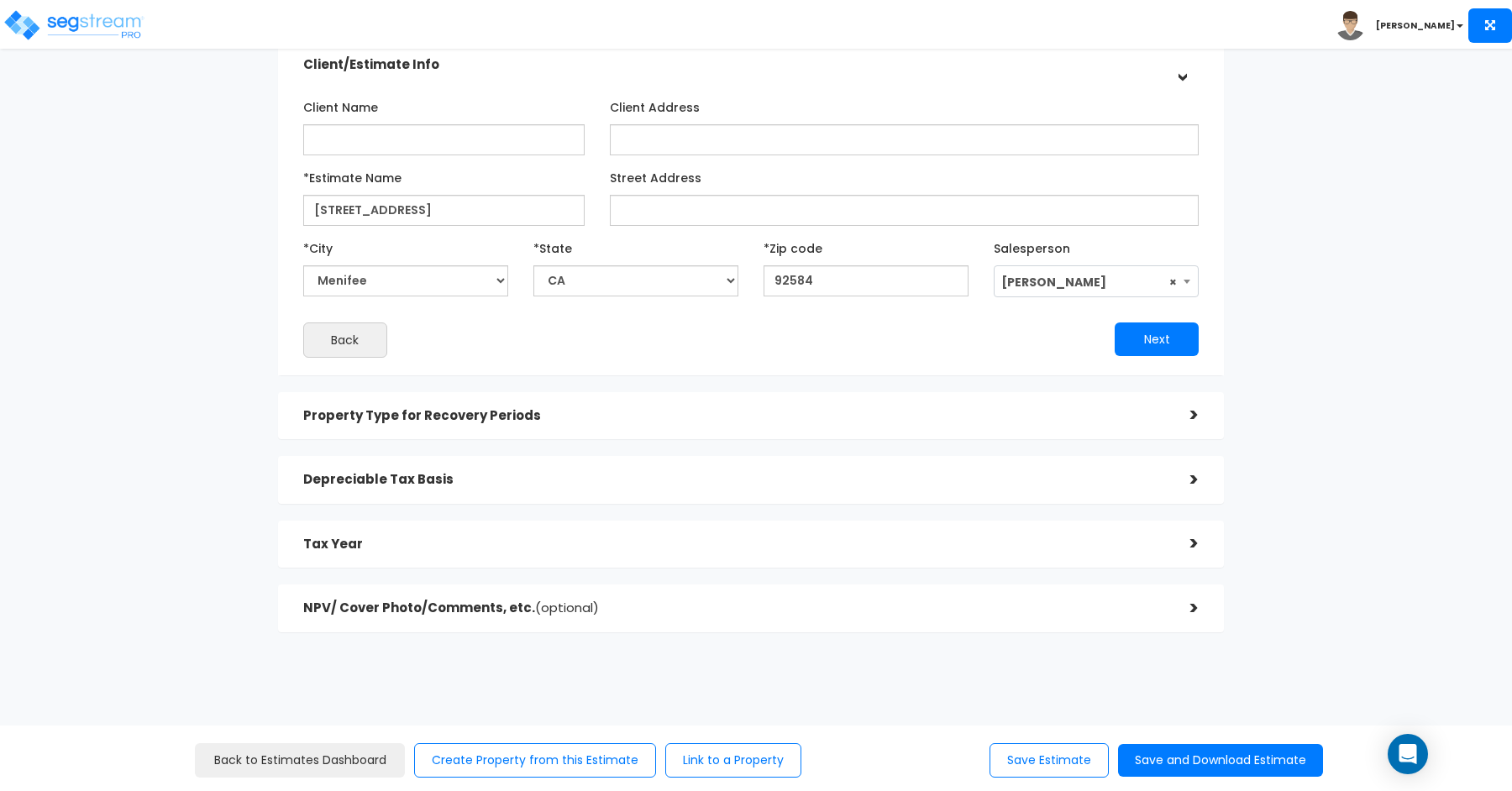
scroll to position [144, 0]
click at [606, 435] on div "Property Type for Recovery Periods >" at bounding box center [750, 417] width 946 height 48
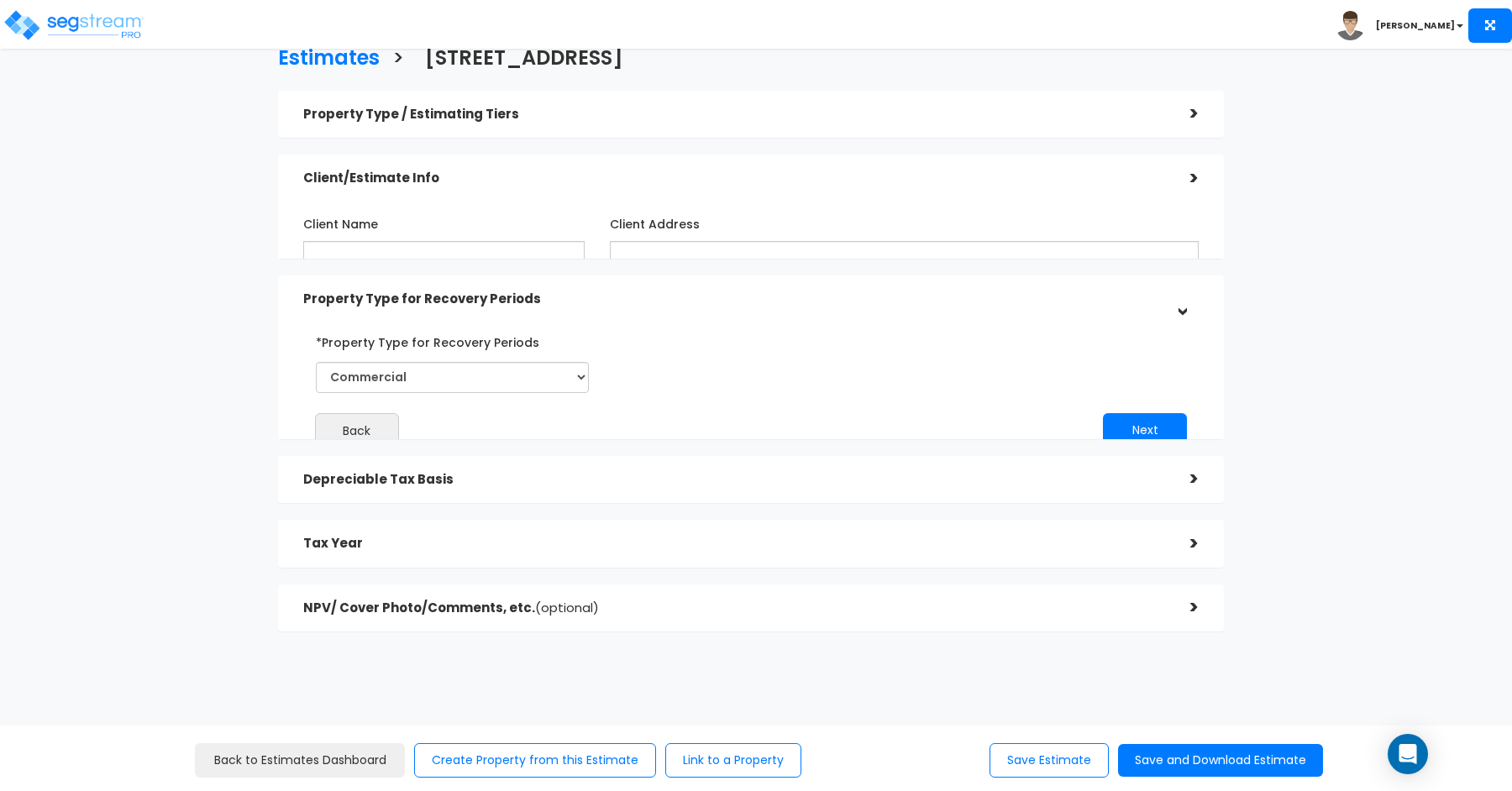
scroll to position [0, 0]
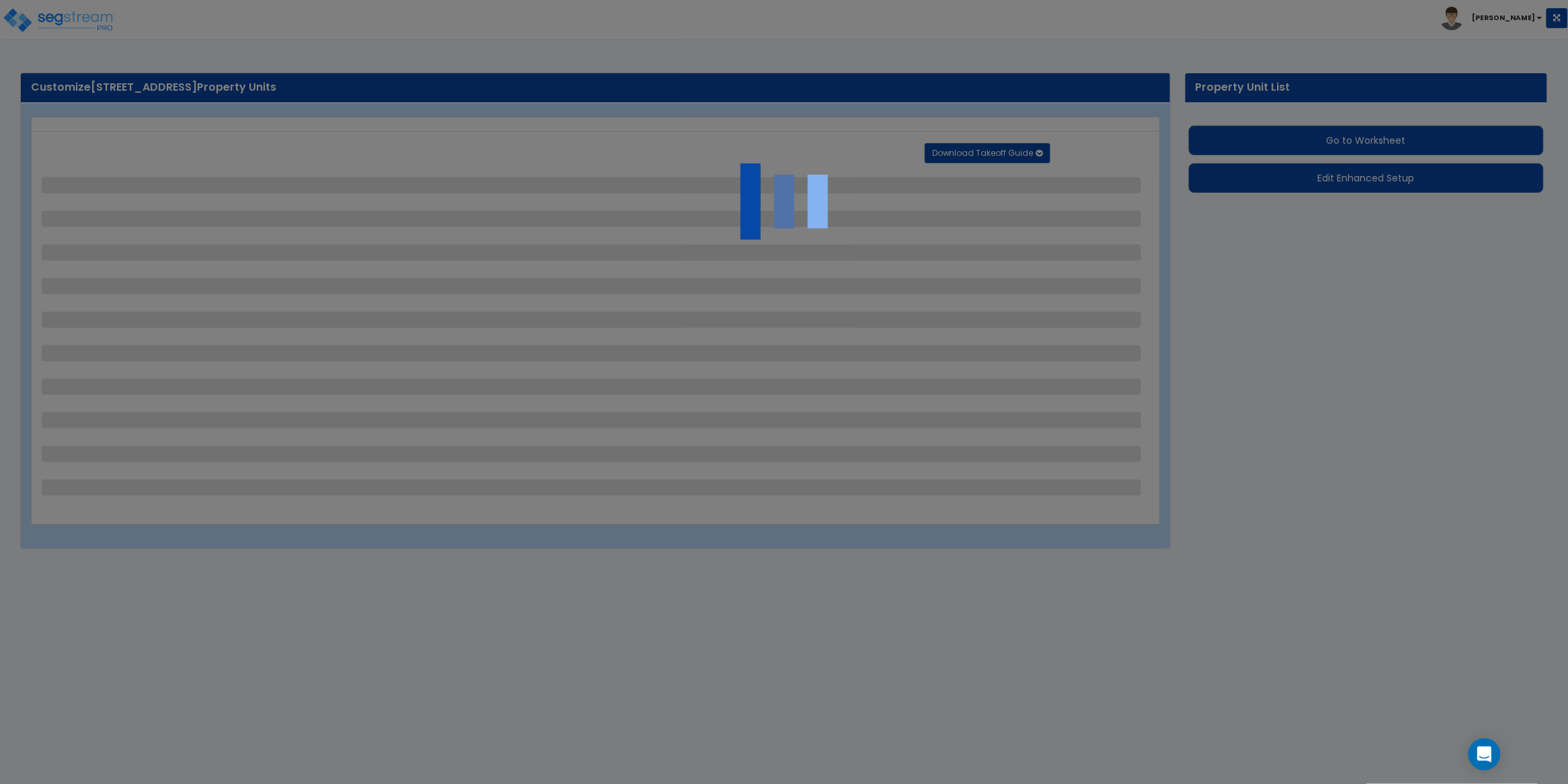
select select "2"
select select "1"
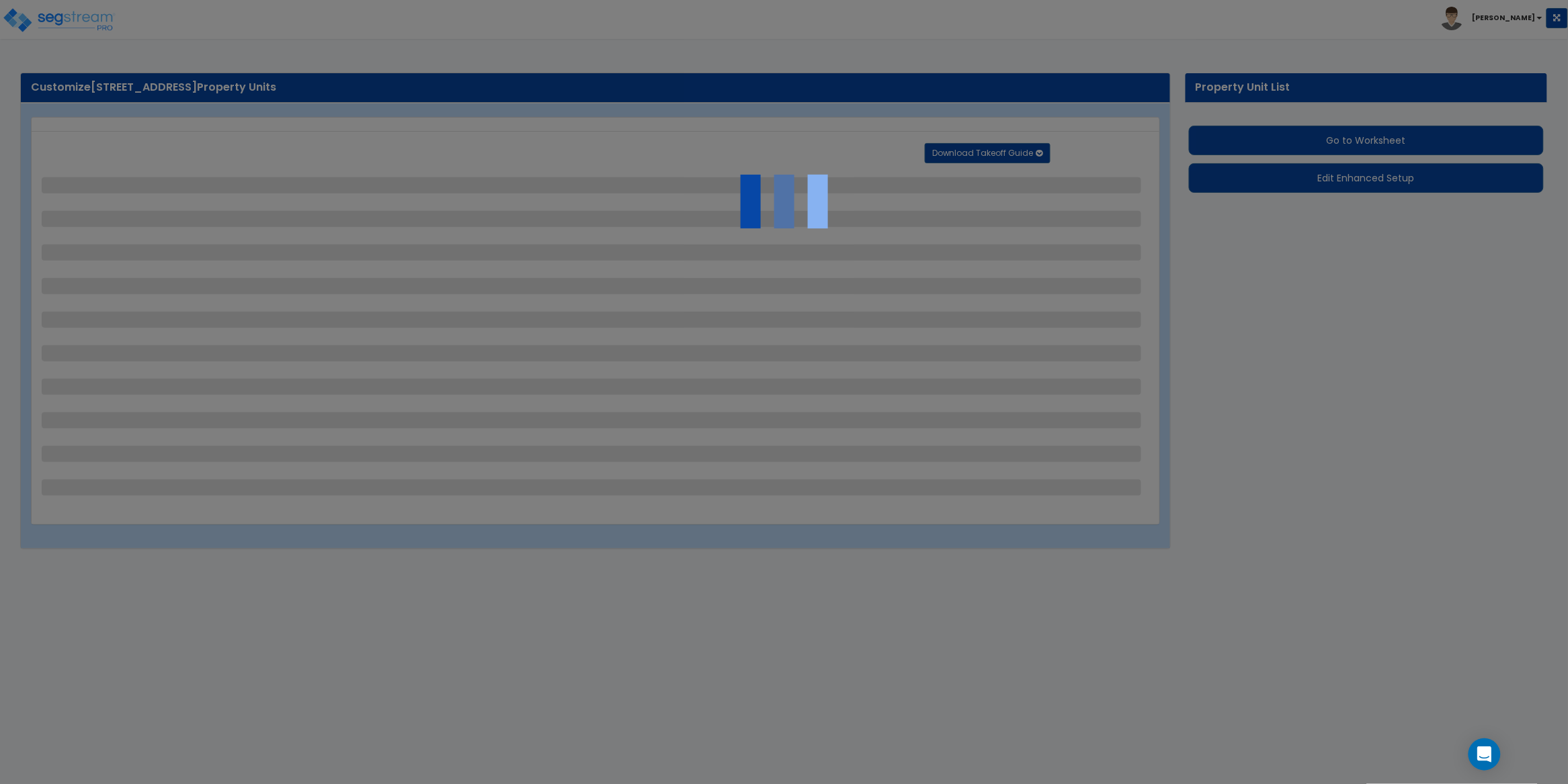
select select "1"
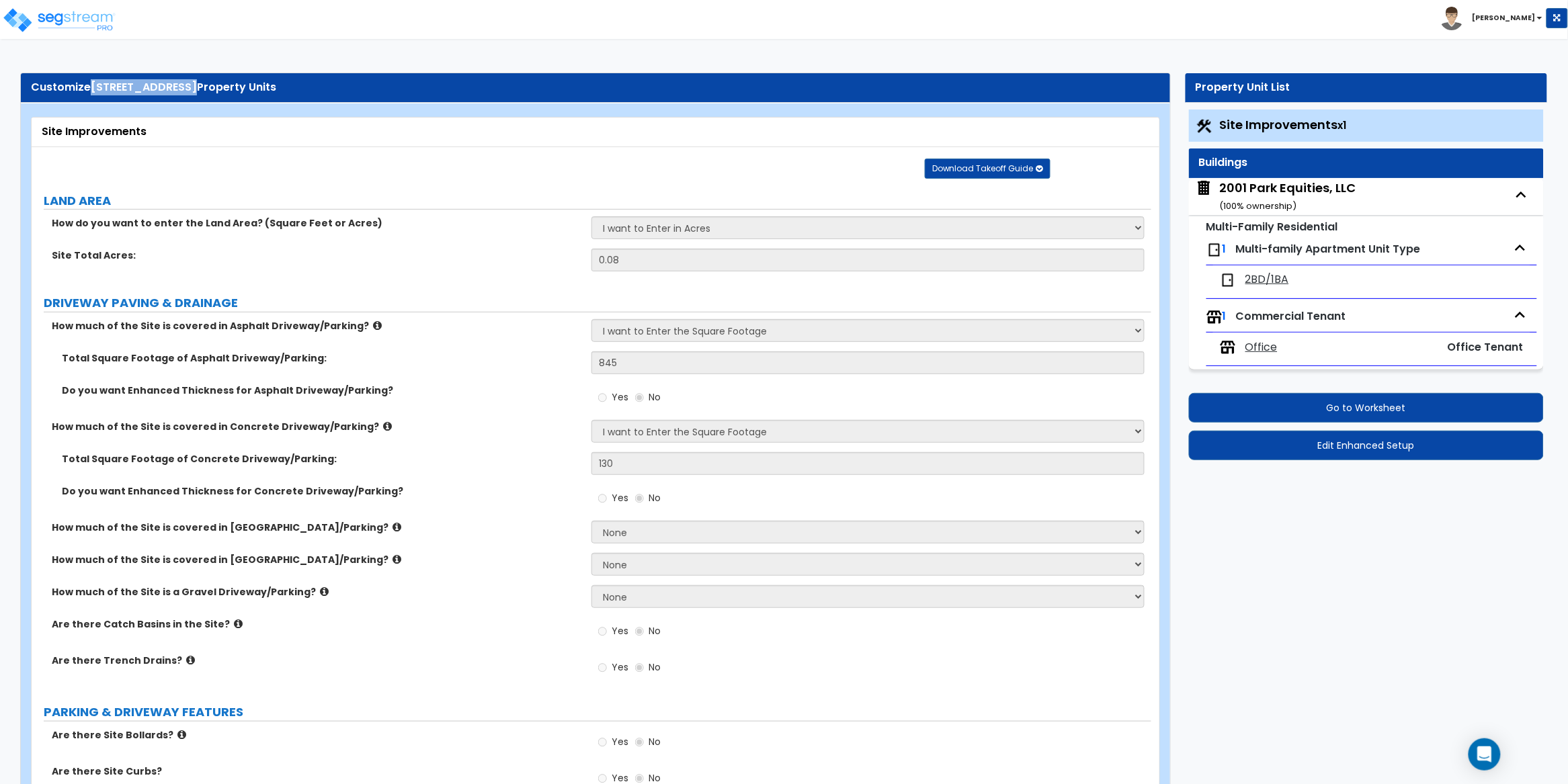
drag, startPoint x: 89, startPoint y: 85, endPoint x: 188, endPoint y: 81, distance: 99.1
click at [188, 81] on div "Customize 2001 PARK STREET, ATLANTIC BEACH, NY 11509 Property Units" at bounding box center [596, 88] width 1130 height 16
copy div "2001 [GEOGRAPHIC_DATA]"
click at [70, 21] on img at bounding box center [59, 20] width 114 height 27
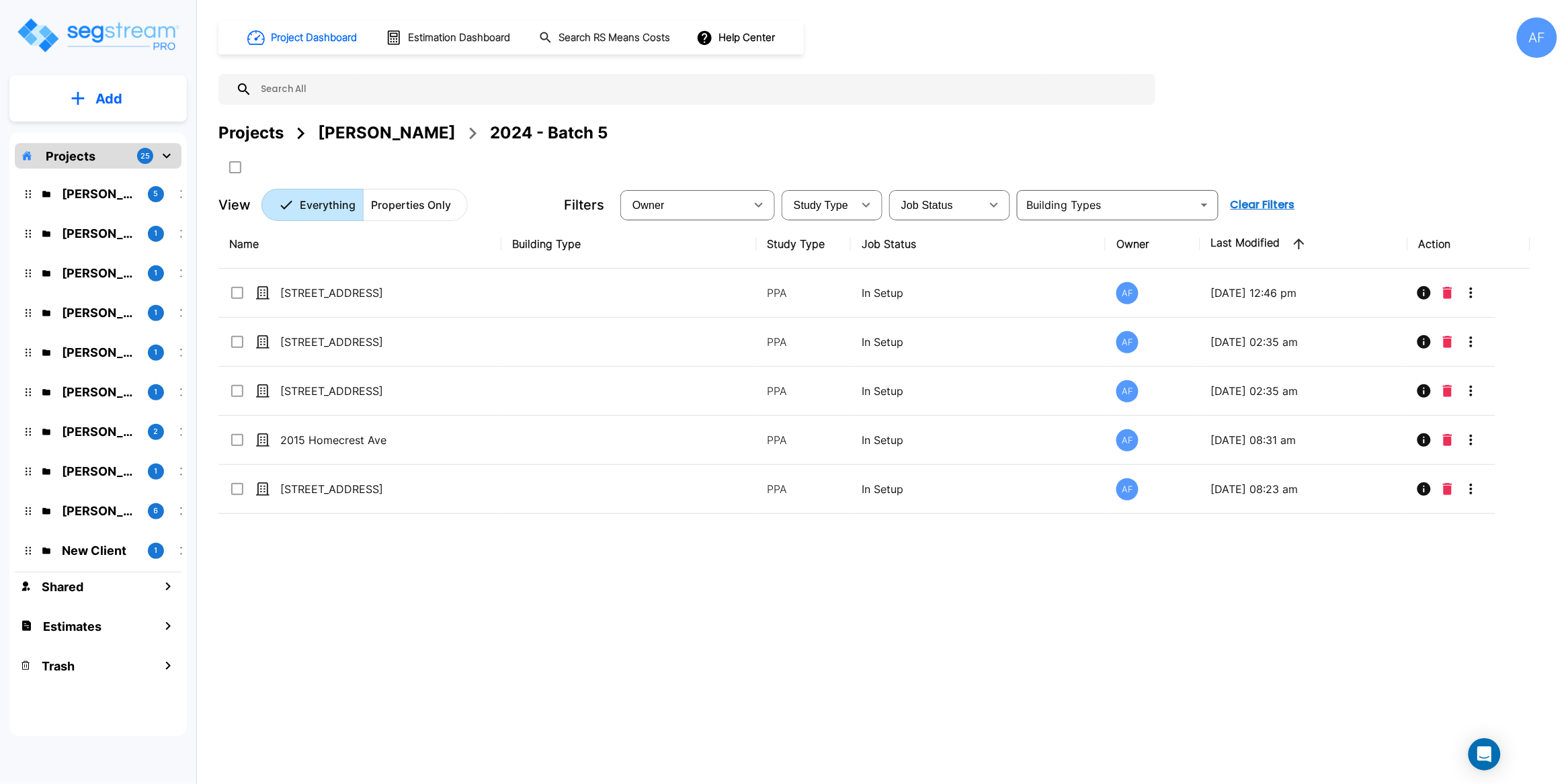
click at [285, 92] on input "text" at bounding box center [701, 89] width 897 height 31
paste input "2001 [GEOGRAPHIC_DATA]"
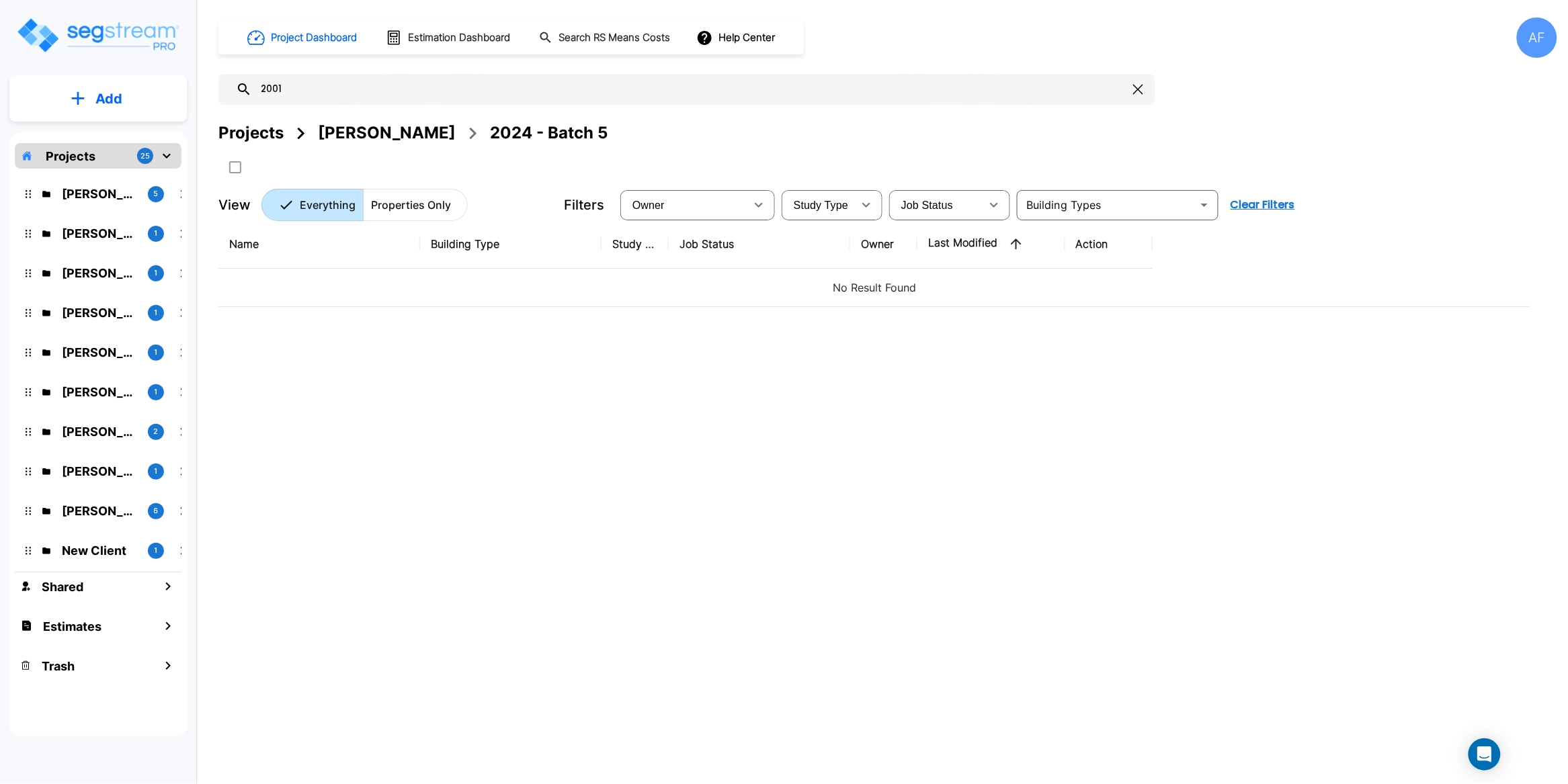
click at [296, 90] on input "2001" at bounding box center [690, 89] width 876 height 31
drag, startPoint x: 302, startPoint y: 91, endPoint x: 246, endPoint y: 87, distance: 56.1
click at [246, 87] on div "2001" at bounding box center [687, 89] width 937 height 31
click at [95, 163] on div "Projects 25" at bounding box center [98, 156] width 167 height 26
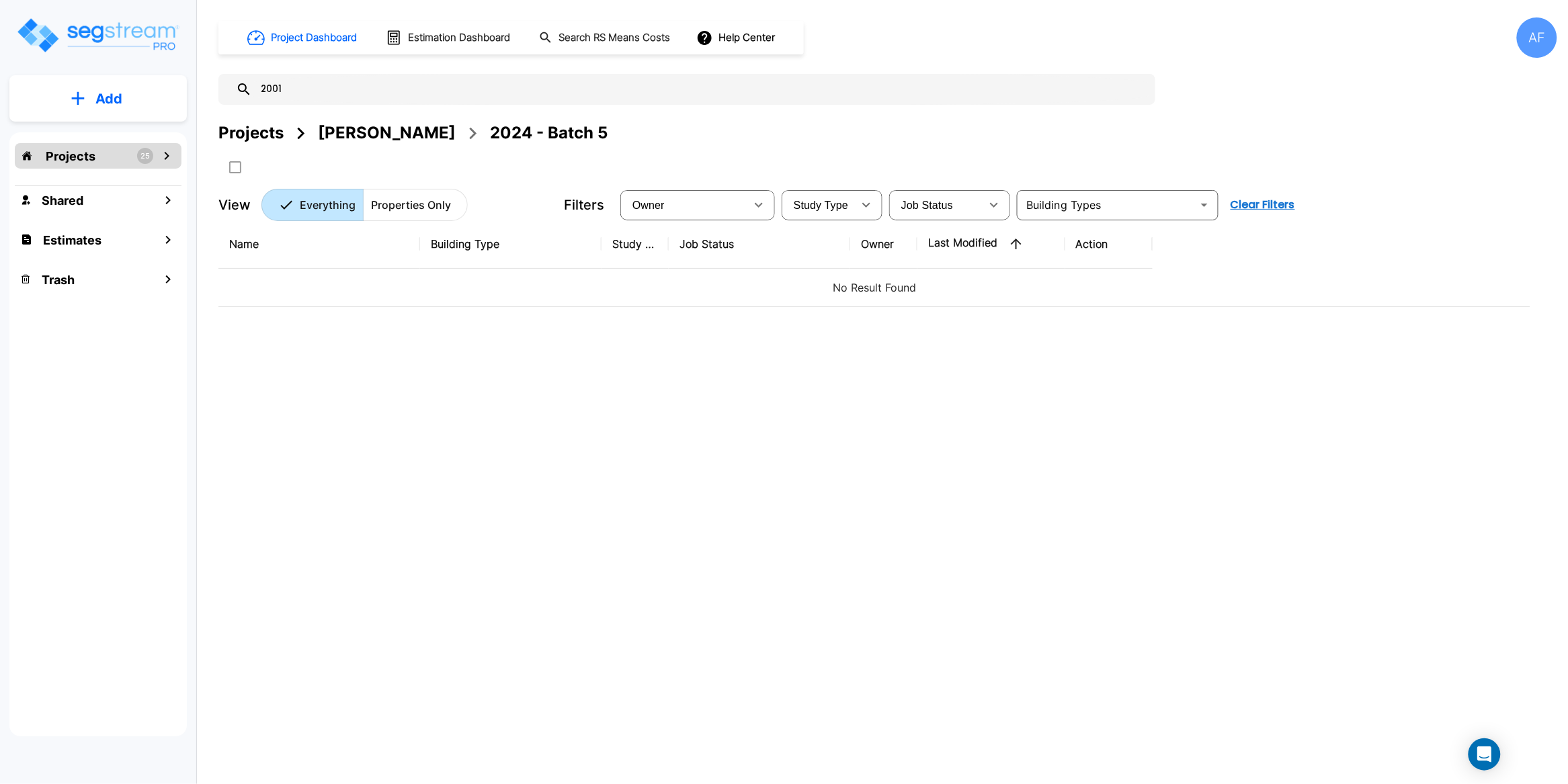
click at [101, 161] on div "Projects 25" at bounding box center [98, 156] width 167 height 26
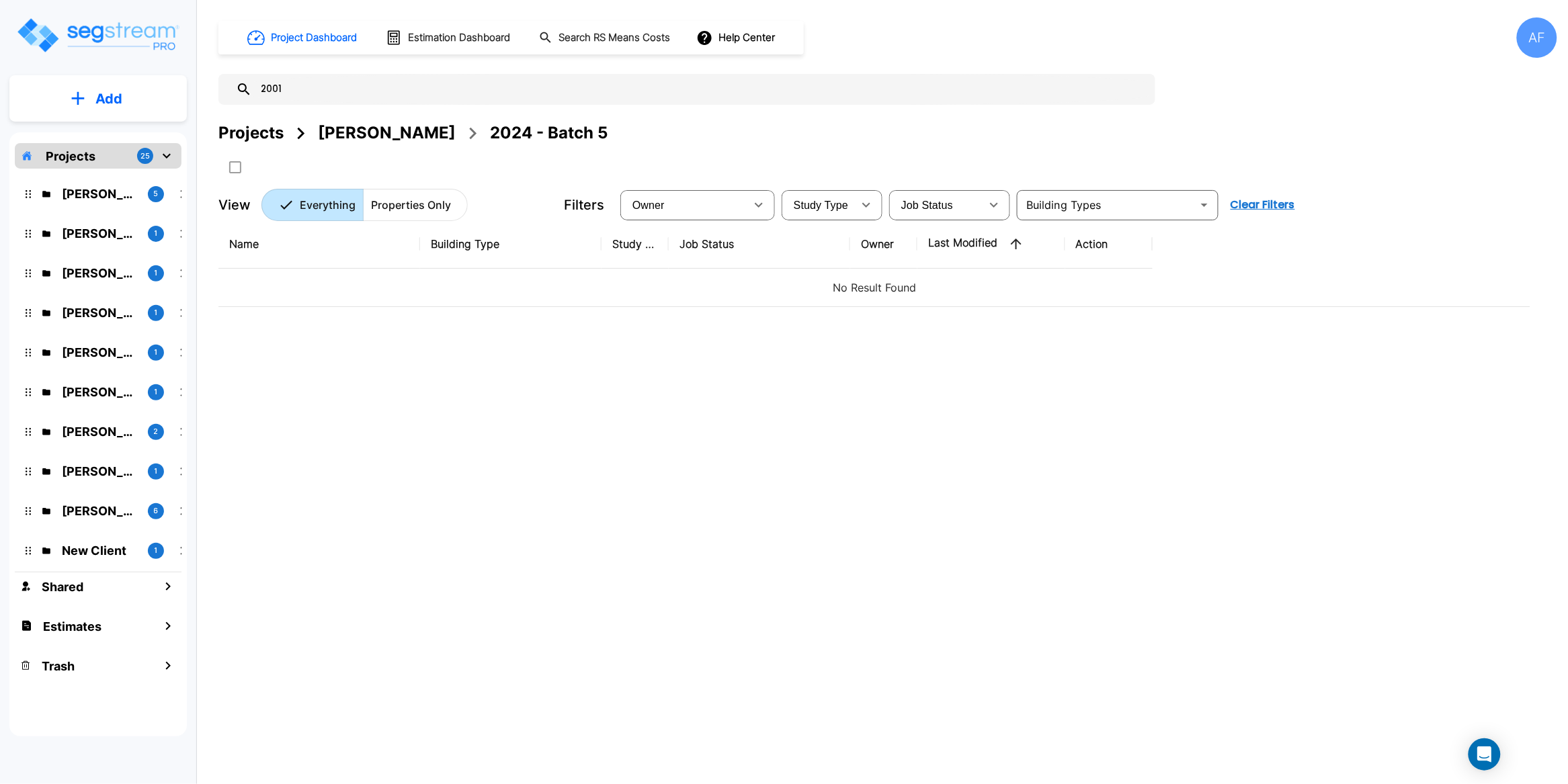
click at [288, 103] on div "2001" at bounding box center [687, 89] width 937 height 31
click at [302, 92] on input "2001" at bounding box center [701, 89] width 897 height 31
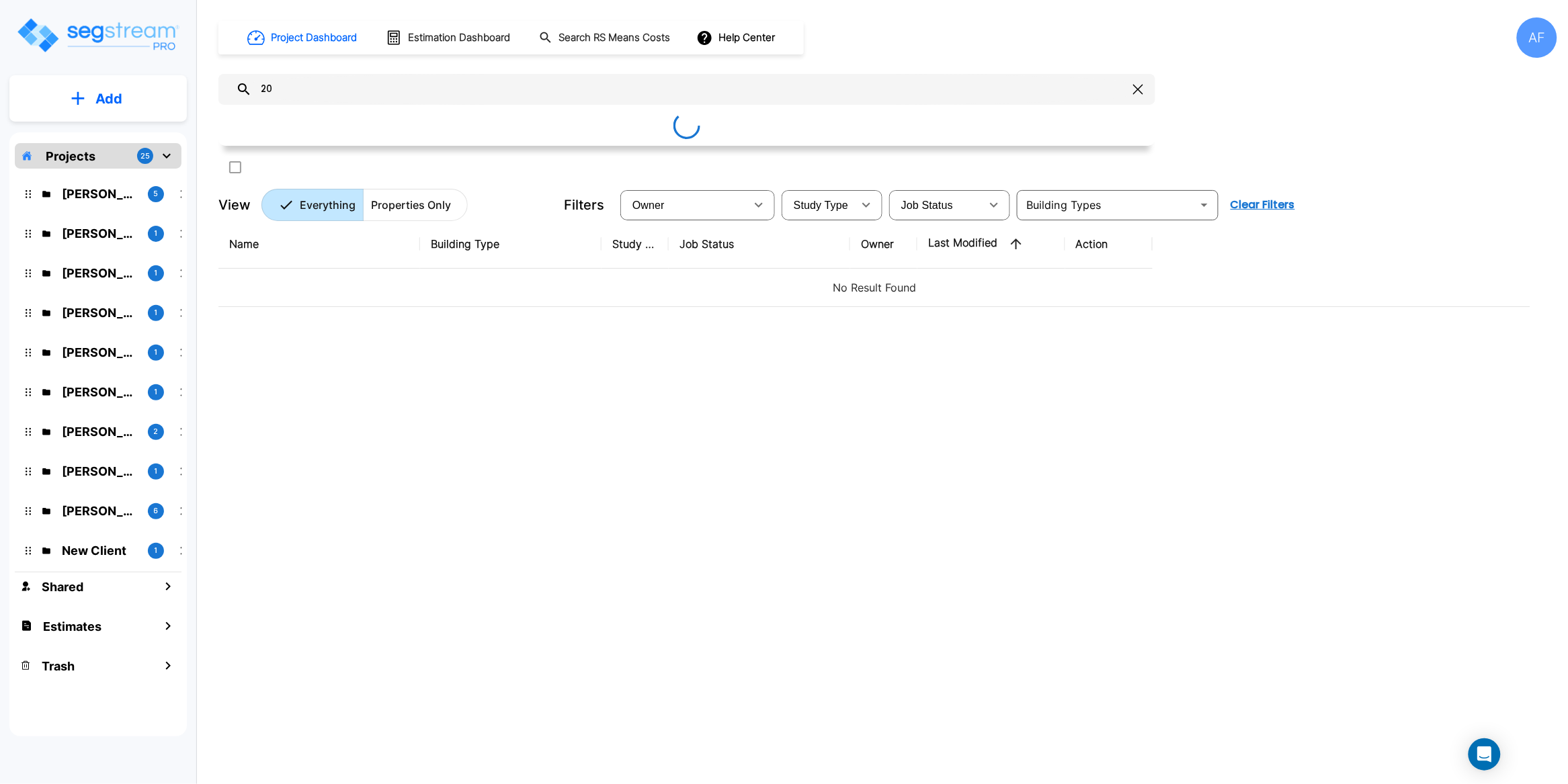
type input "2"
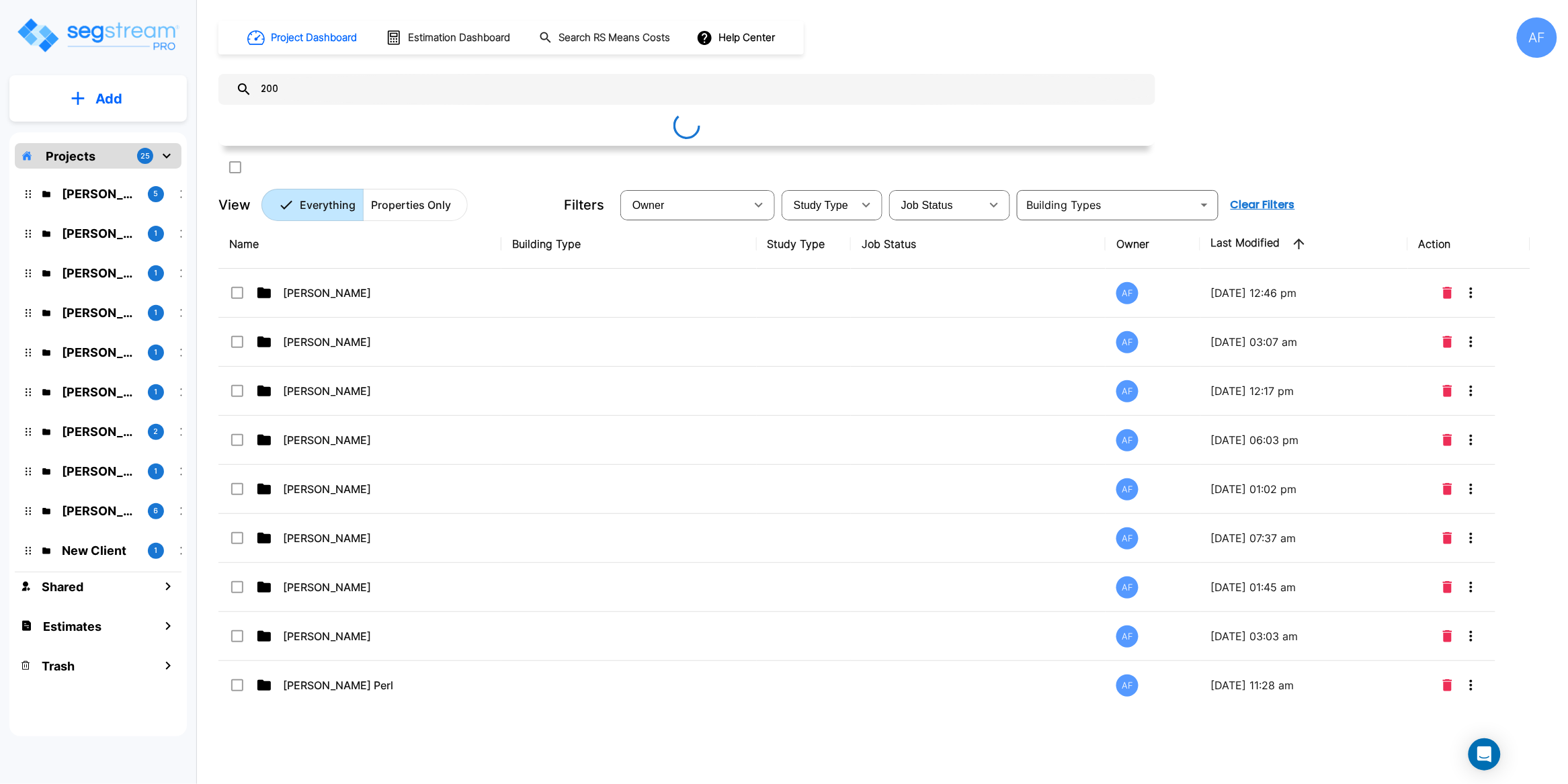
type input "2001"
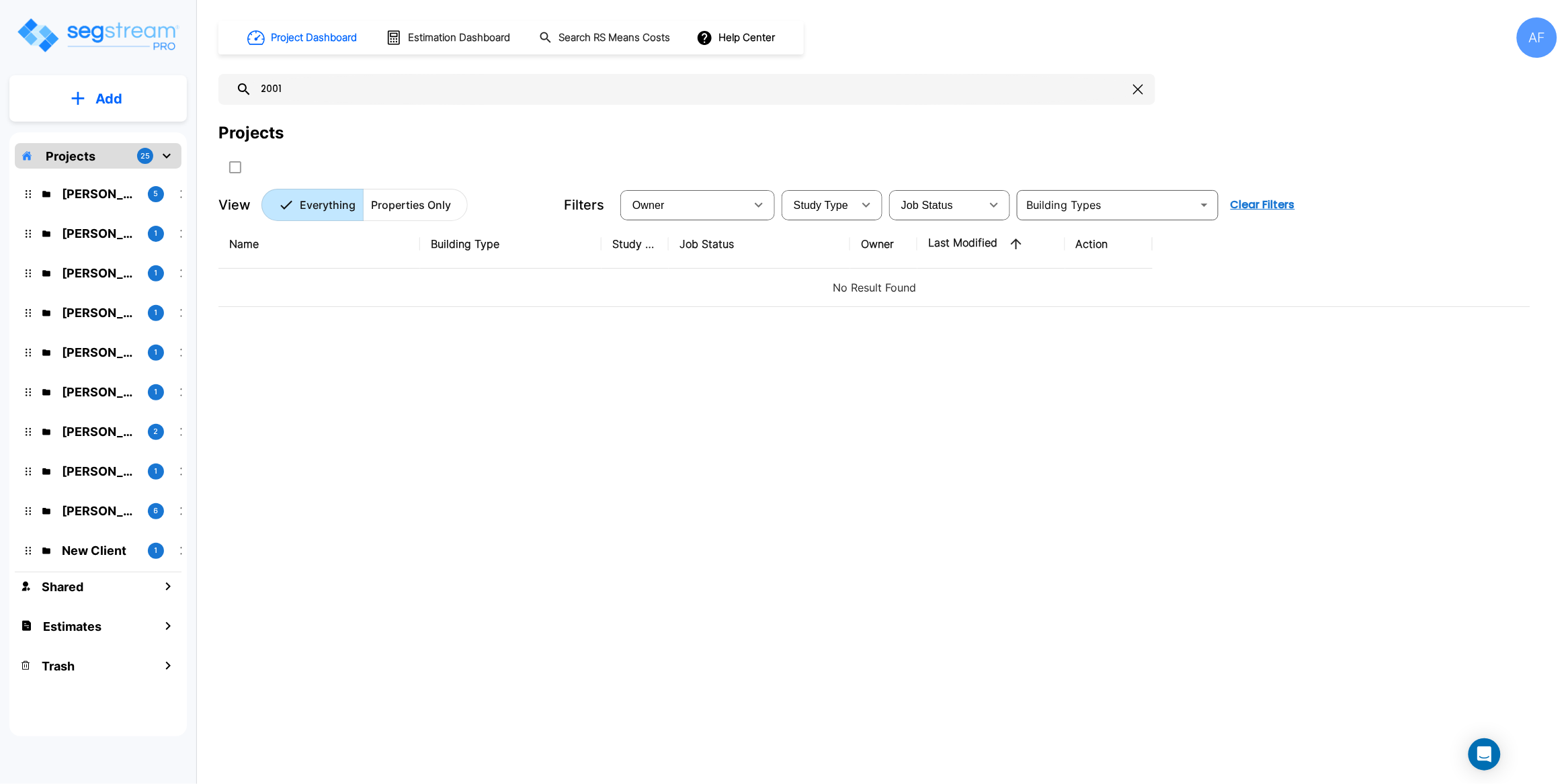
click at [531, 392] on div "Name Building Type Study Type Job Status Owner Last Modified Action No Result F…" at bounding box center [874, 463] width 1312 height 487
click at [532, 393] on div "Name Building Type Study Type Job Status Owner Last Modified Action No Result F…" at bounding box center [874, 463] width 1312 height 487
click at [536, 387] on div "Name Building Type Study Type Job Status Owner Last Modified Action No Result F…" at bounding box center [874, 463] width 1312 height 487
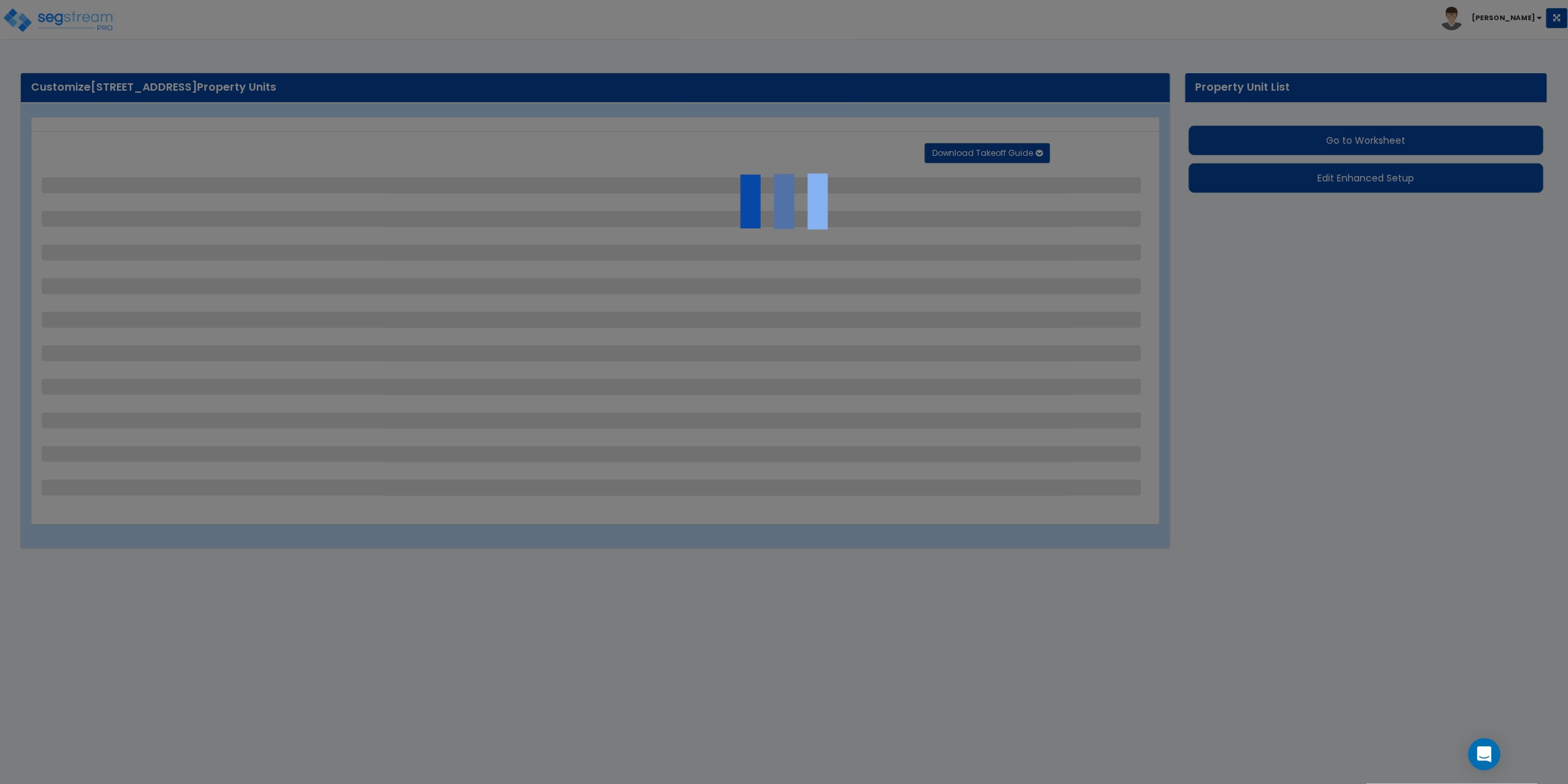
select select "2"
select select "1"
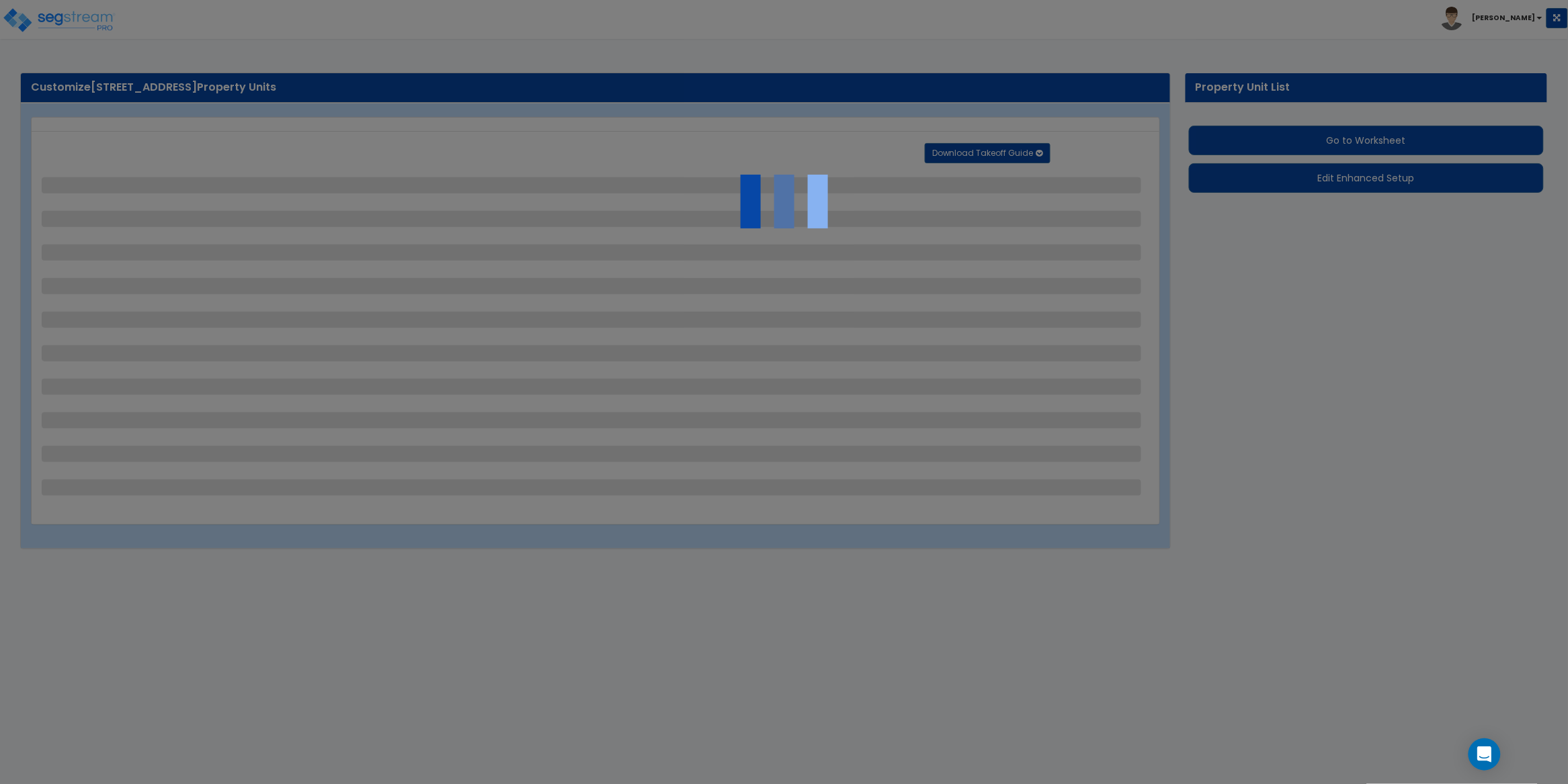
select select "1"
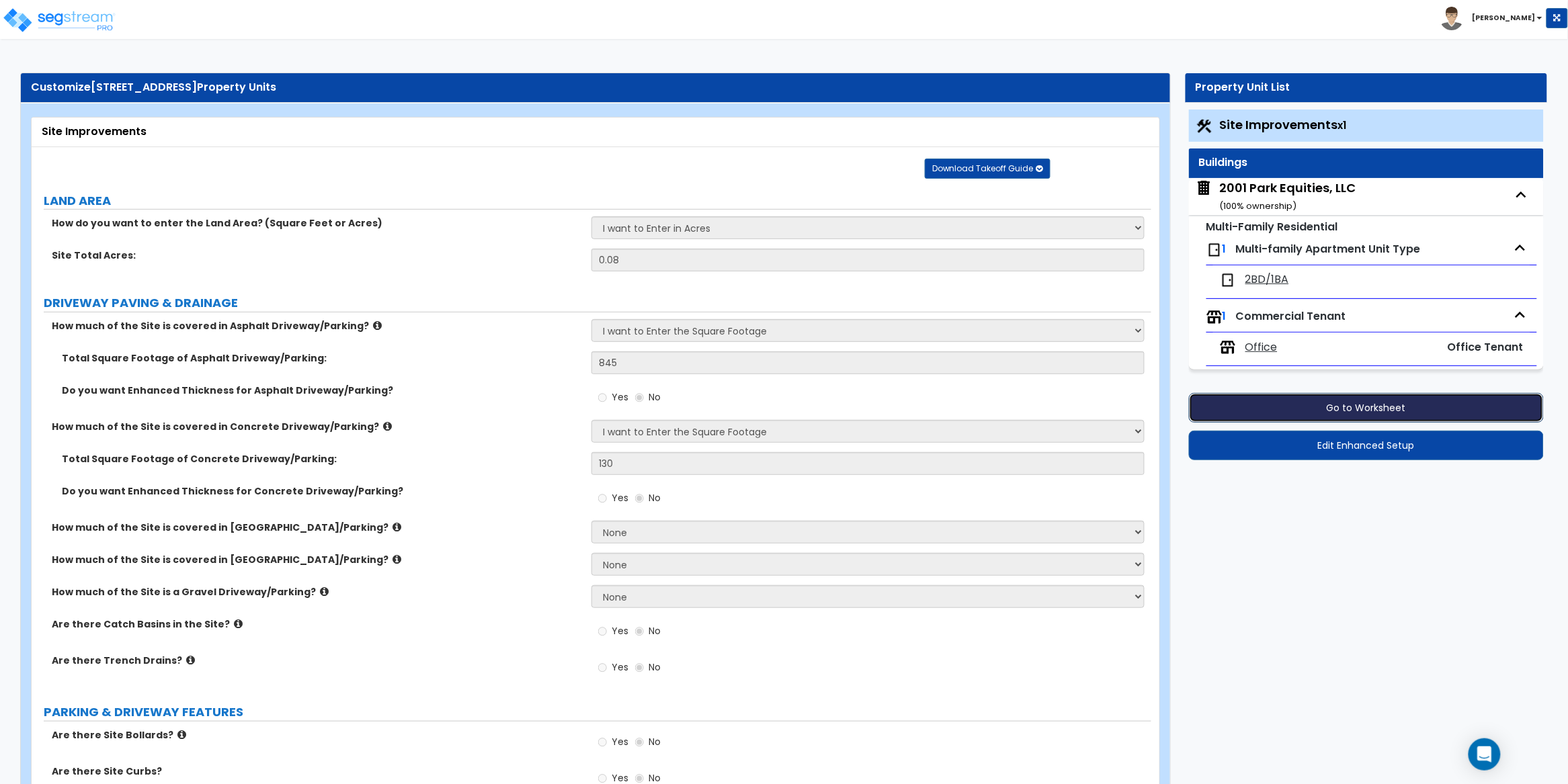
click at [1375, 405] on button "Go to Worksheet" at bounding box center [1366, 408] width 355 height 30
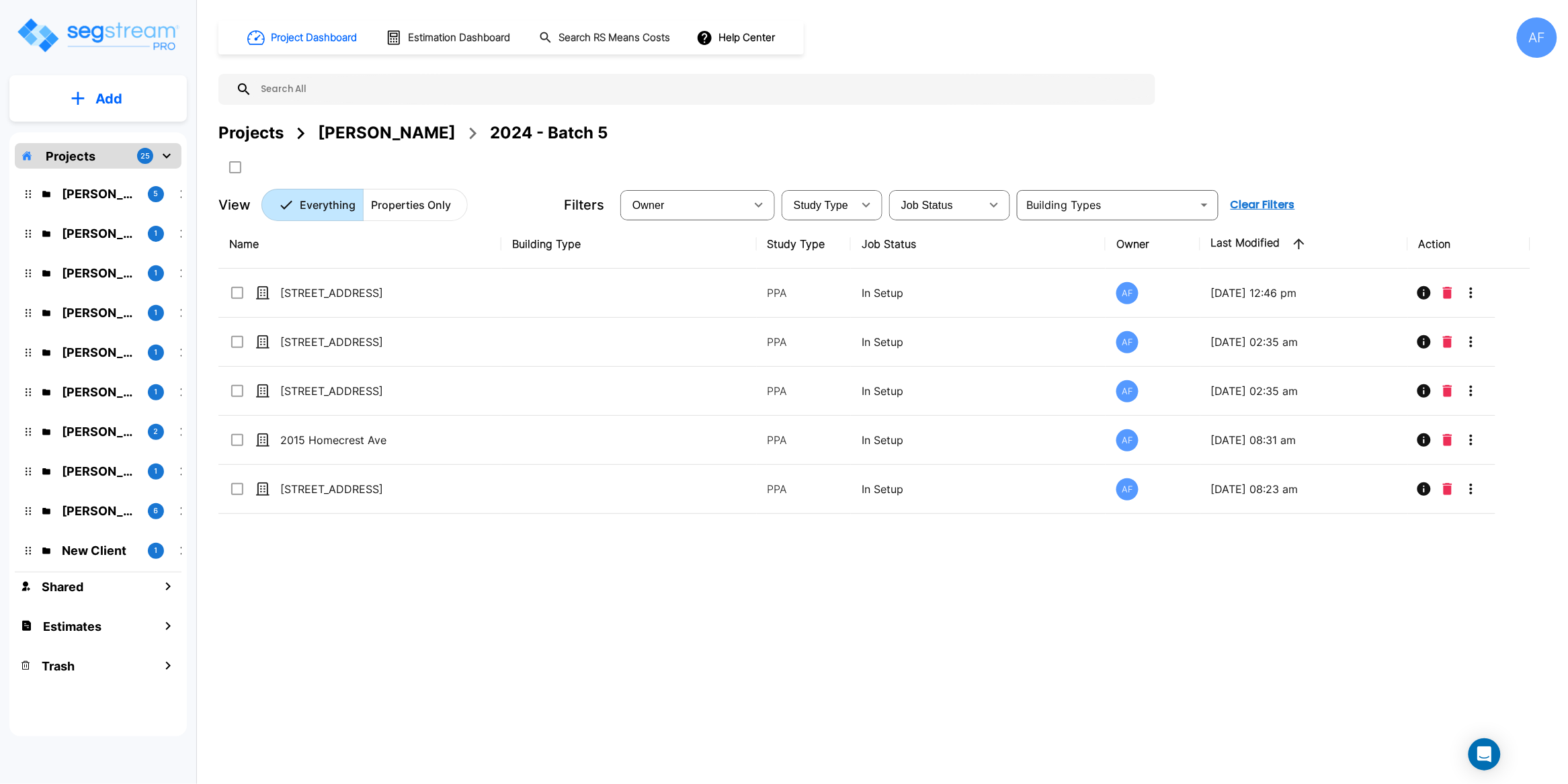
click at [381, 92] on input "text" at bounding box center [701, 89] width 897 height 31
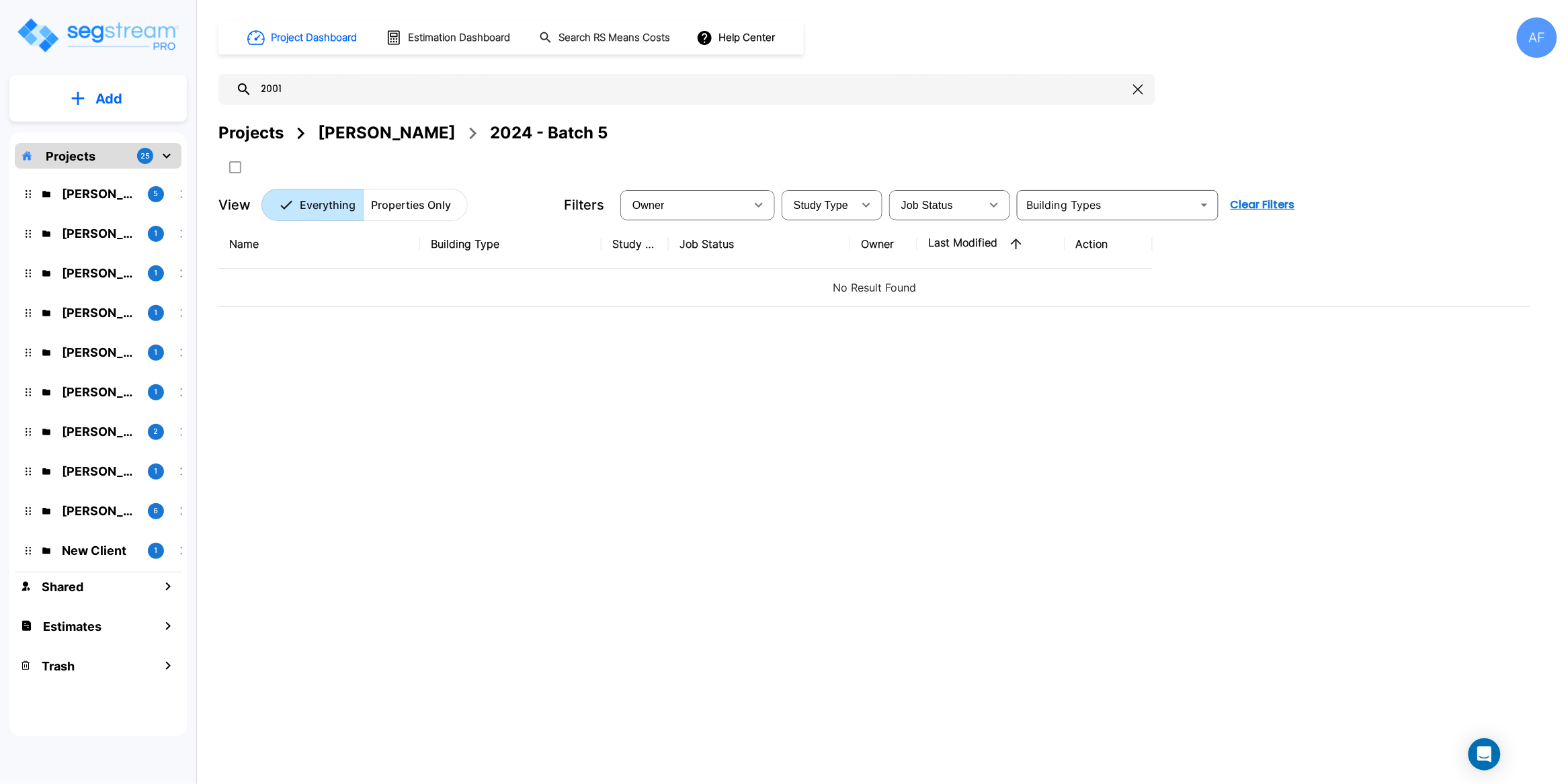
type input "2001"
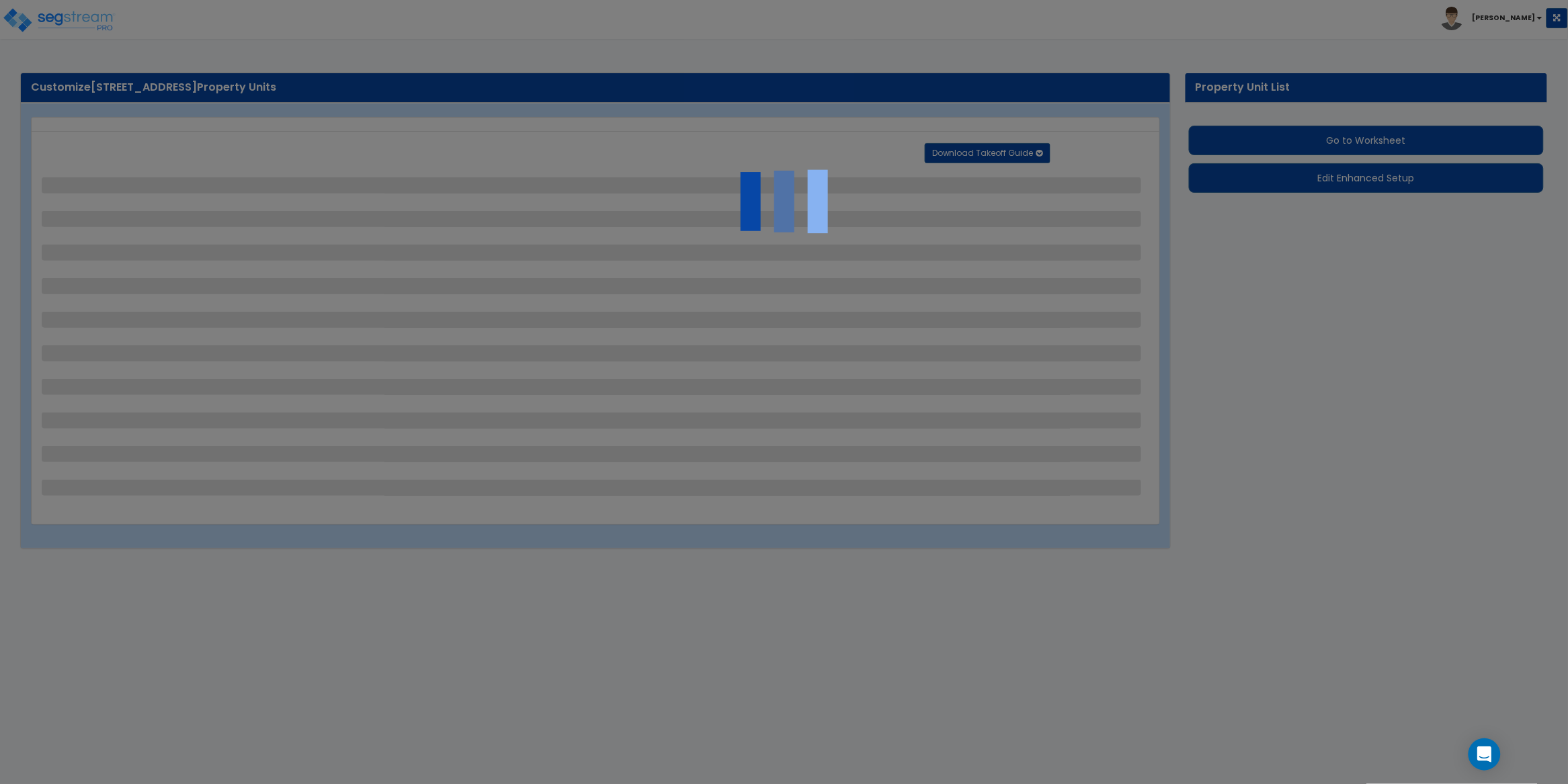
select select "2"
select select "1"
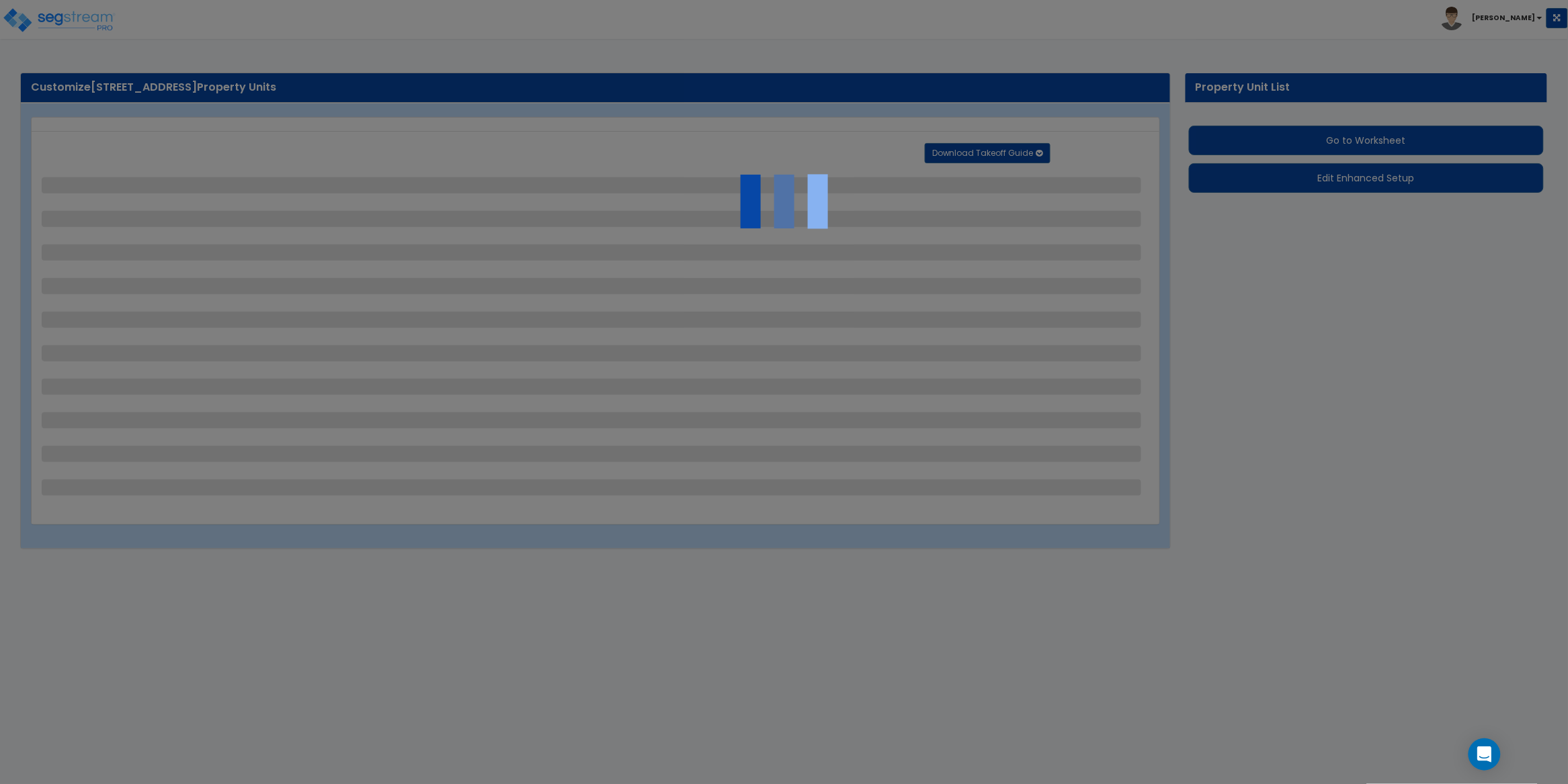
select select "1"
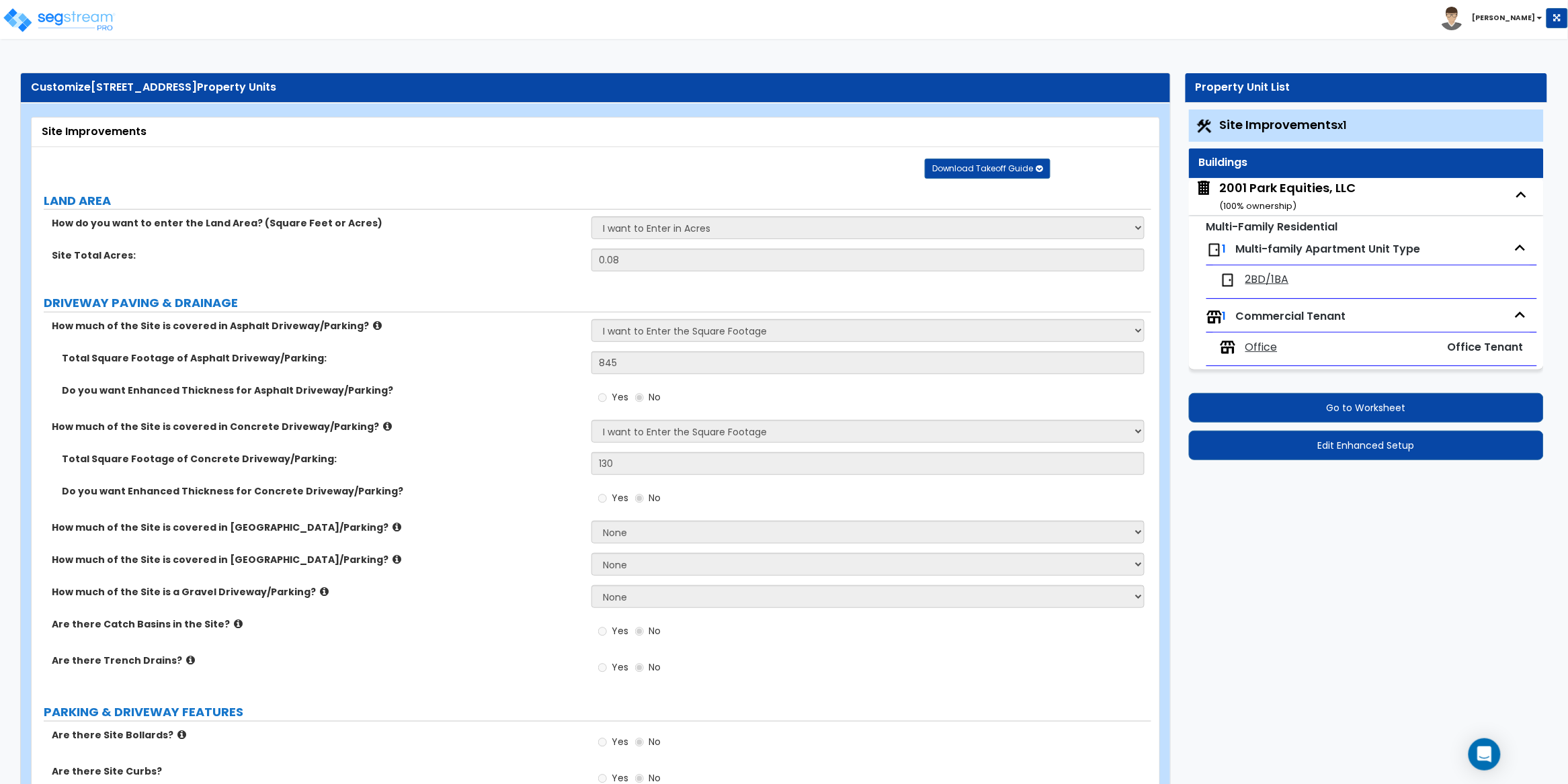
click at [1226, 172] on div "Buildings" at bounding box center [1366, 164] width 355 height 30
click at [1271, 118] on span "Site Improvements x1" at bounding box center [1284, 124] width 127 height 16
click at [1288, 118] on span "Site Improvements x1" at bounding box center [1284, 124] width 127 height 16
click at [1293, 126] on span "Site Improvements x1" at bounding box center [1284, 124] width 127 height 16
click at [1360, 416] on button "Go to Worksheet" at bounding box center [1366, 408] width 355 height 30
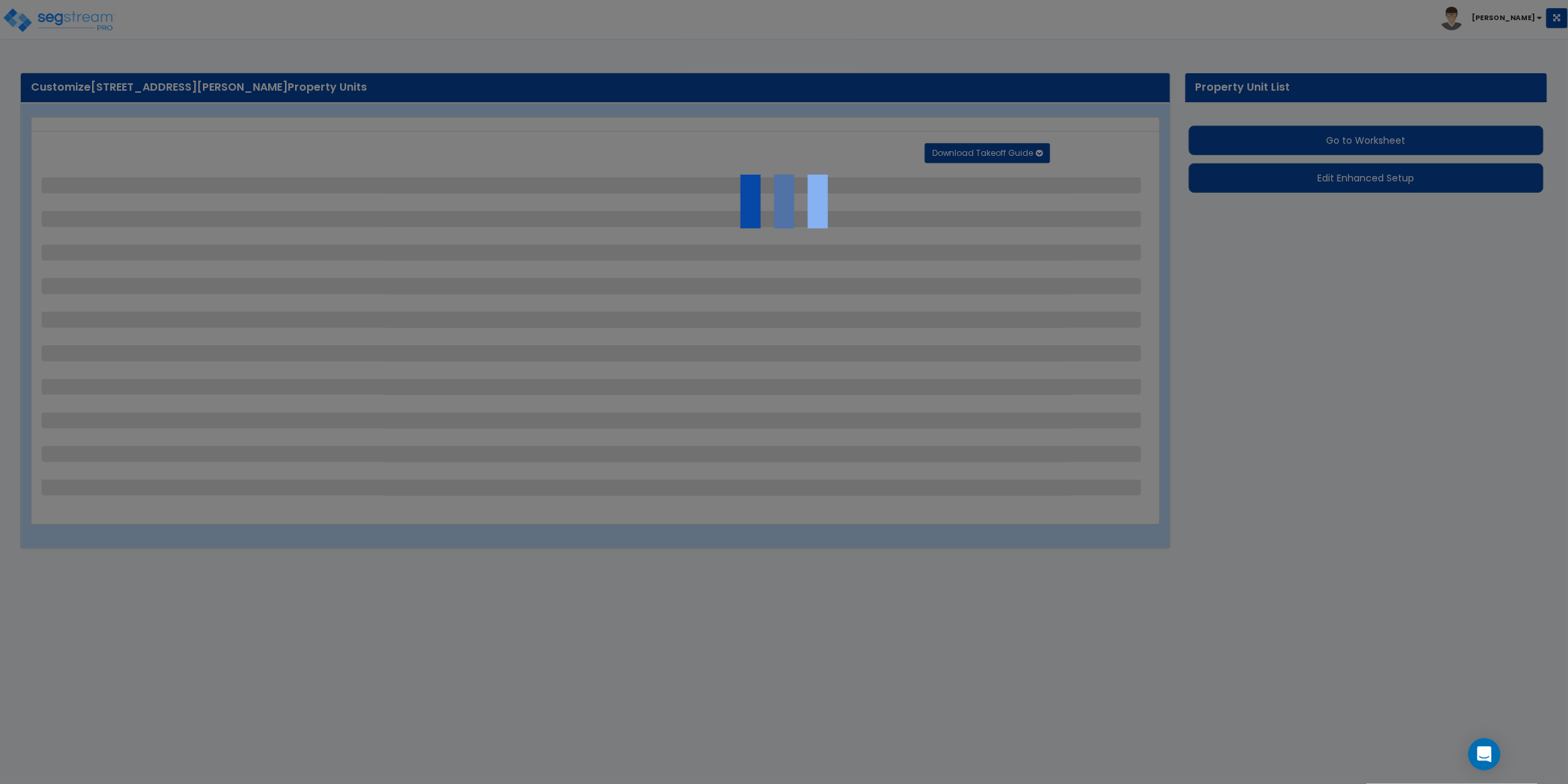
select select "2"
select select "1"
select select "4"
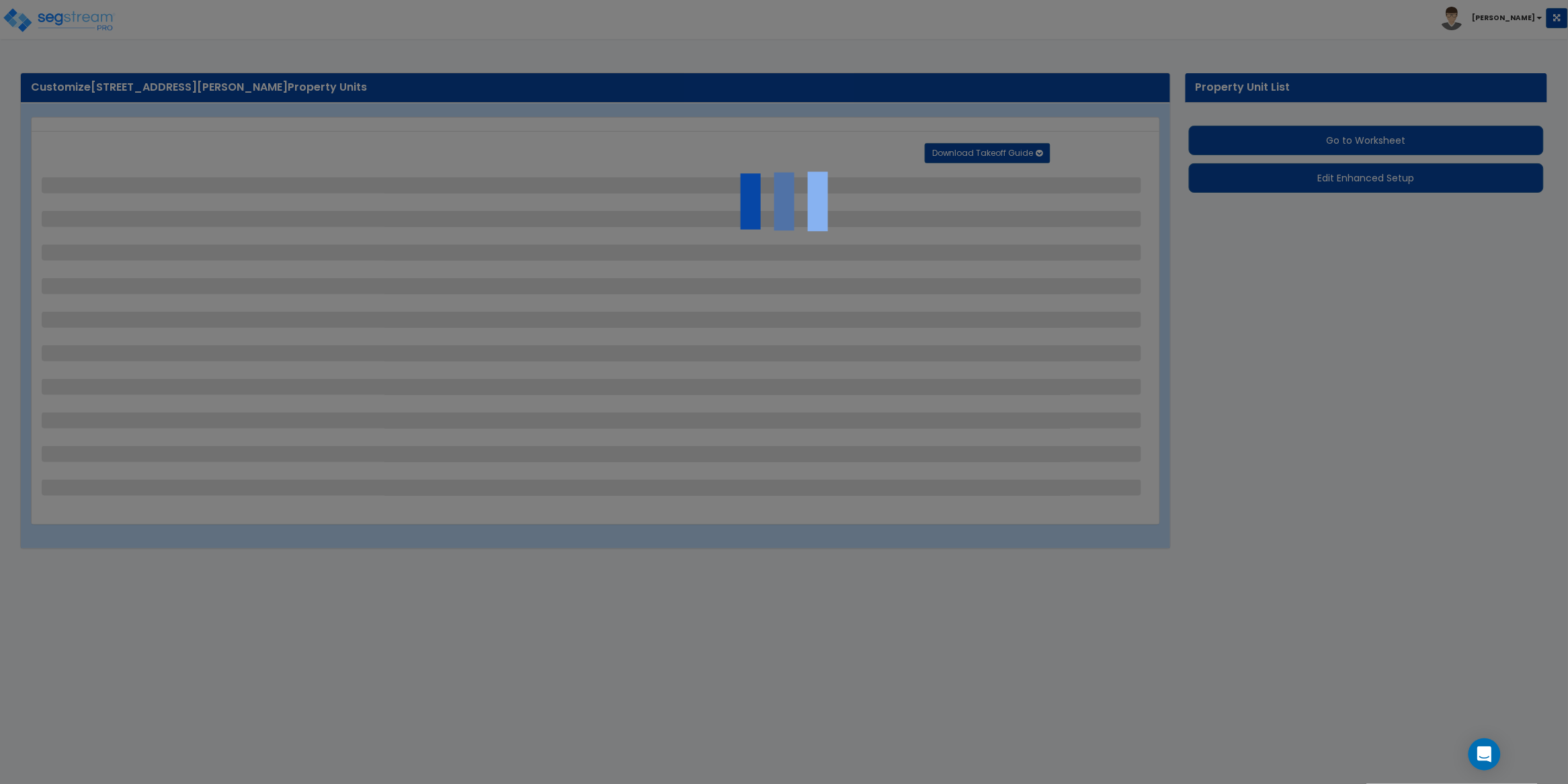
select select "1"
select select "2"
select select "1"
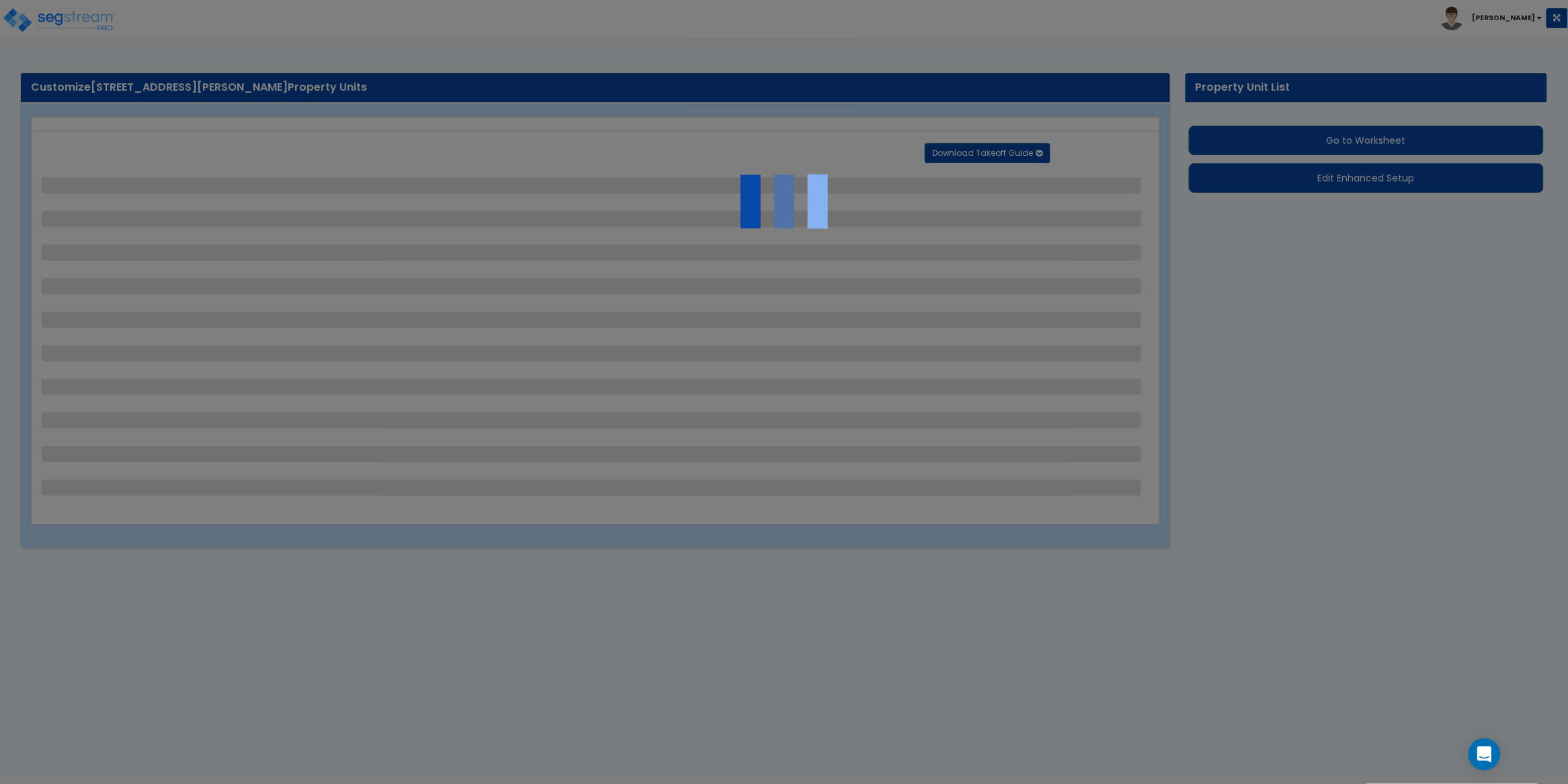
select select "2"
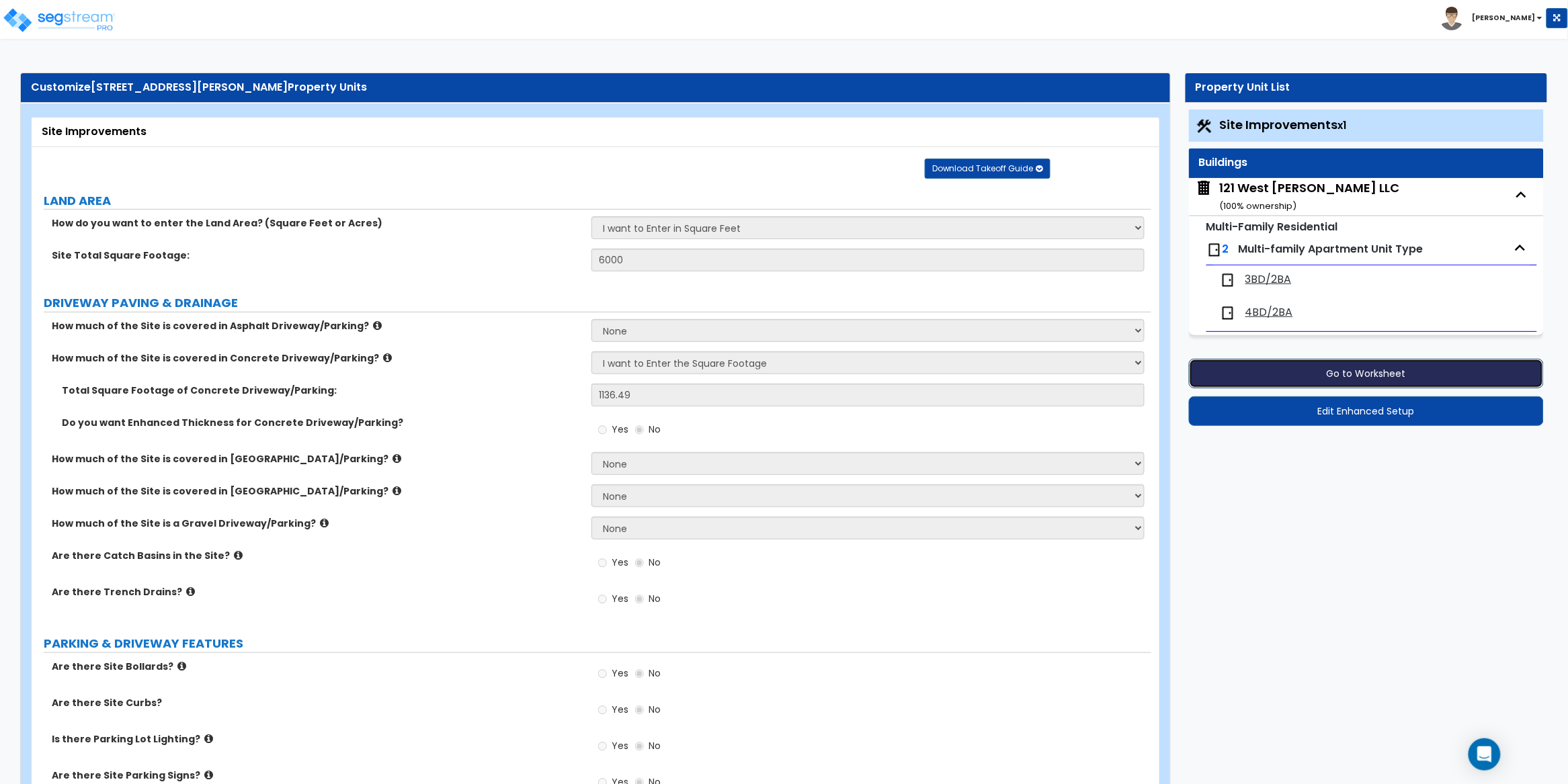
click at [1381, 372] on button "Go to Worksheet" at bounding box center [1366, 374] width 355 height 30
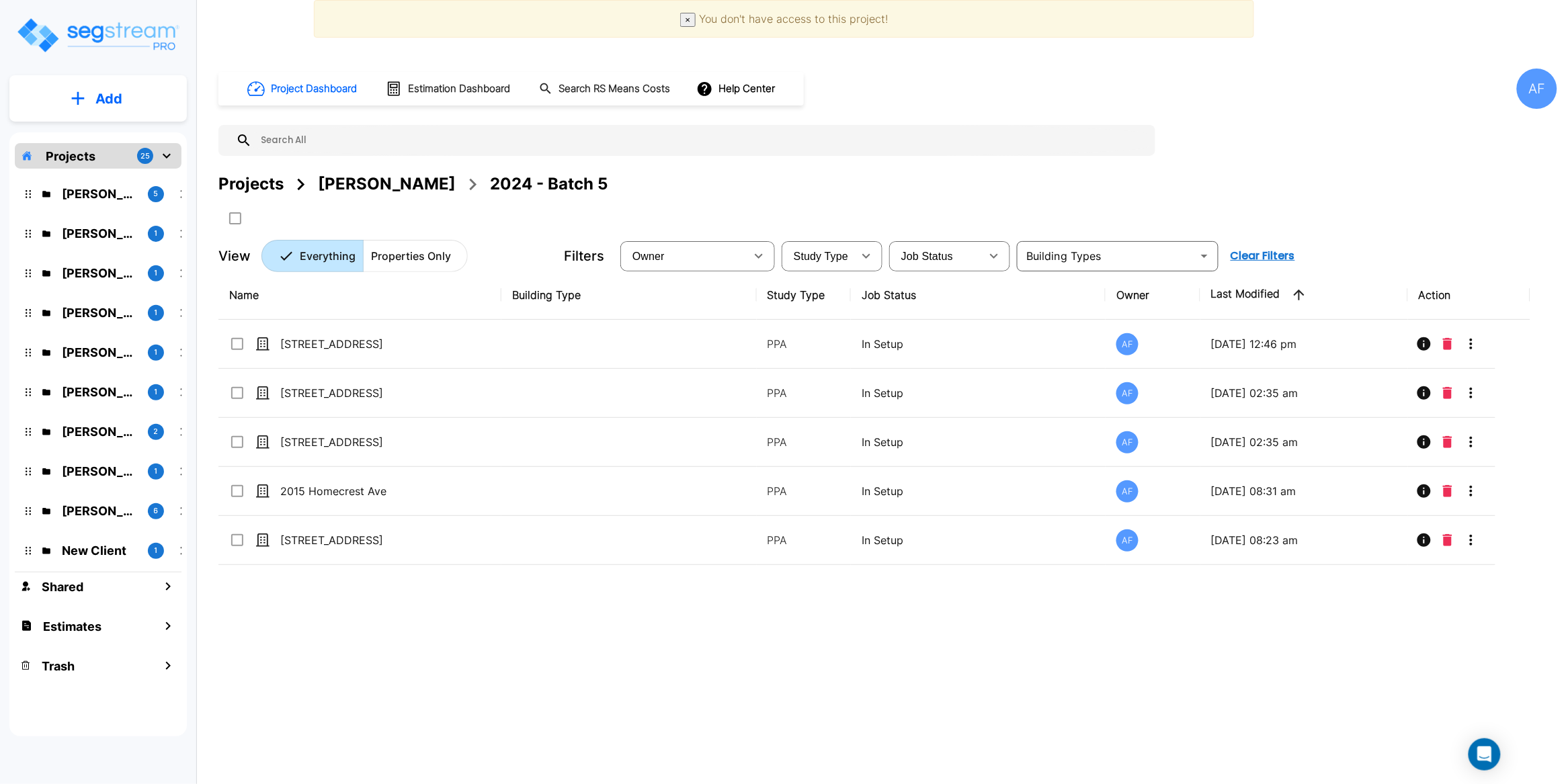
click at [395, 147] on input "text" at bounding box center [701, 141] width 897 height 31
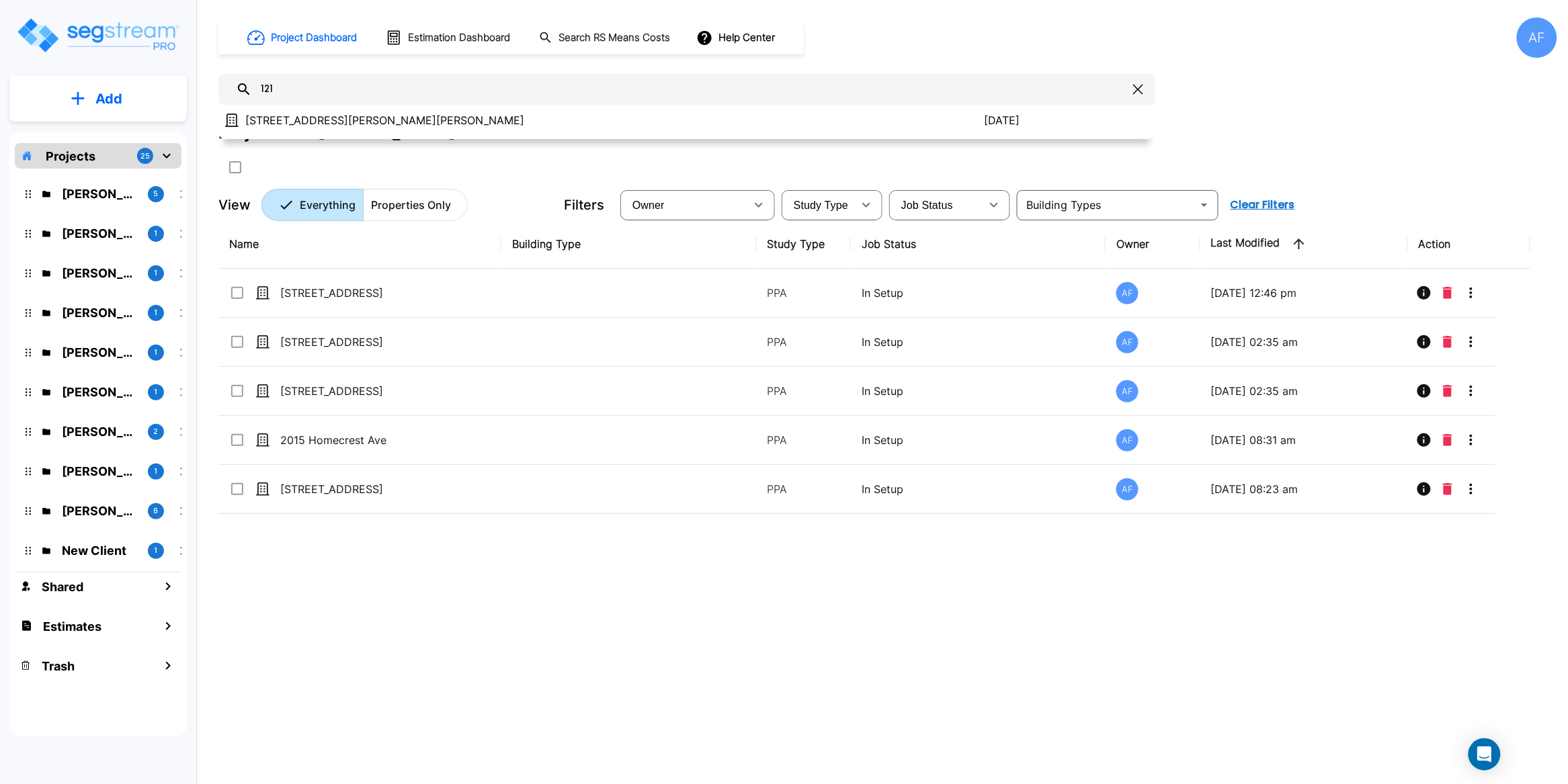
type input "121"
